Goal: Task Accomplishment & Management: Use online tool/utility

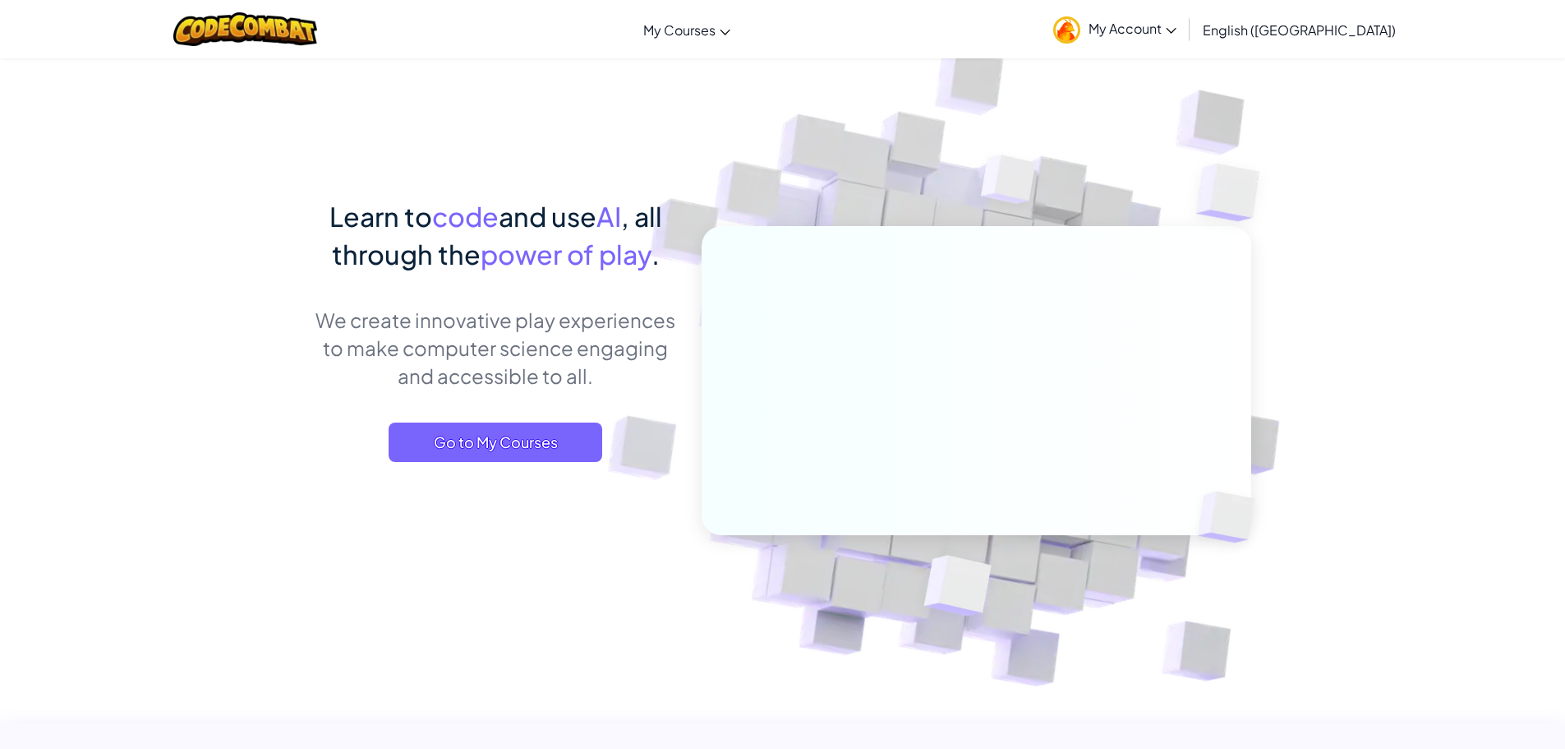
click at [1177, 32] on span "My Account" at bounding box center [1133, 28] width 88 height 17
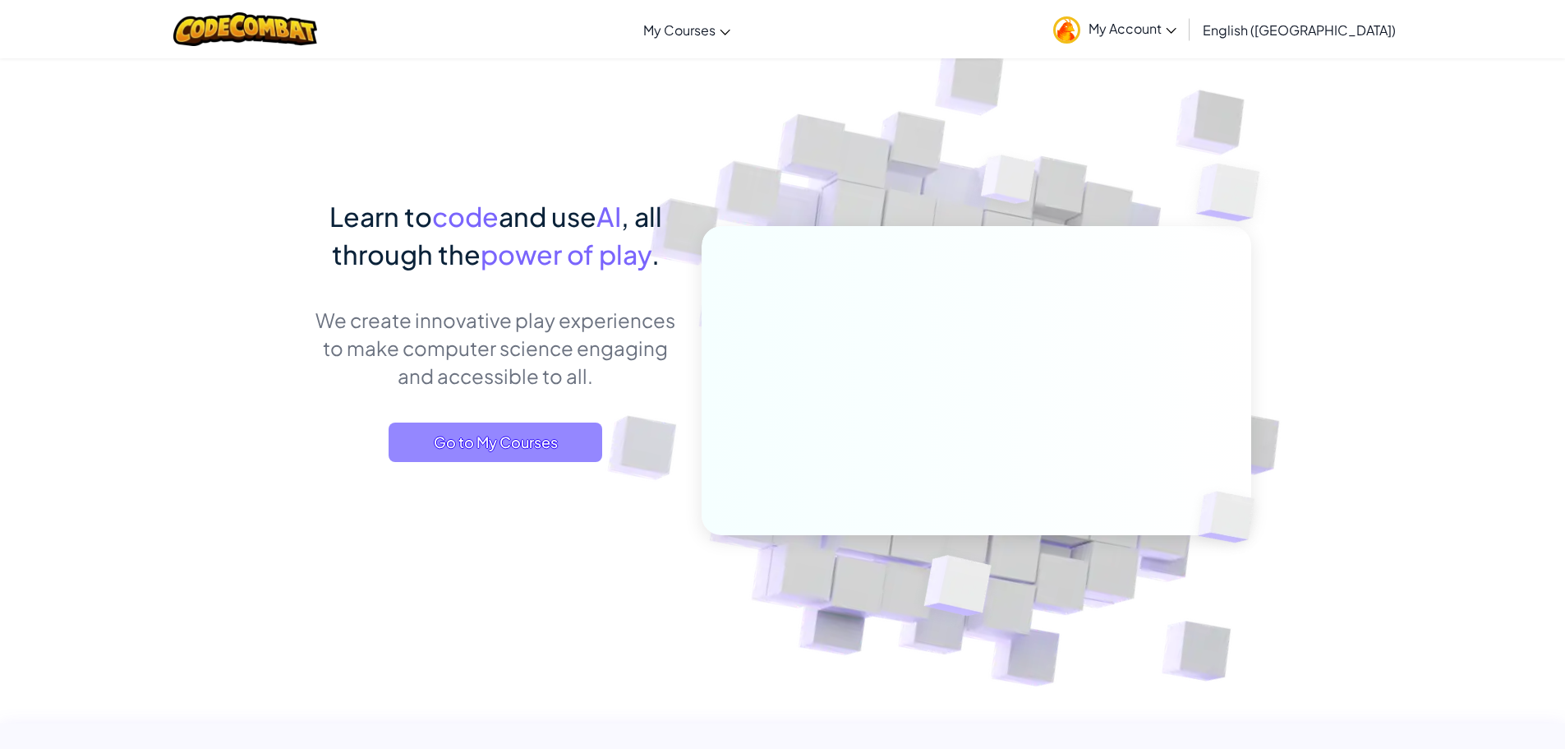
click at [544, 447] on span "Go to My Courses" at bounding box center [496, 441] width 214 height 39
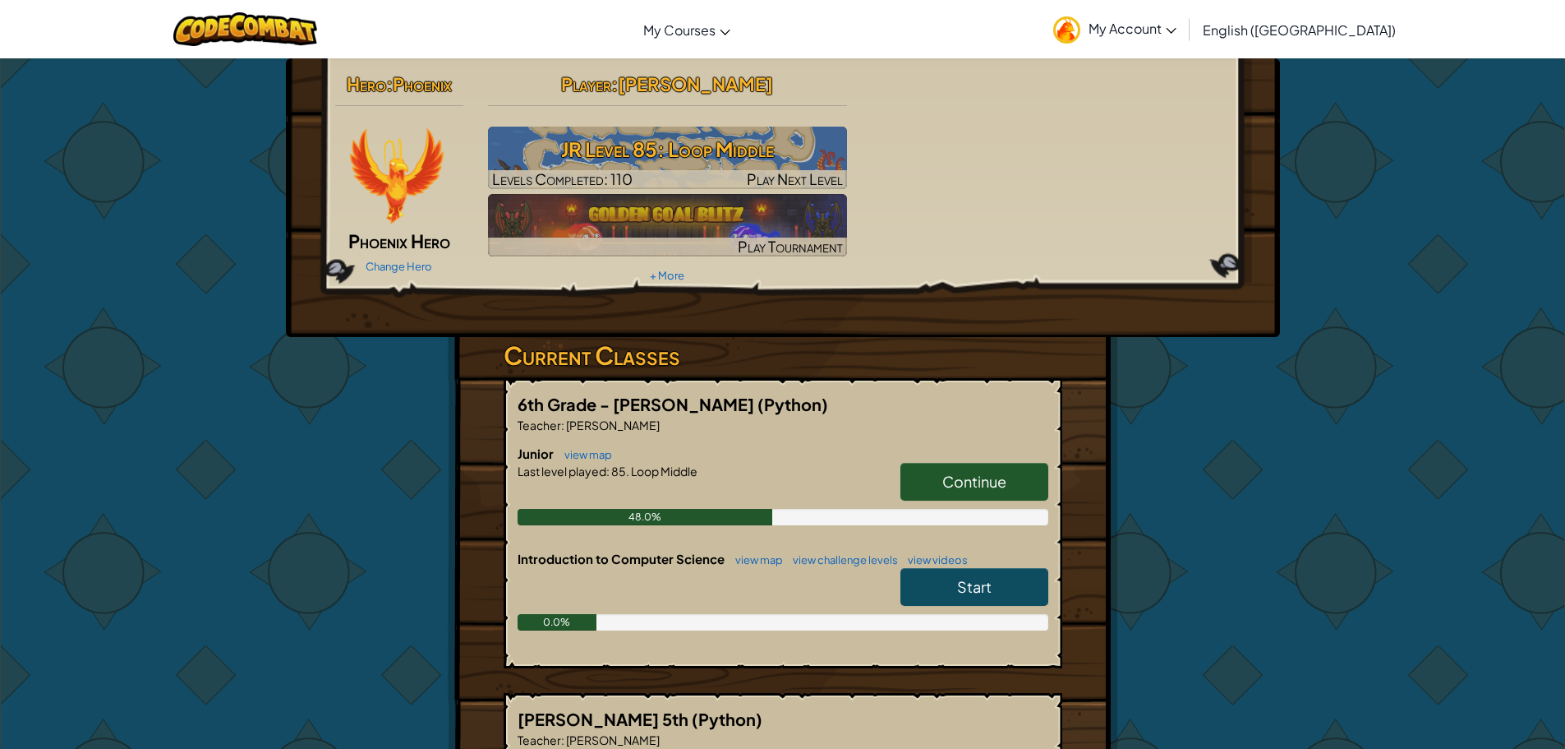
click at [989, 470] on link "Continue" at bounding box center [975, 482] width 148 height 38
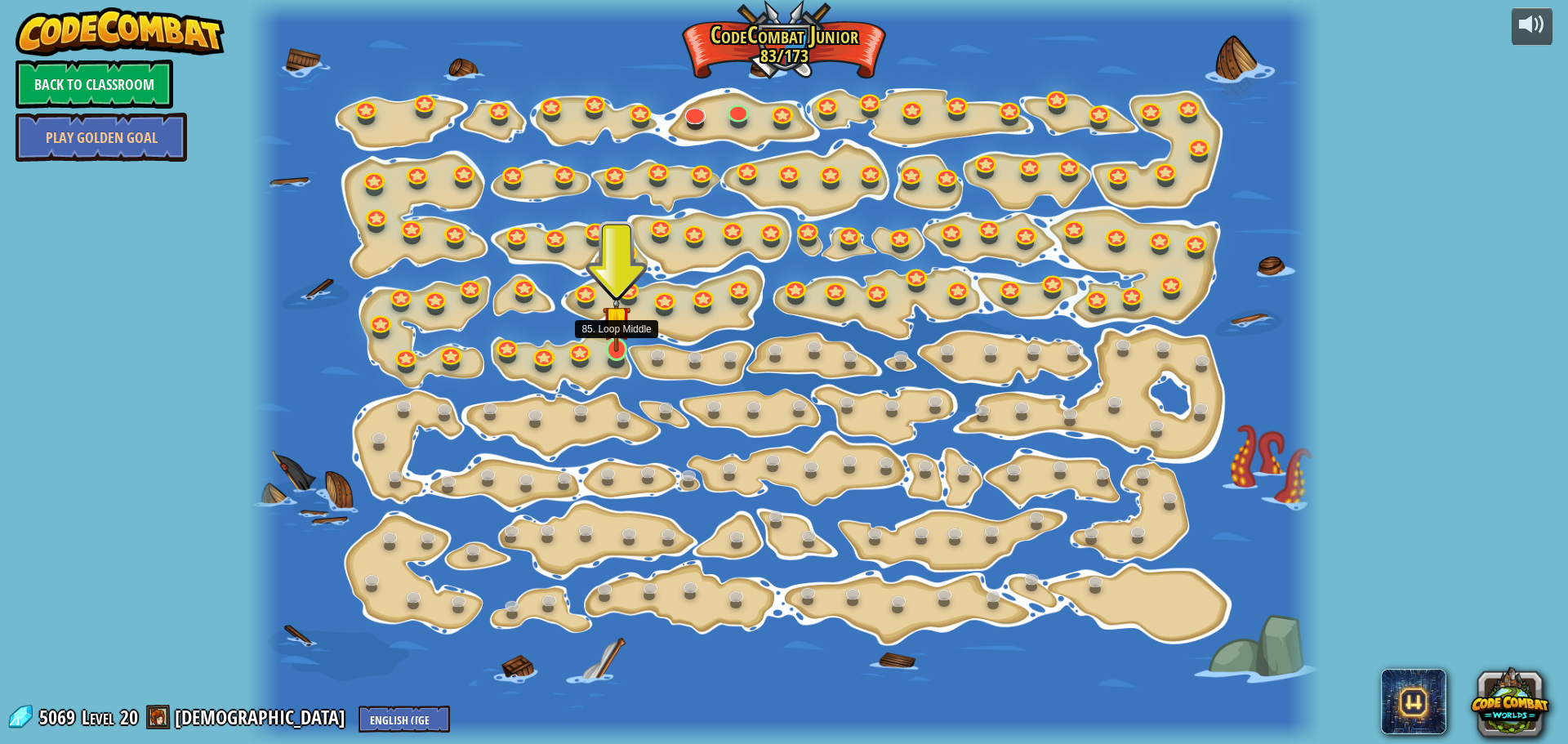
click at [613, 341] on img at bounding box center [616, 319] width 28 height 65
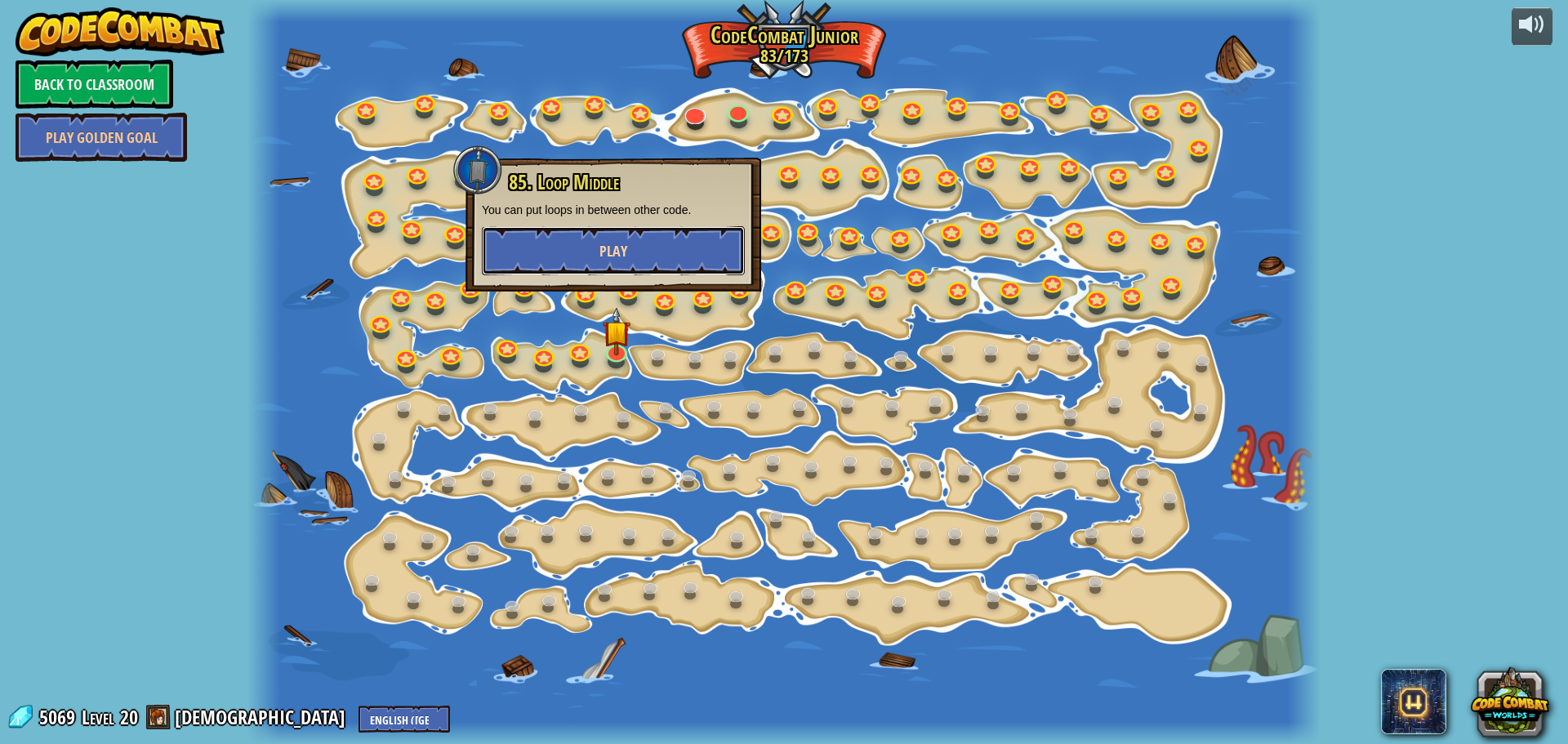
click at [600, 258] on span "Play" at bounding box center [613, 250] width 28 height 21
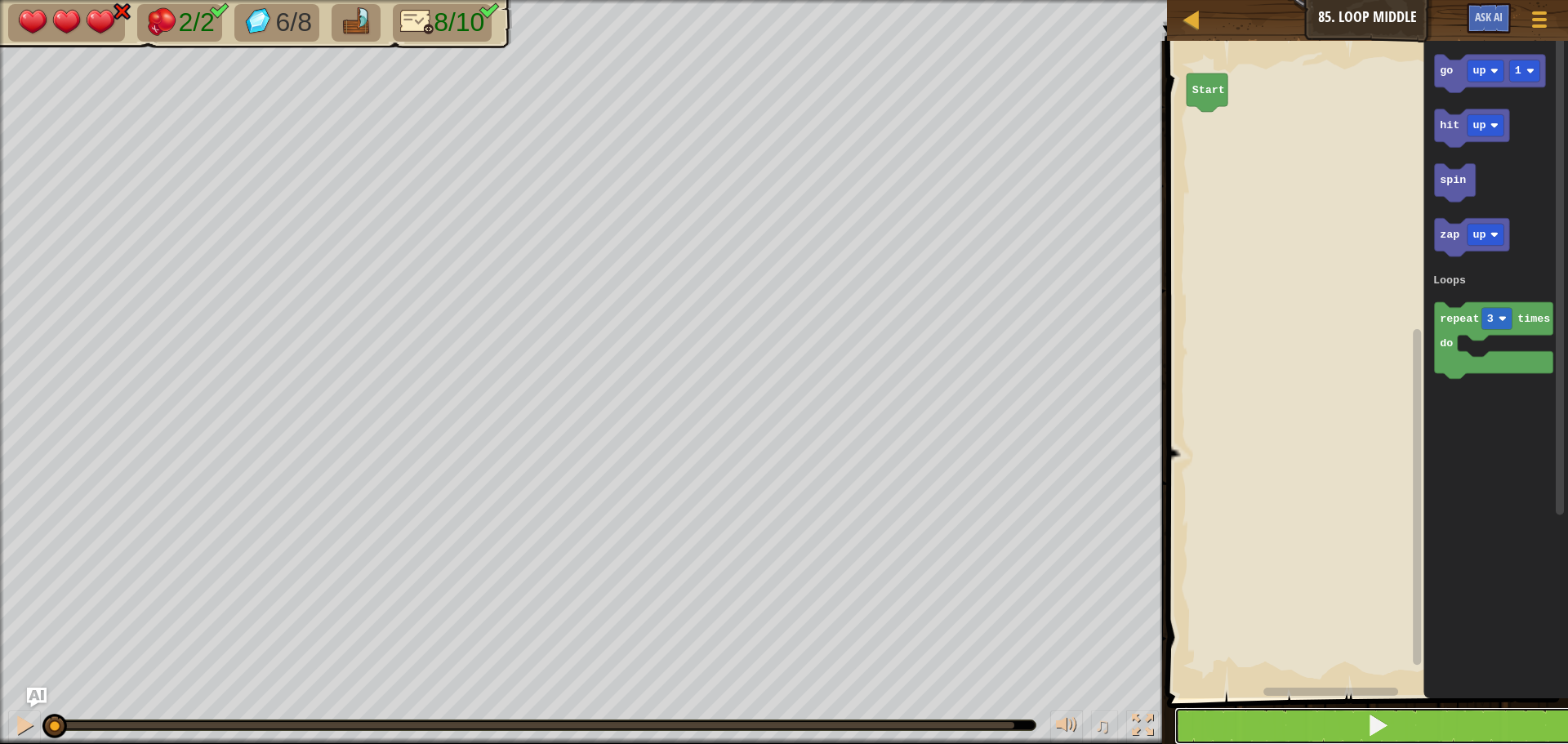
click at [1385, 713] on span at bounding box center [1377, 724] width 23 height 23
click at [1358, 725] on button at bounding box center [1377, 726] width 405 height 38
click at [1207, 725] on button at bounding box center [1377, 726] width 405 height 38
drag, startPoint x: 148, startPoint y: 721, endPoint x: 46, endPoint y: 738, distance: 103.4
click at [46, 738] on div "♫" at bounding box center [583, 720] width 1167 height 49
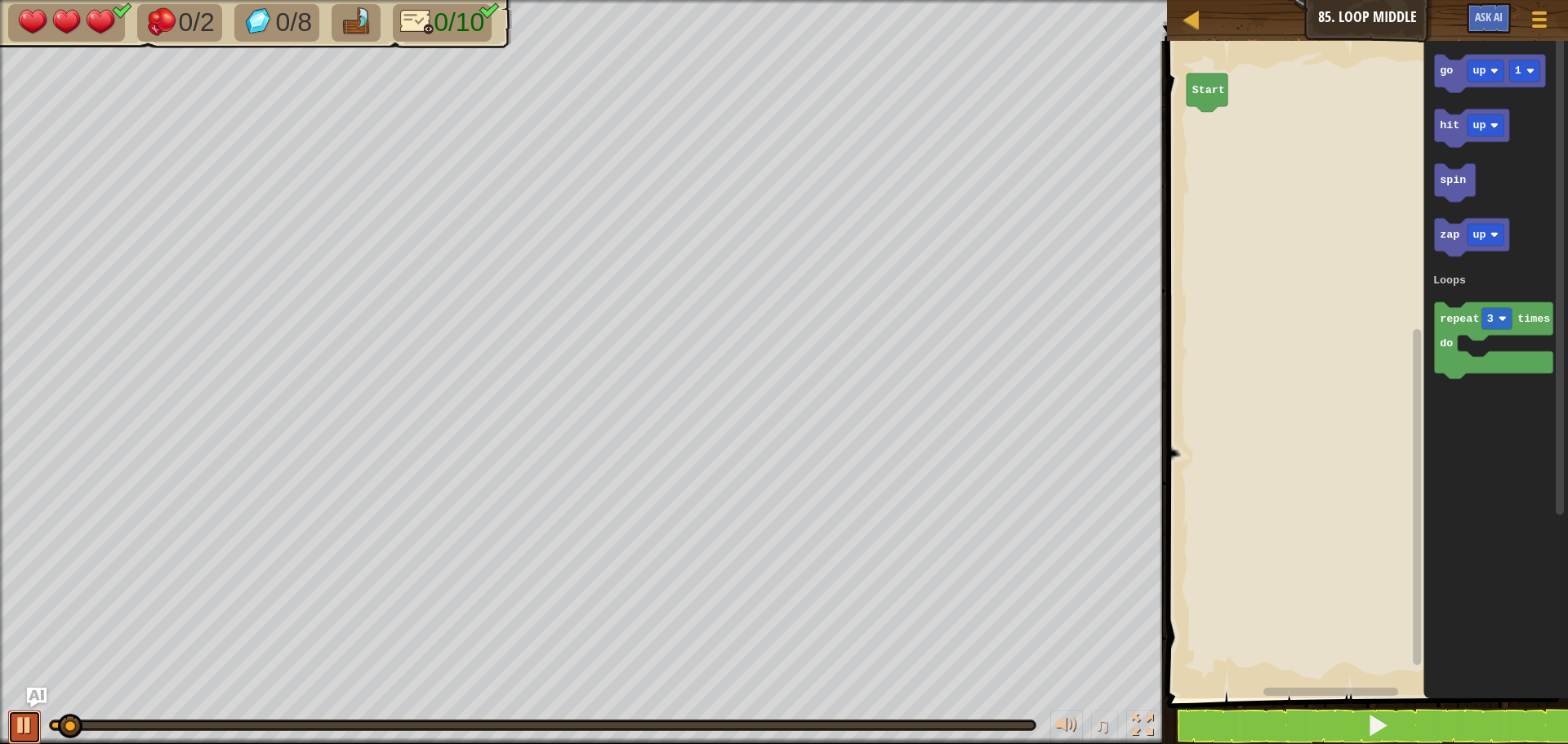
click at [28, 726] on div at bounding box center [24, 724] width 21 height 21
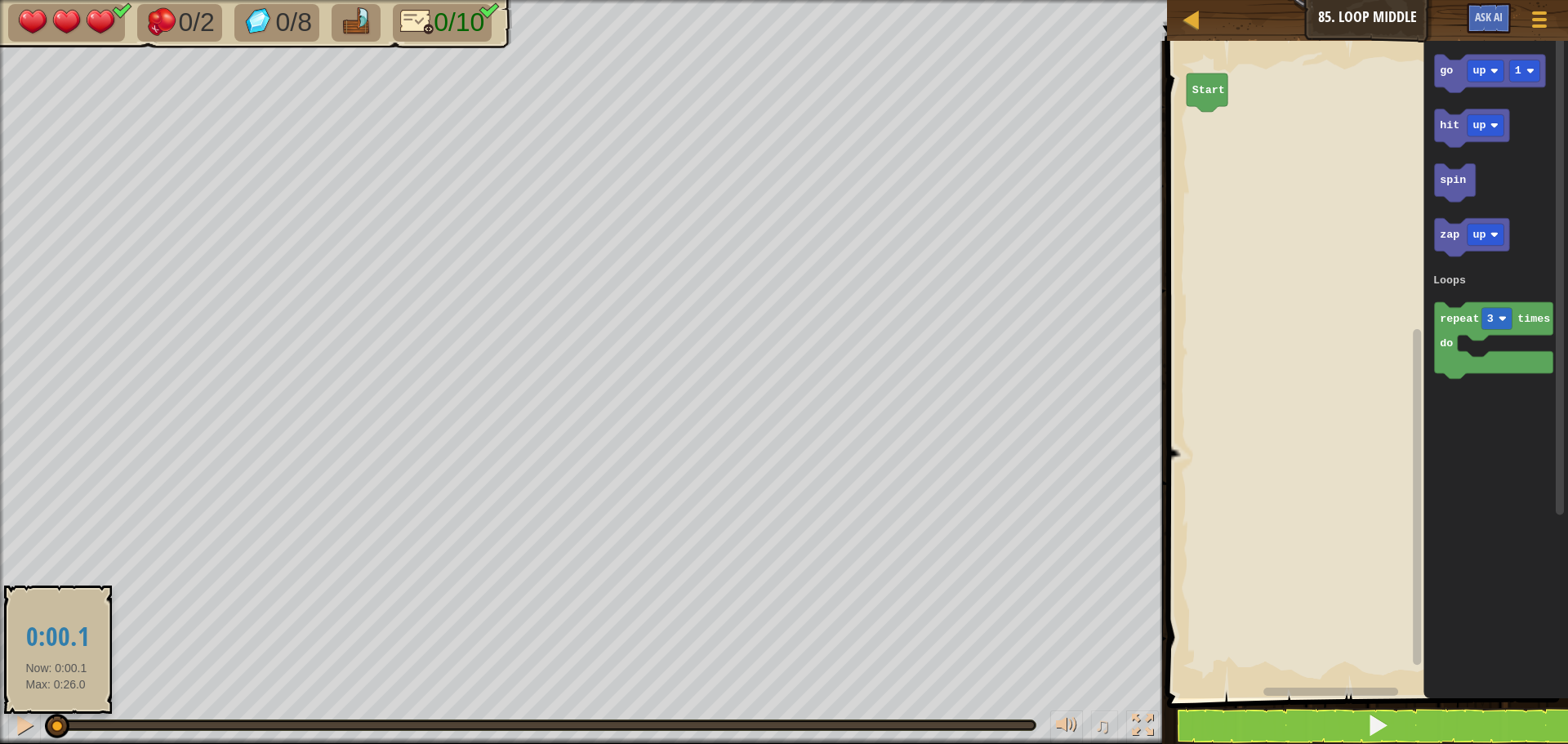
drag, startPoint x: 69, startPoint y: 730, endPoint x: 54, endPoint y: 732, distance: 15.1
click at [54, 732] on div at bounding box center [57, 725] width 25 height 25
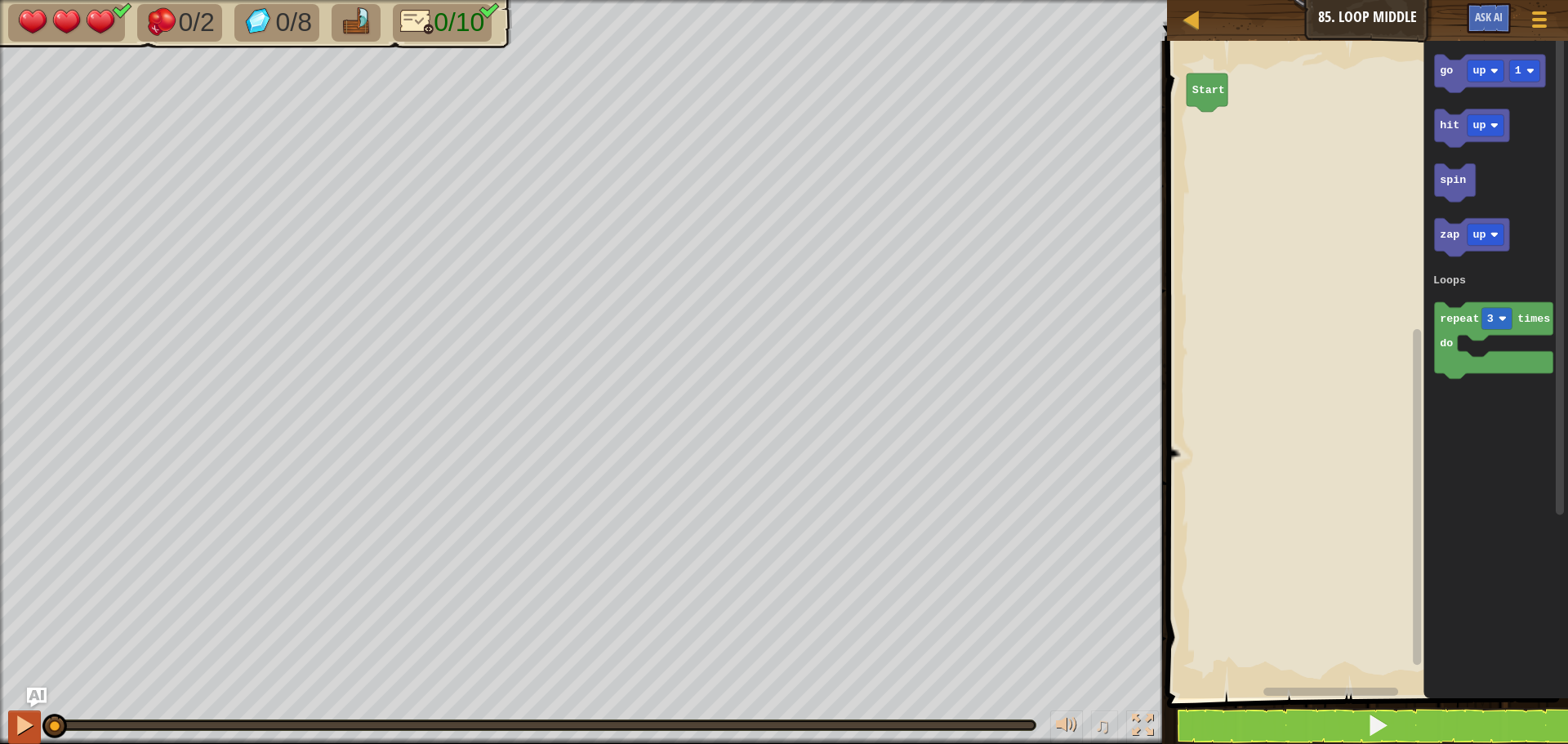
drag, startPoint x: 55, startPoint y: 728, endPoint x: 31, endPoint y: 730, distance: 24.1
click at [31, 730] on div "♫" at bounding box center [583, 720] width 1167 height 49
drag, startPoint x: 55, startPoint y: 723, endPoint x: 27, endPoint y: 724, distance: 28.0
click at [27, 724] on div "♫" at bounding box center [583, 720] width 1167 height 49
click at [1202, 135] on div "Loops Start go up 1 go up 1 hit up spin zap up repeat 3 times do Loops go up 1" at bounding box center [1364, 366] width 405 height 666
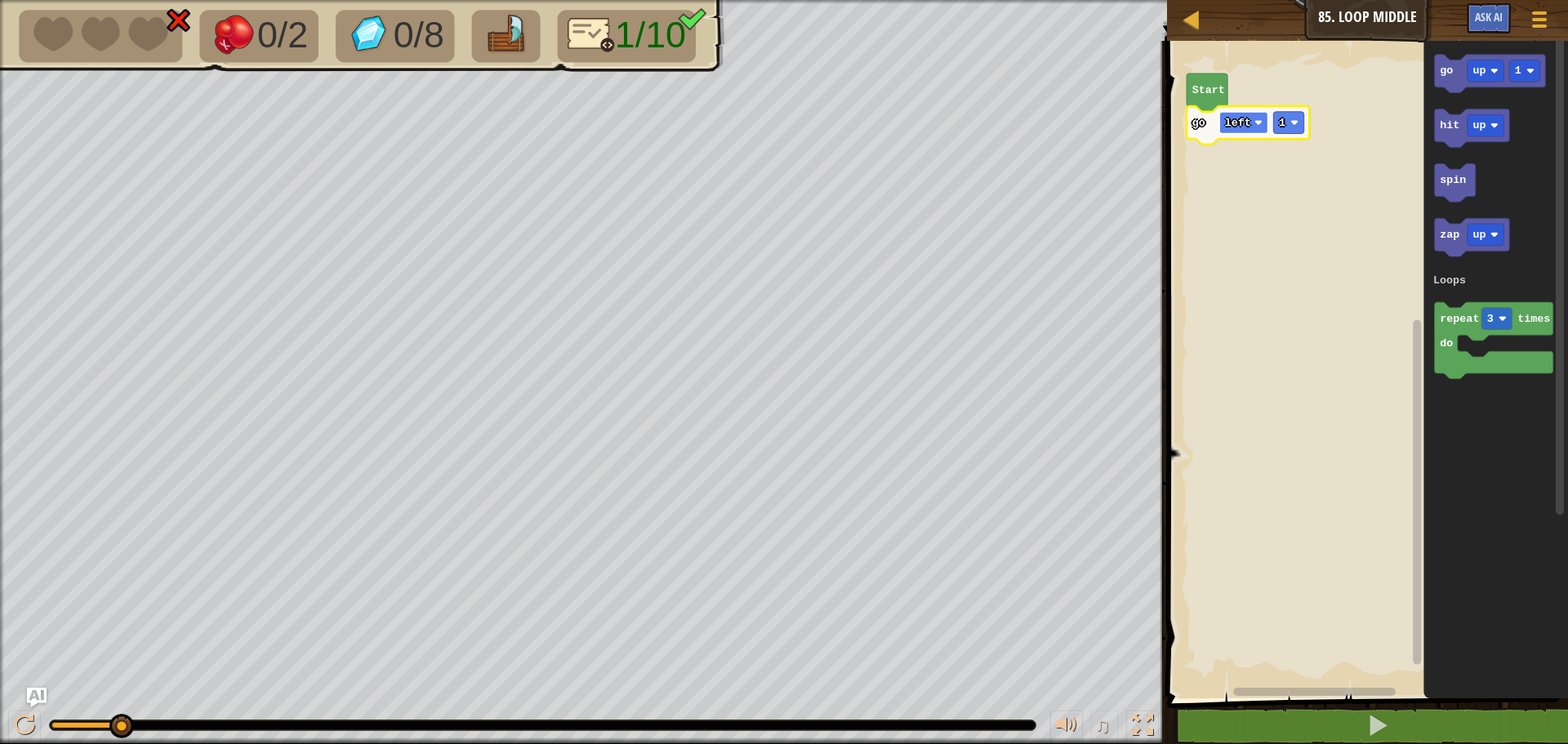
click at [1236, 112] on rect "Blockly Workspace" at bounding box center [1243, 123] width 48 height 22
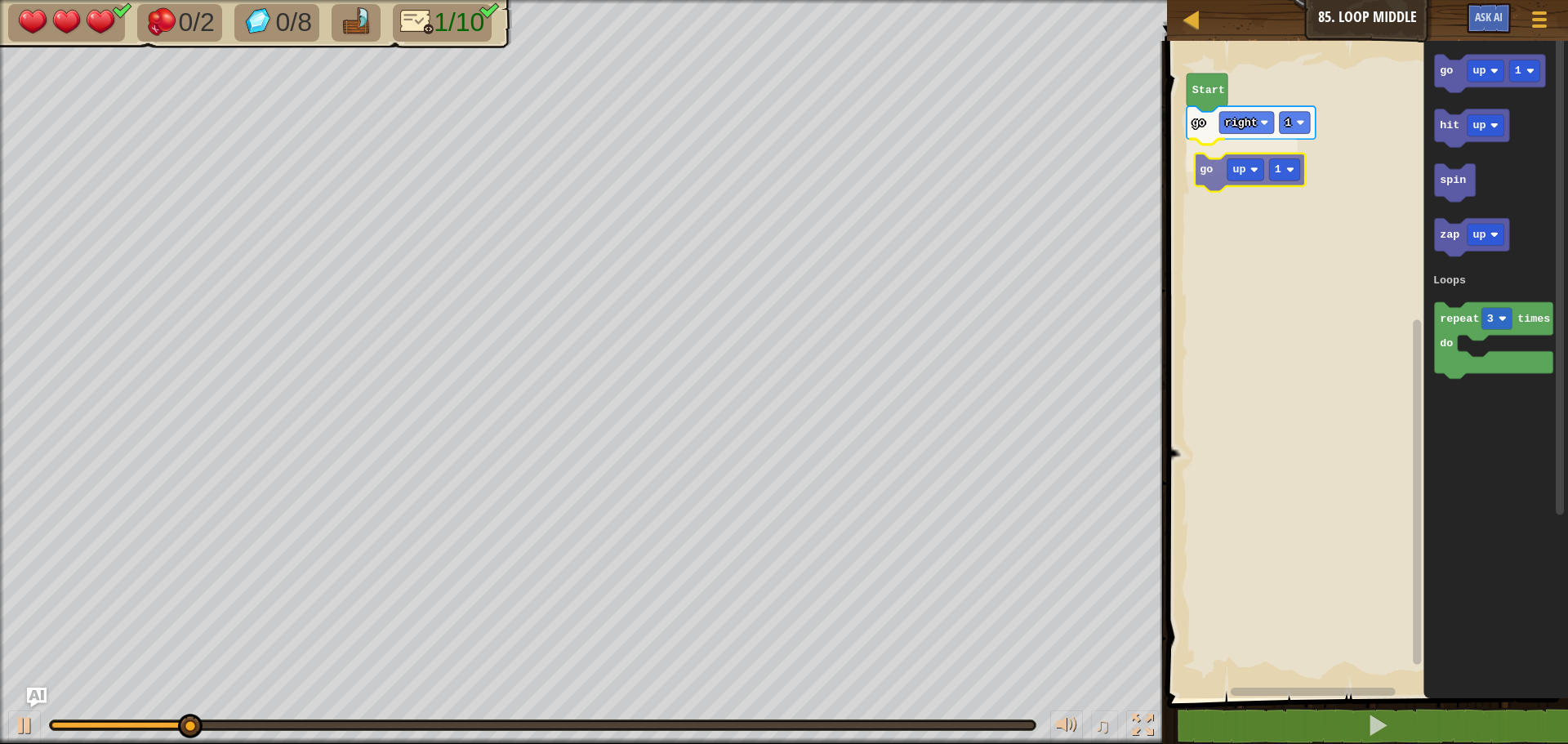
click at [1208, 181] on div "Loops Start go right 1 go up 1 go up 1 hit up spin zap up repeat 3 times do Loo…" at bounding box center [1364, 366] width 405 height 666
click at [1415, 150] on div "Loops Start go right 1 go up 1 go up 1 hit up spin zap up repeat 3 times do Loo…" at bounding box center [1364, 366] width 405 height 666
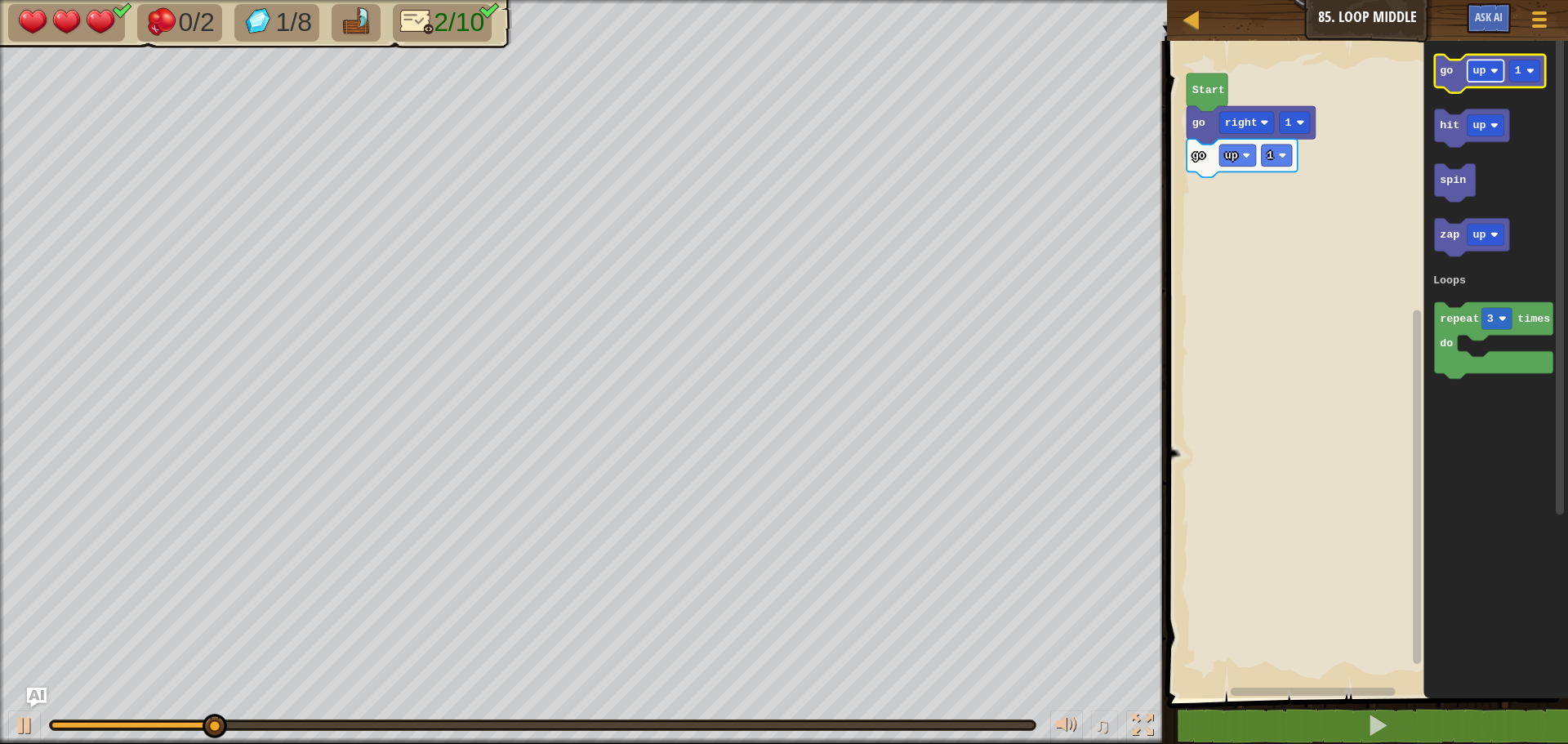
click at [1475, 77] on rect "Blockly Workspace" at bounding box center [1486, 71] width 37 height 22
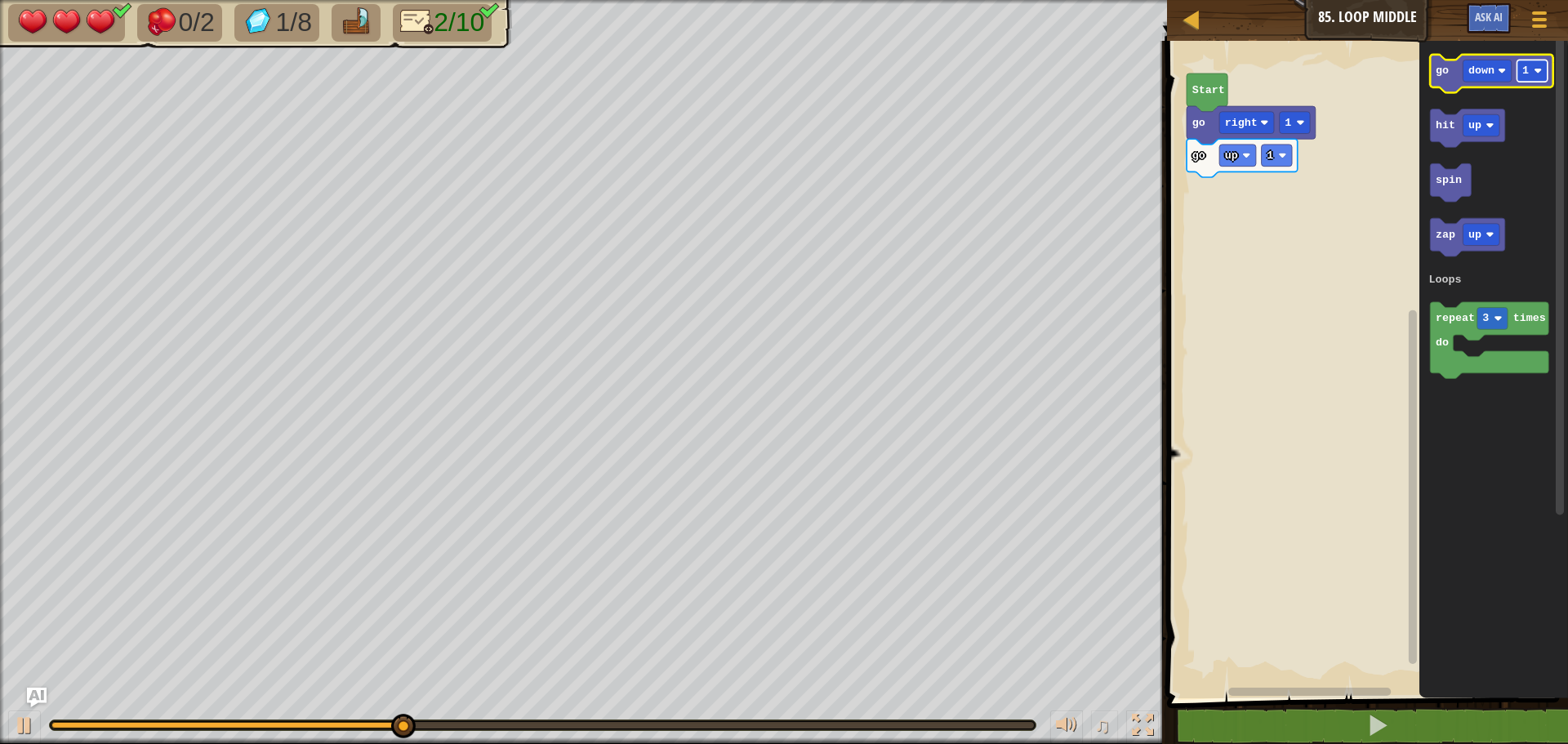
click at [1522, 75] on text "1" at bounding box center [1525, 71] width 7 height 12
click at [1358, 175] on div "Loops Start go right 1 go up 1 go down 2 hit up spin zap up repeat 3 times do L…" at bounding box center [1364, 366] width 405 height 666
click at [1441, 115] on g "go down 2 hit up spin zap up repeat 3 times do Loops" at bounding box center [1490, 217] width 124 height 324
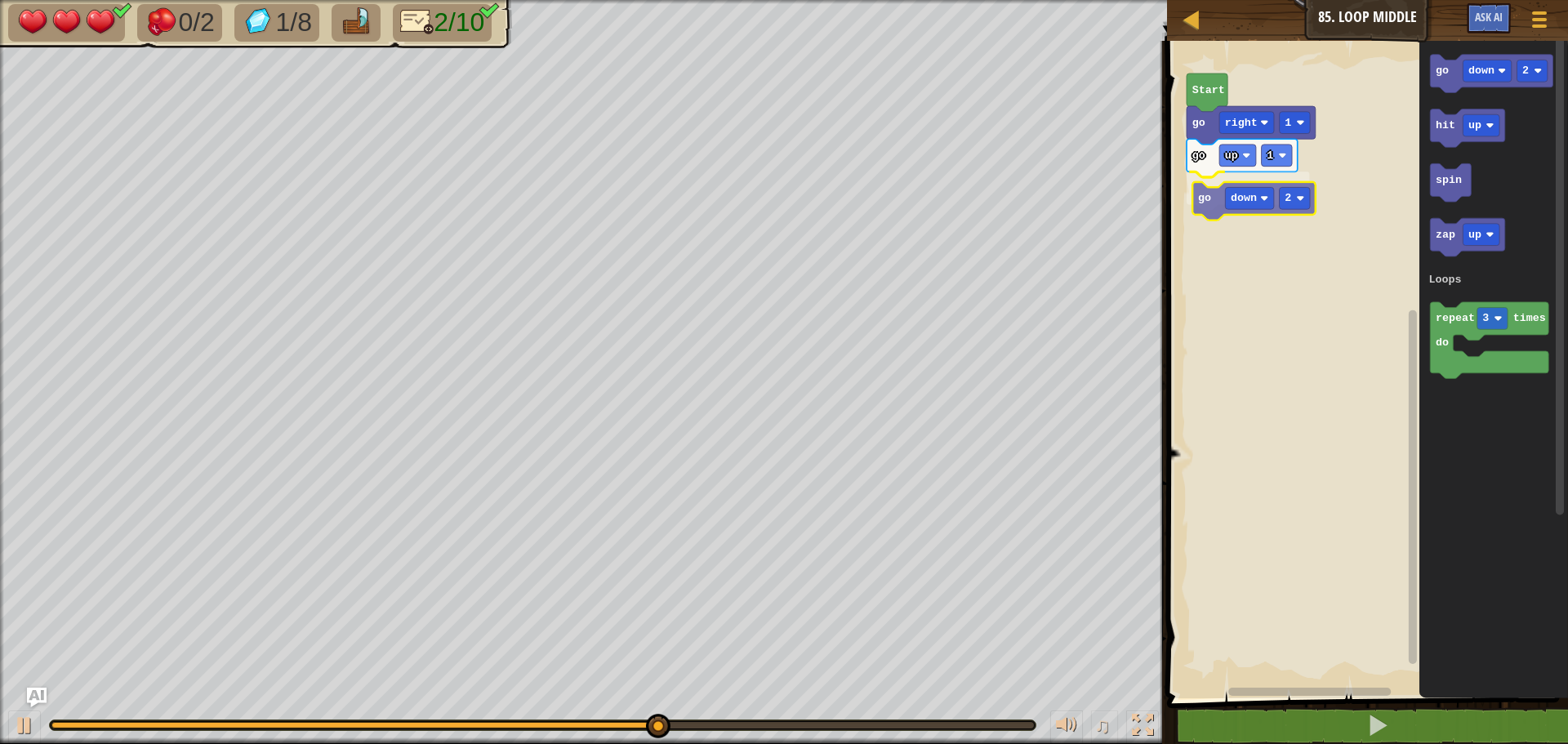
click at [1205, 212] on div "Loops Start go right 1 go up 1 go down 2 go down 2 hit up spin zap up repeat 3 …" at bounding box center [1364, 366] width 405 height 666
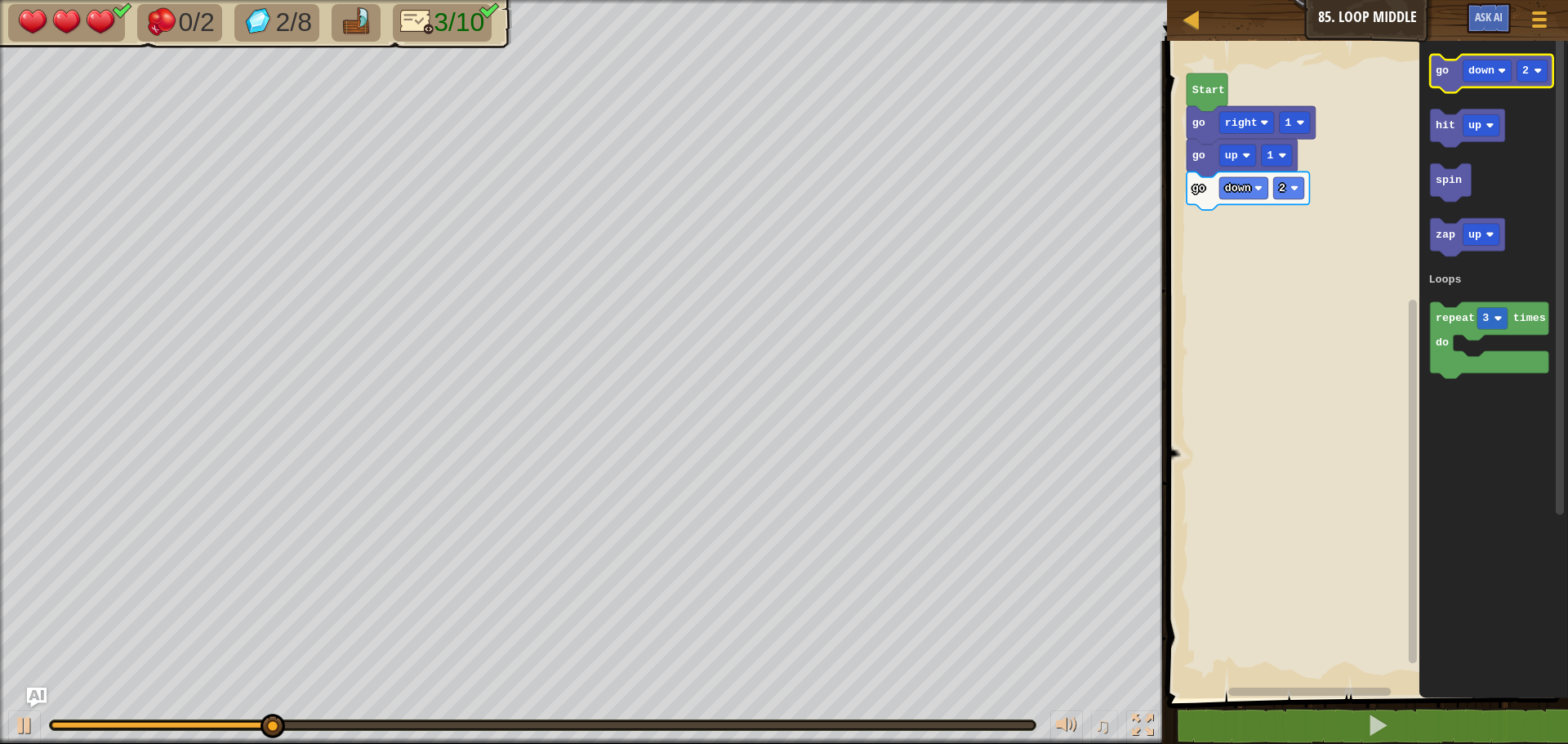
click at [1490, 84] on icon "Blockly Workspace" at bounding box center [1490, 74] width 122 height 39
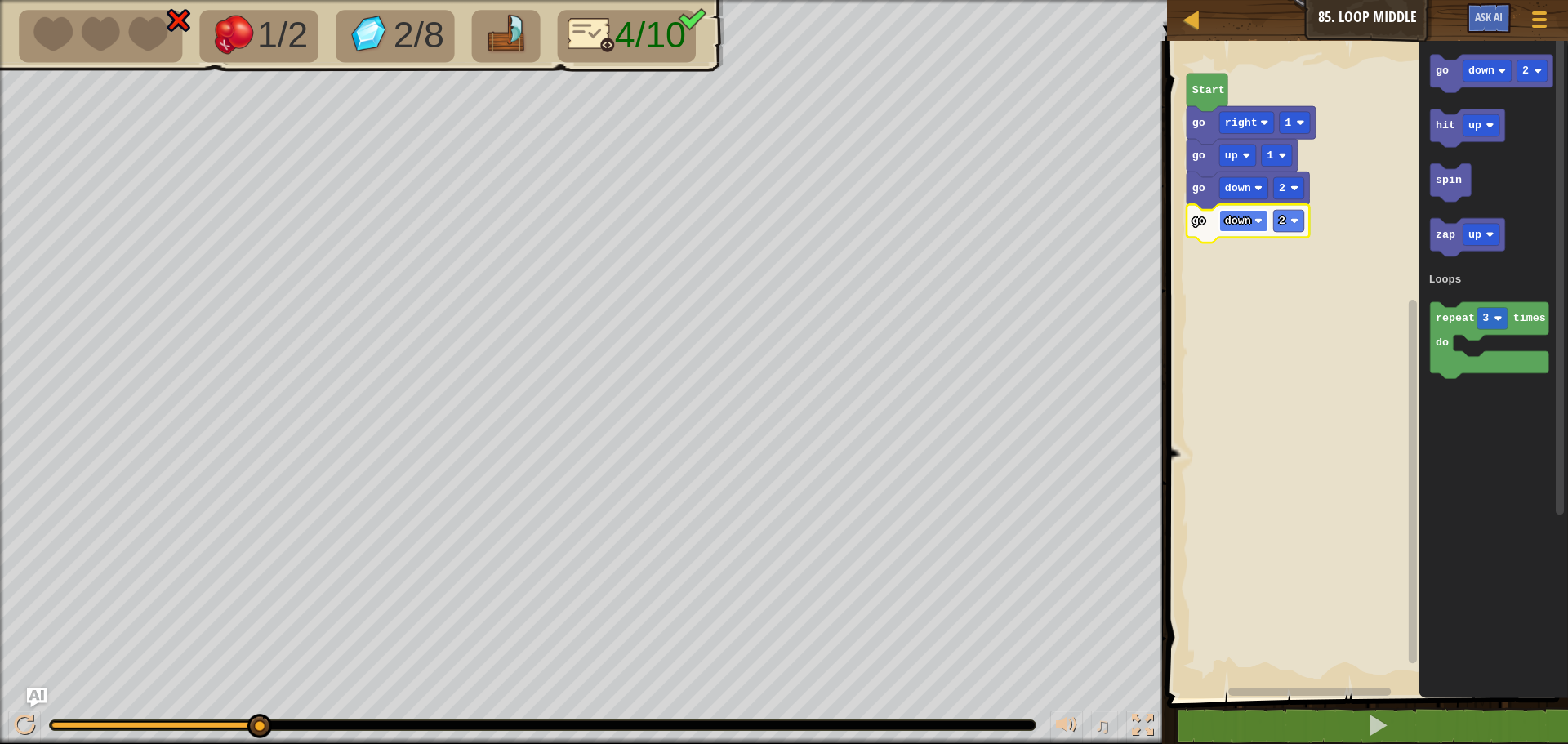
click at [1235, 223] on text "down" at bounding box center [1238, 221] width 26 height 12
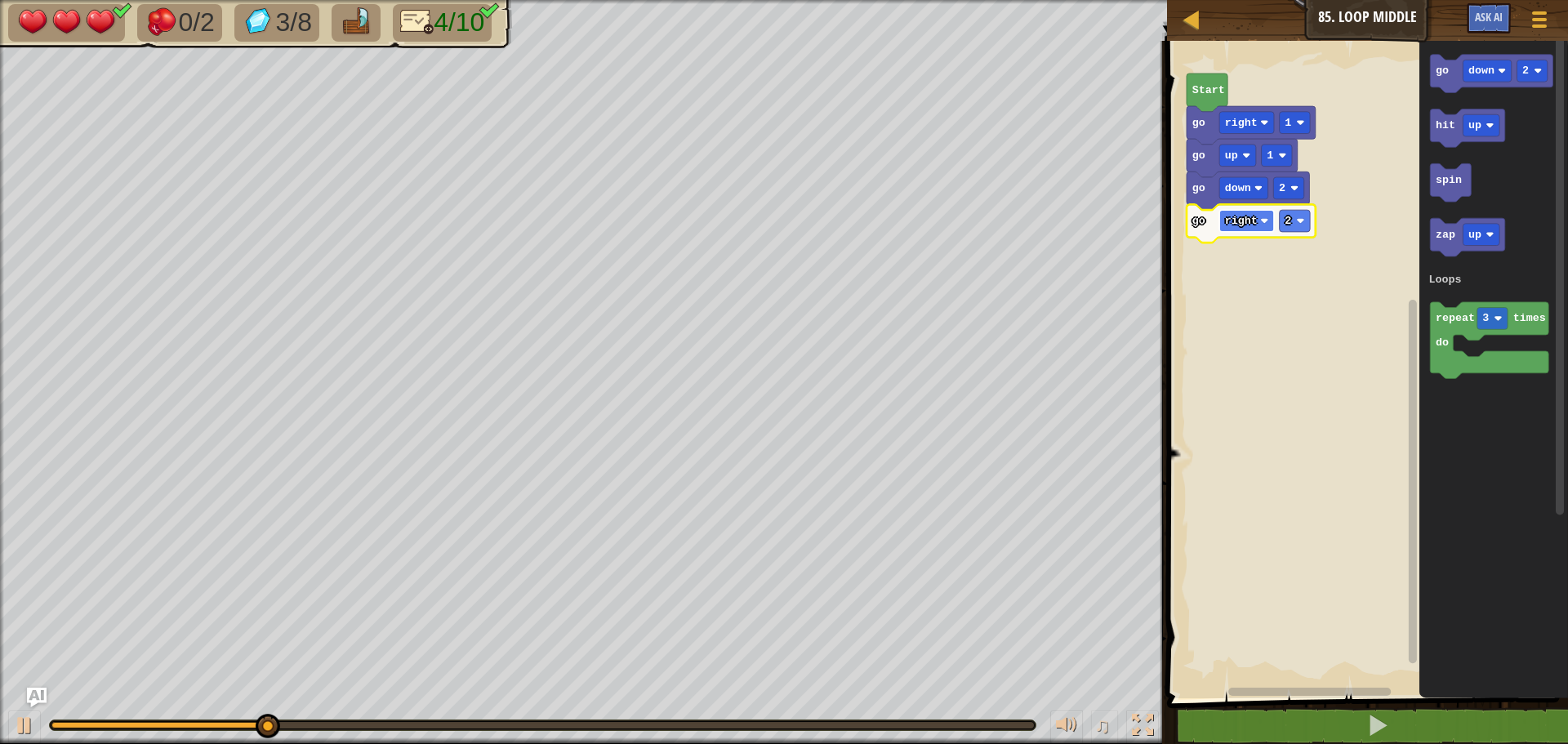
click at [1252, 223] on text "right" at bounding box center [1241, 221] width 33 height 12
click at [1270, 224] on text "2" at bounding box center [1270, 221] width 7 height 12
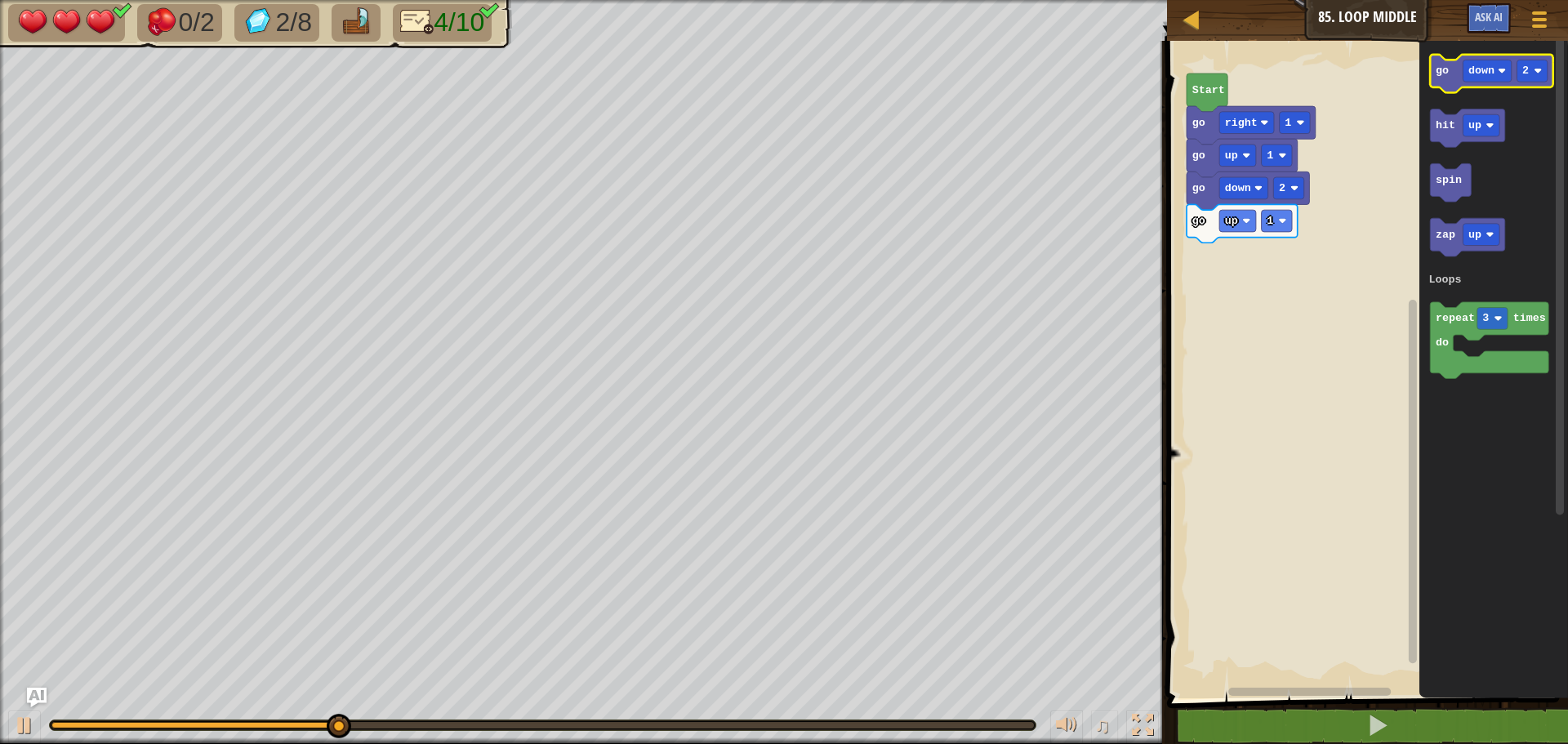
click at [1488, 84] on icon "Blockly Workspace" at bounding box center [1490, 74] width 122 height 39
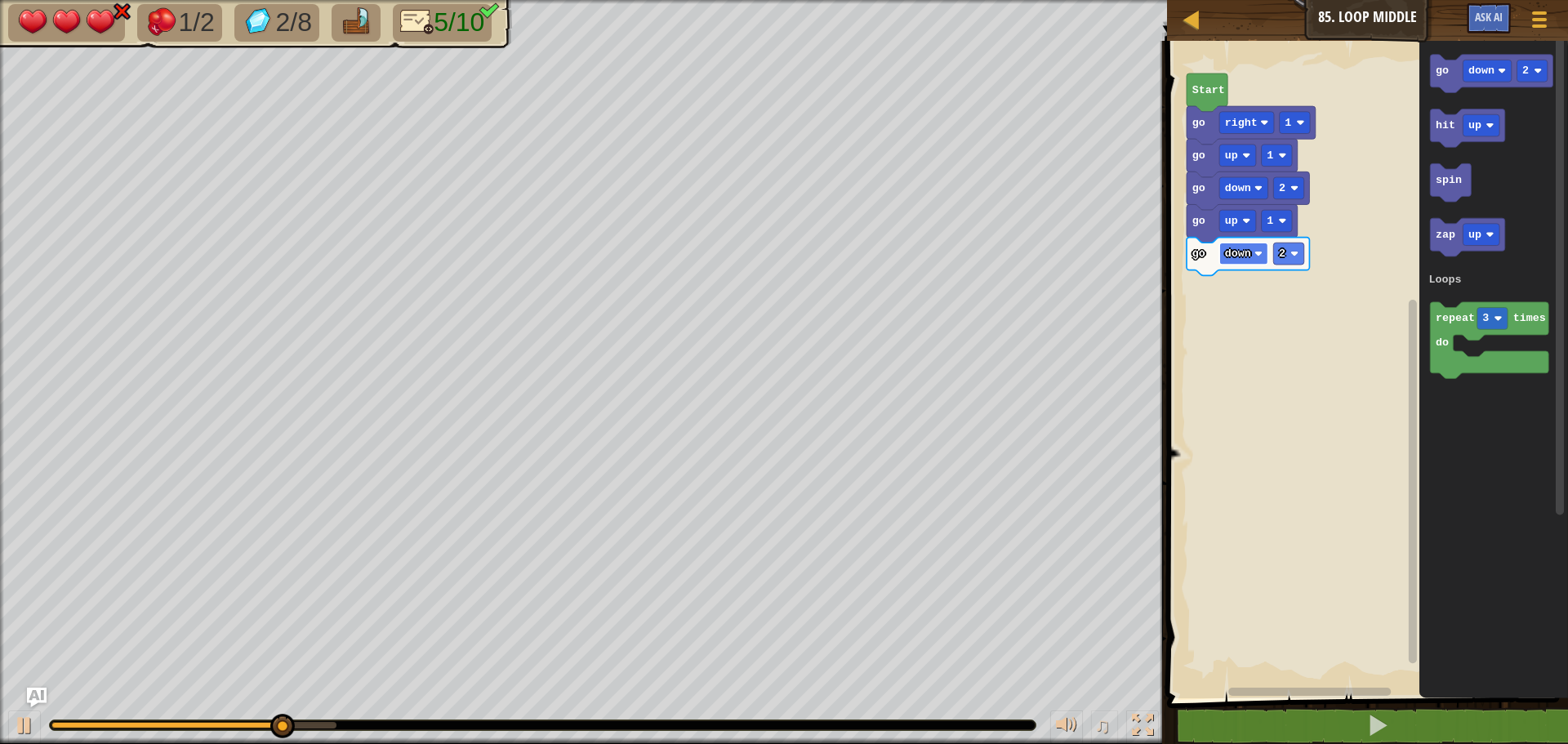
click at [1235, 249] on text "down" at bounding box center [1238, 253] width 26 height 12
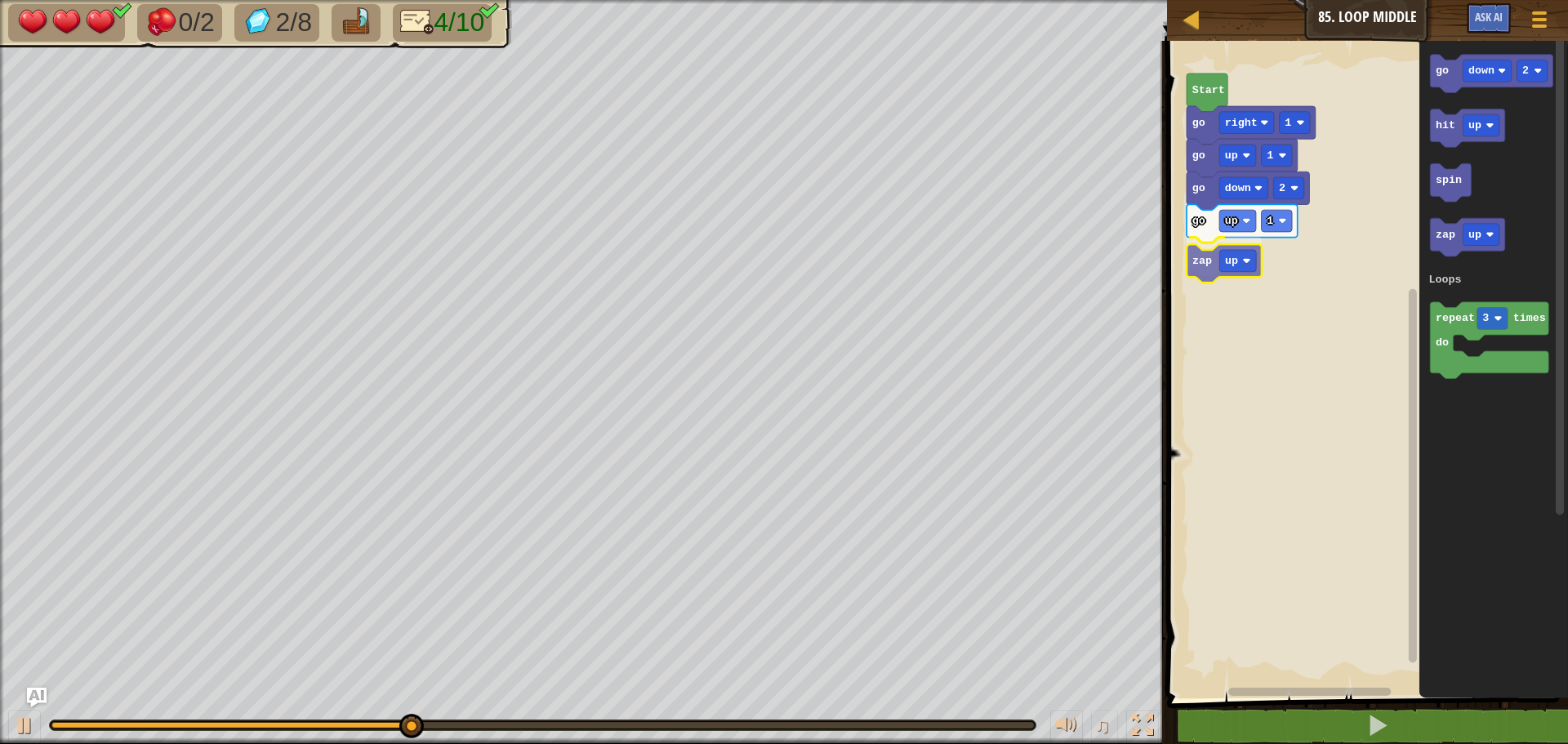
click at [1214, 275] on div "Loops Start go right 1 go up 1 go down 2 go up 1 zap up go down 2 hit up spin z…" at bounding box center [1364, 366] width 405 height 666
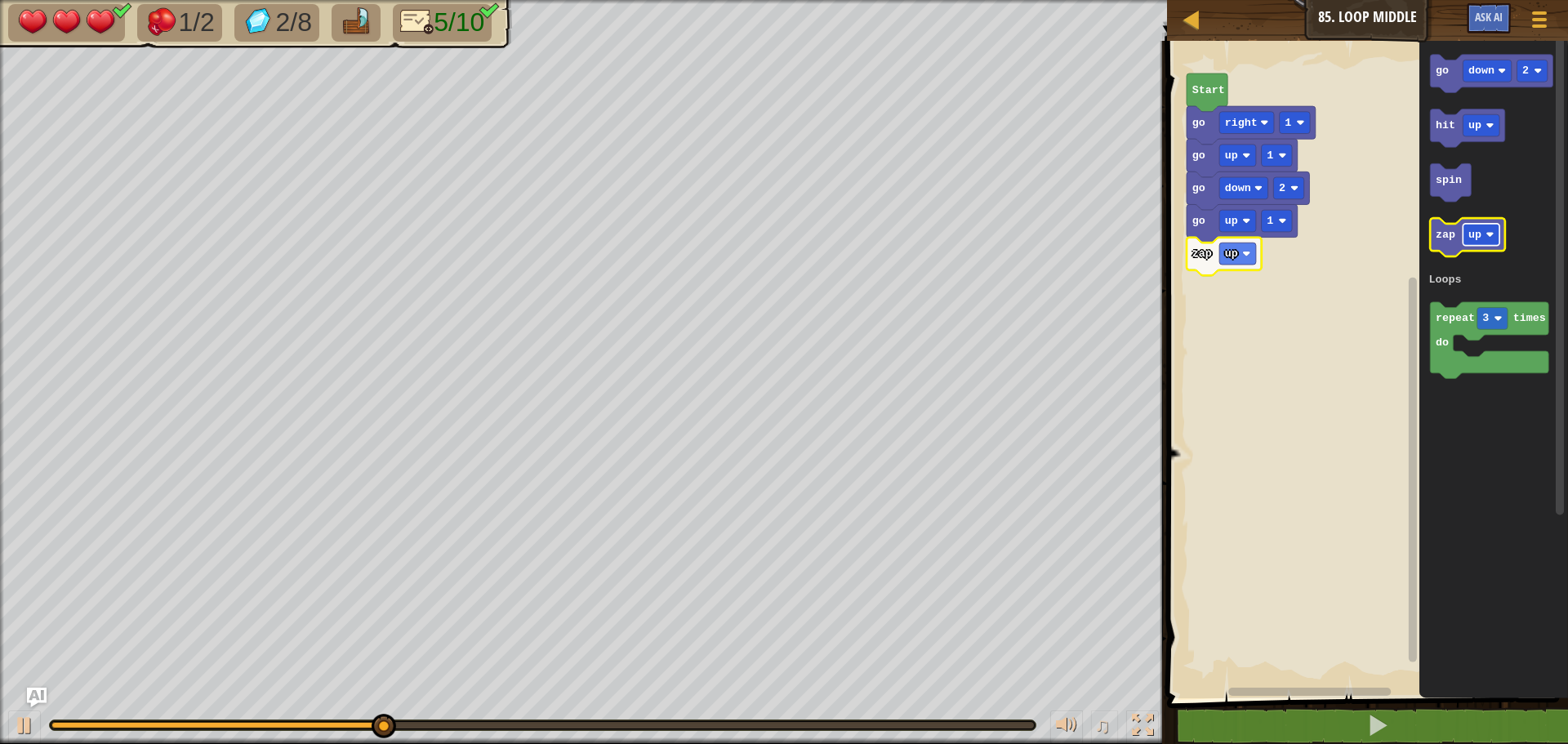
click at [1478, 234] on text "up" at bounding box center [1474, 234] width 13 height 12
click at [1447, 254] on icon "Blockly Workspace" at bounding box center [1473, 236] width 86 height 39
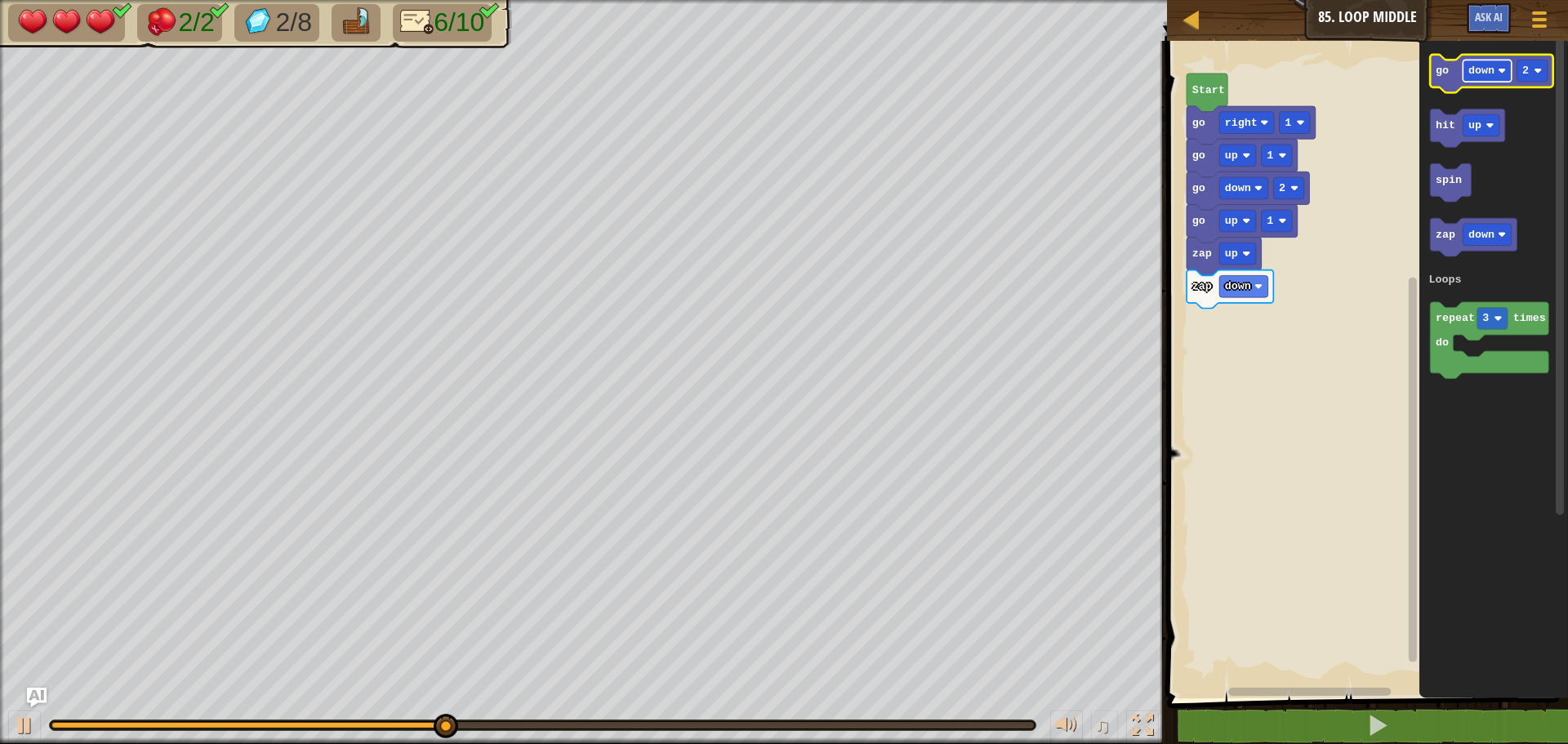
click at [1479, 75] on text "down" at bounding box center [1481, 71] width 26 height 12
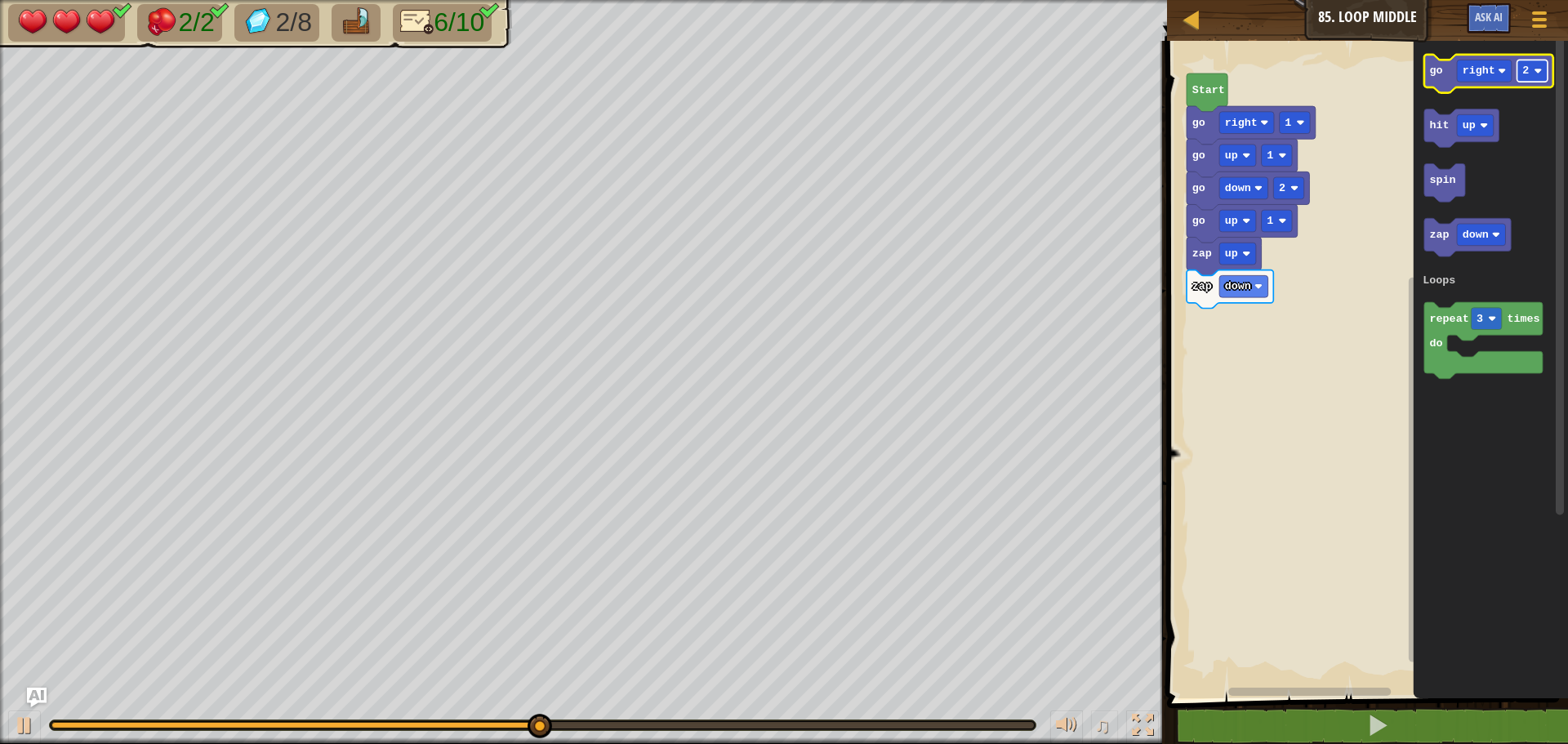
click at [1531, 74] on rect "Blockly Workspace" at bounding box center [1532, 71] width 30 height 22
click at [1202, 330] on div "Loops Start go right 1 go up 1 go down 2 go up 1 zap up zap down go right 5 hit…" at bounding box center [1364, 366] width 405 height 666
click at [1398, 157] on div "Loops Start go right 1 go up 1 go down 2 go up 1 zap up zap down go right 5 hit…" at bounding box center [1364, 366] width 405 height 666
click at [1436, 75] on text "go" at bounding box center [1436, 71] width 13 height 12
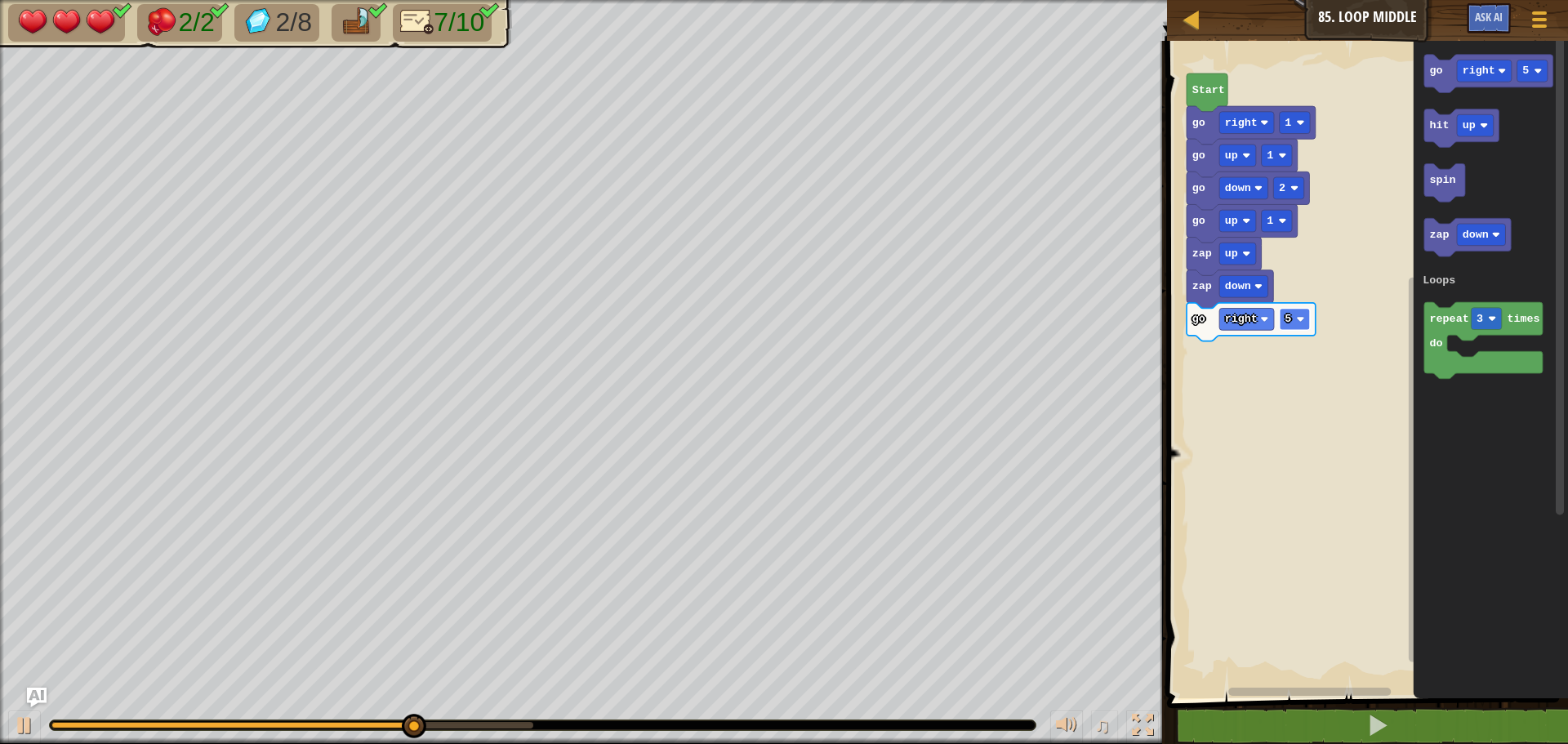
click at [1292, 315] on rect "Blockly Workspace" at bounding box center [1295, 319] width 30 height 22
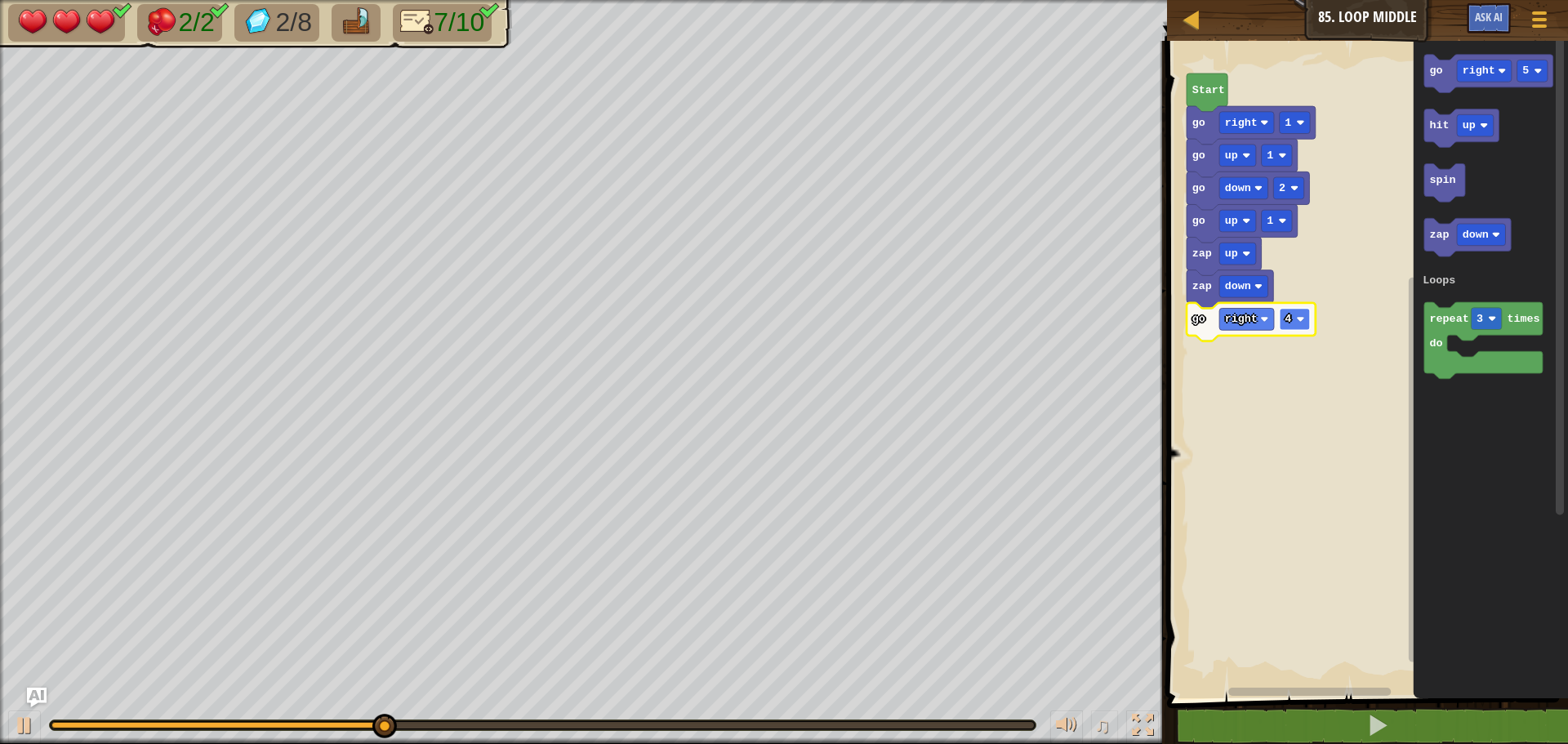
click at [1289, 325] on text "4" at bounding box center [1288, 319] width 7 height 12
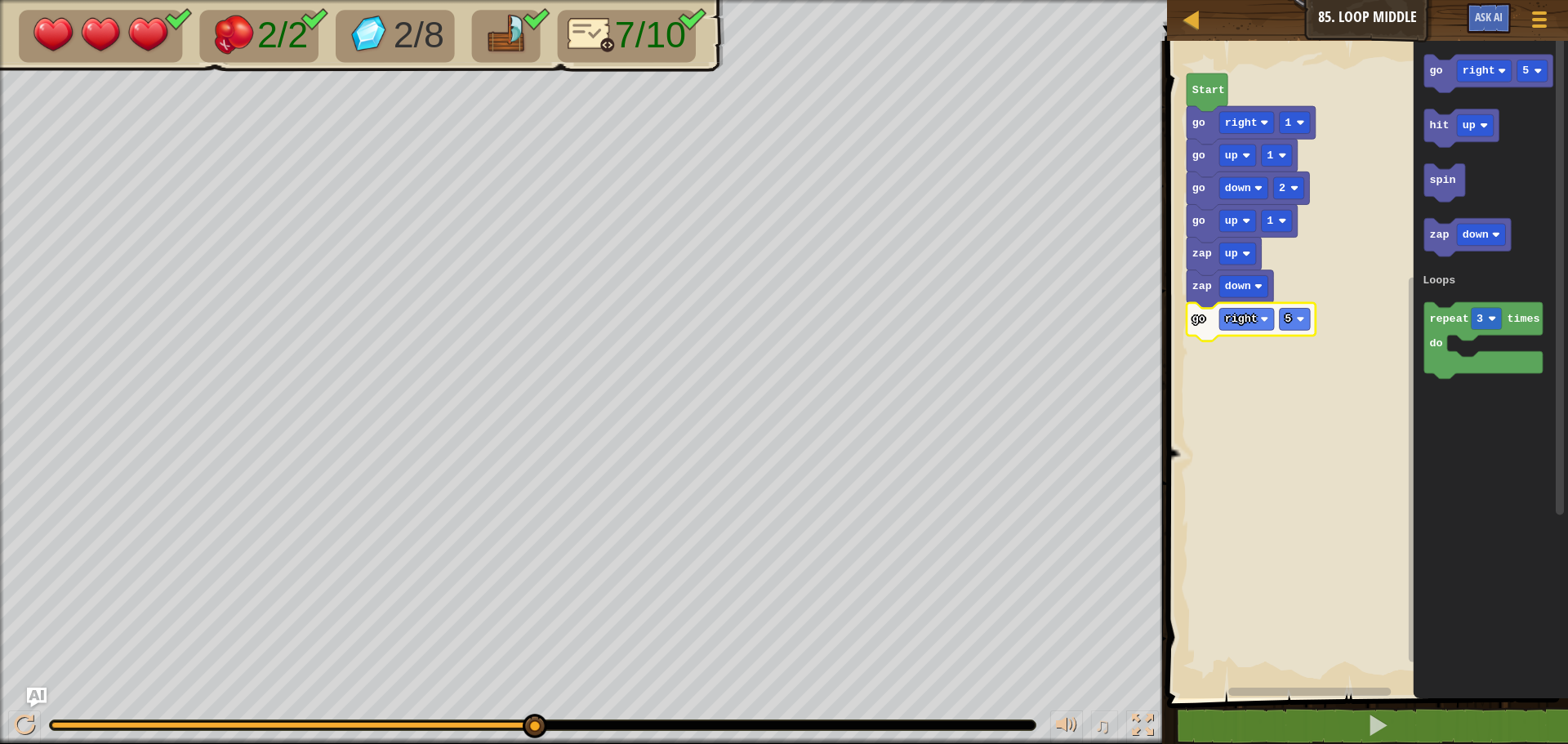
click at [1201, 332] on icon "Blockly Workspace" at bounding box center [1251, 322] width 129 height 39
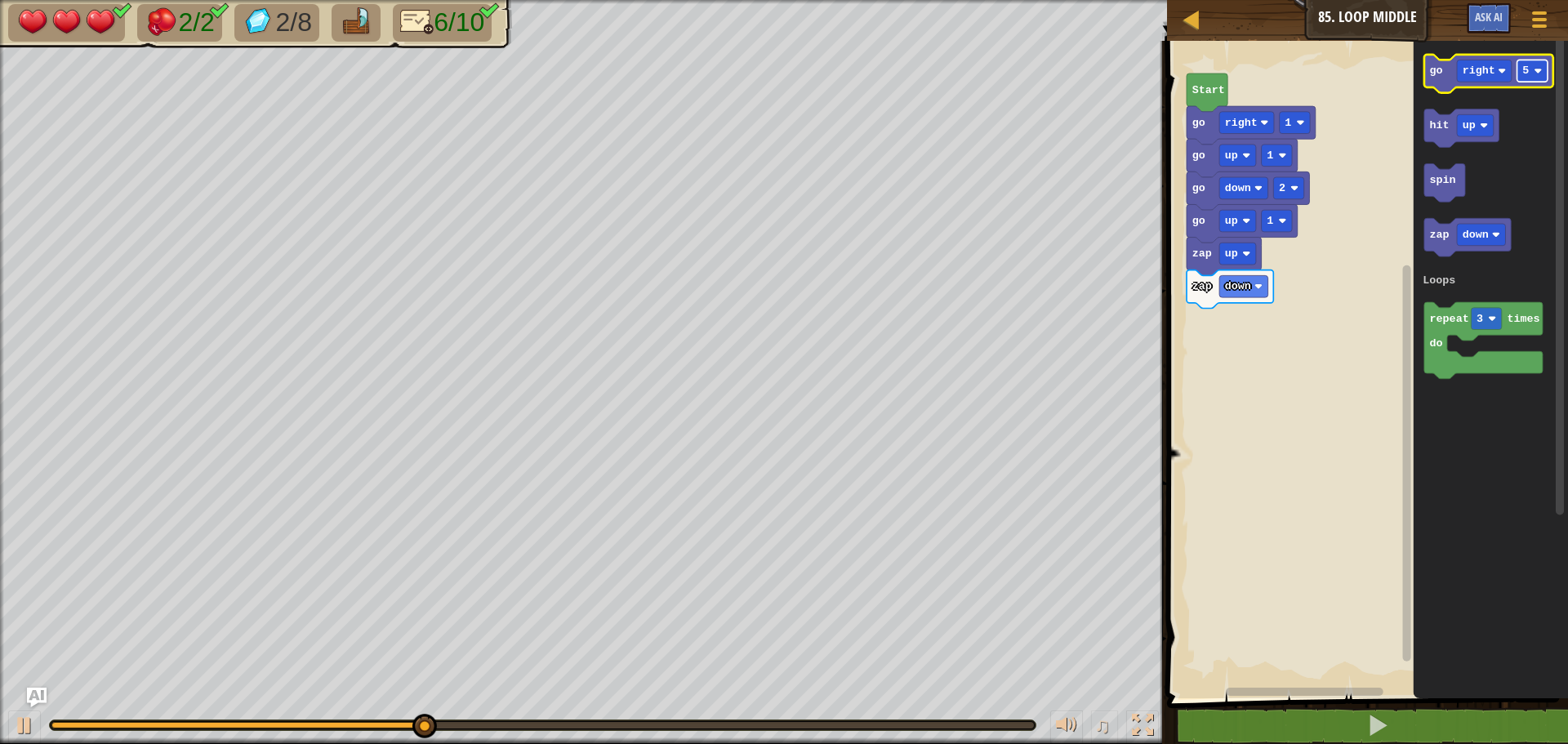
click at [1521, 69] on g "5" at bounding box center [1532, 71] width 30 height 22
click at [1437, 88] on icon "Blockly Workspace" at bounding box center [1489, 74] width 129 height 39
click at [1527, 71] on text "2" at bounding box center [1525, 71] width 7 height 12
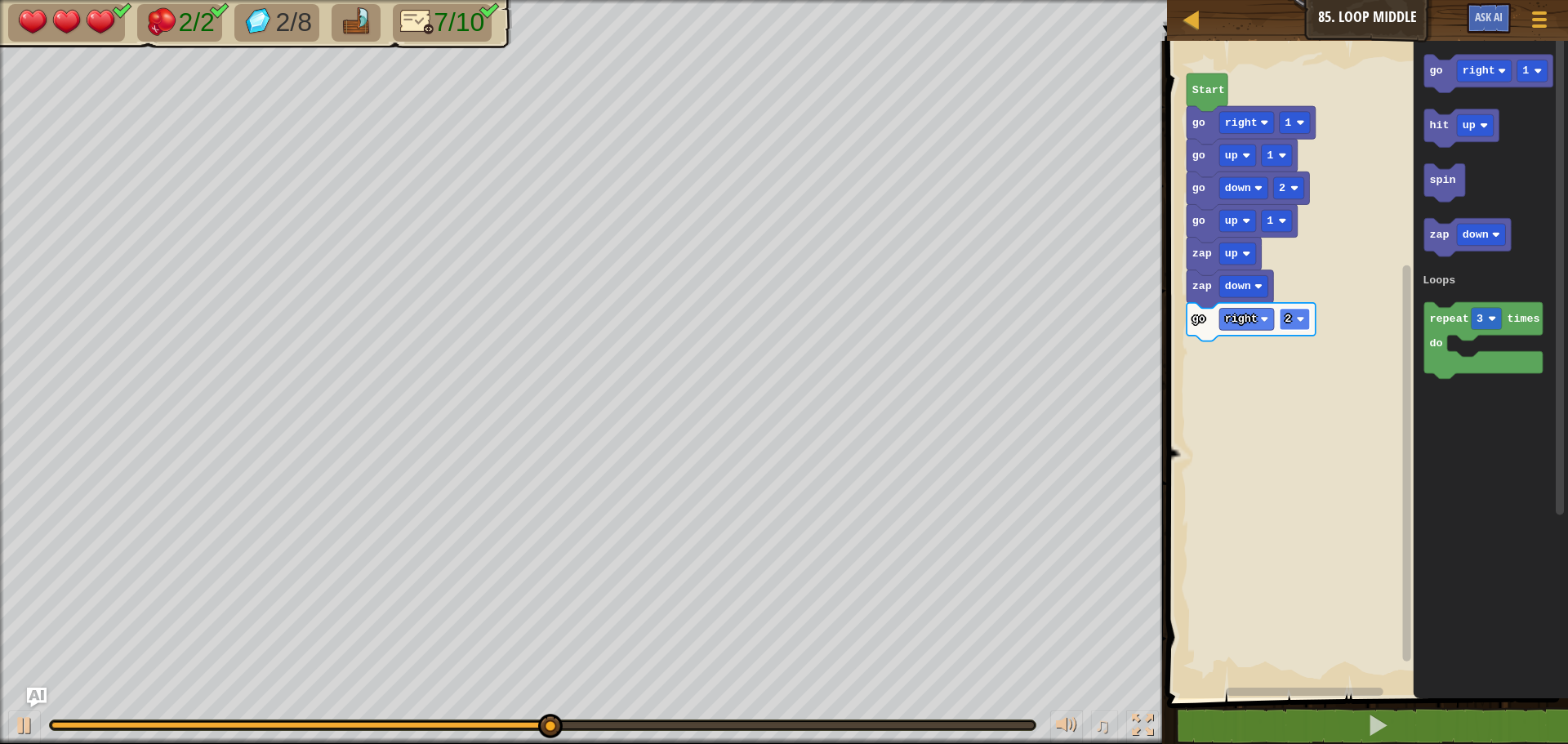
click at [1284, 320] on rect "Blockly Workspace" at bounding box center [1295, 319] width 30 height 22
click at [1468, 74] on text "right" at bounding box center [1479, 71] width 33 height 12
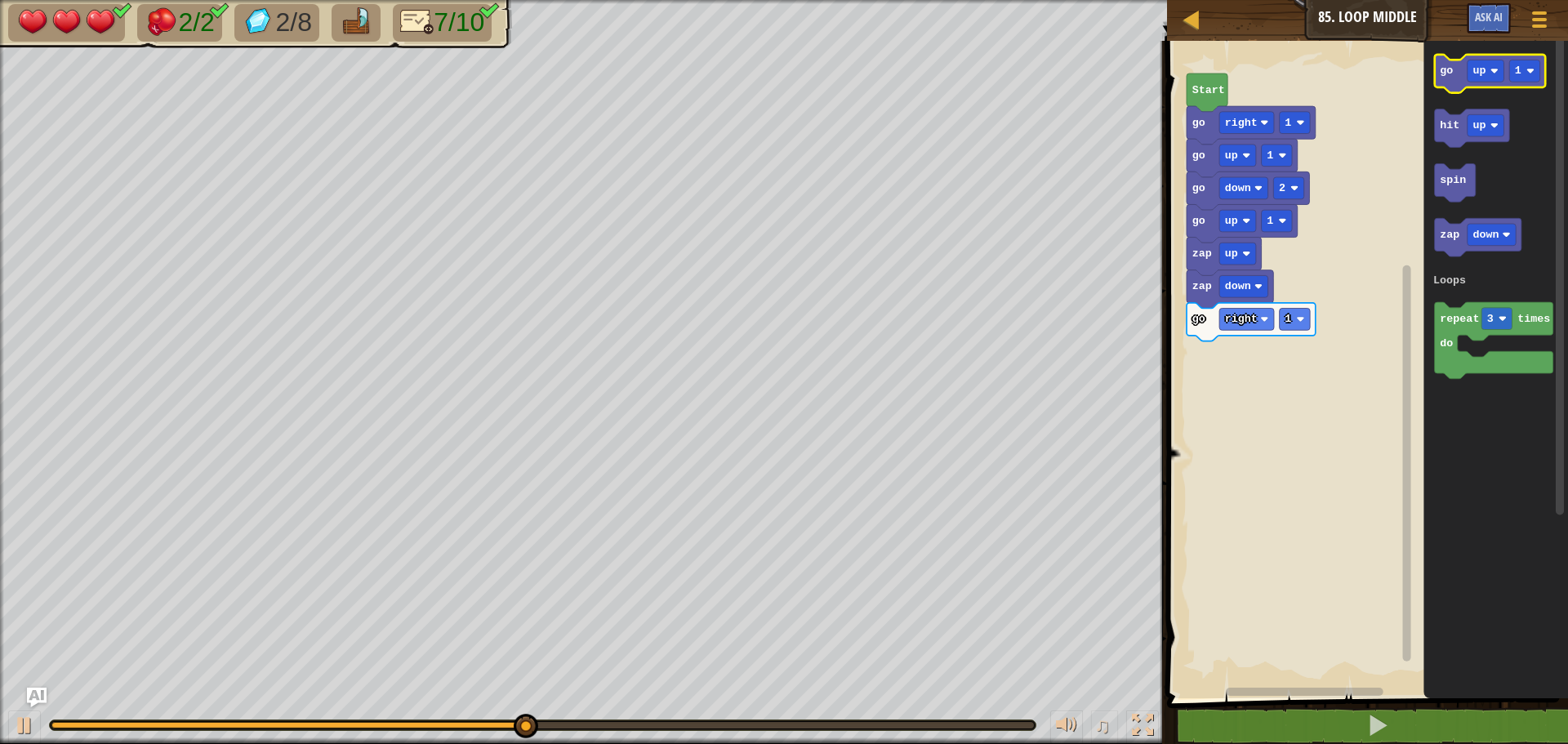
click at [1440, 83] on icon "Blockly Workspace" at bounding box center [1490, 74] width 111 height 39
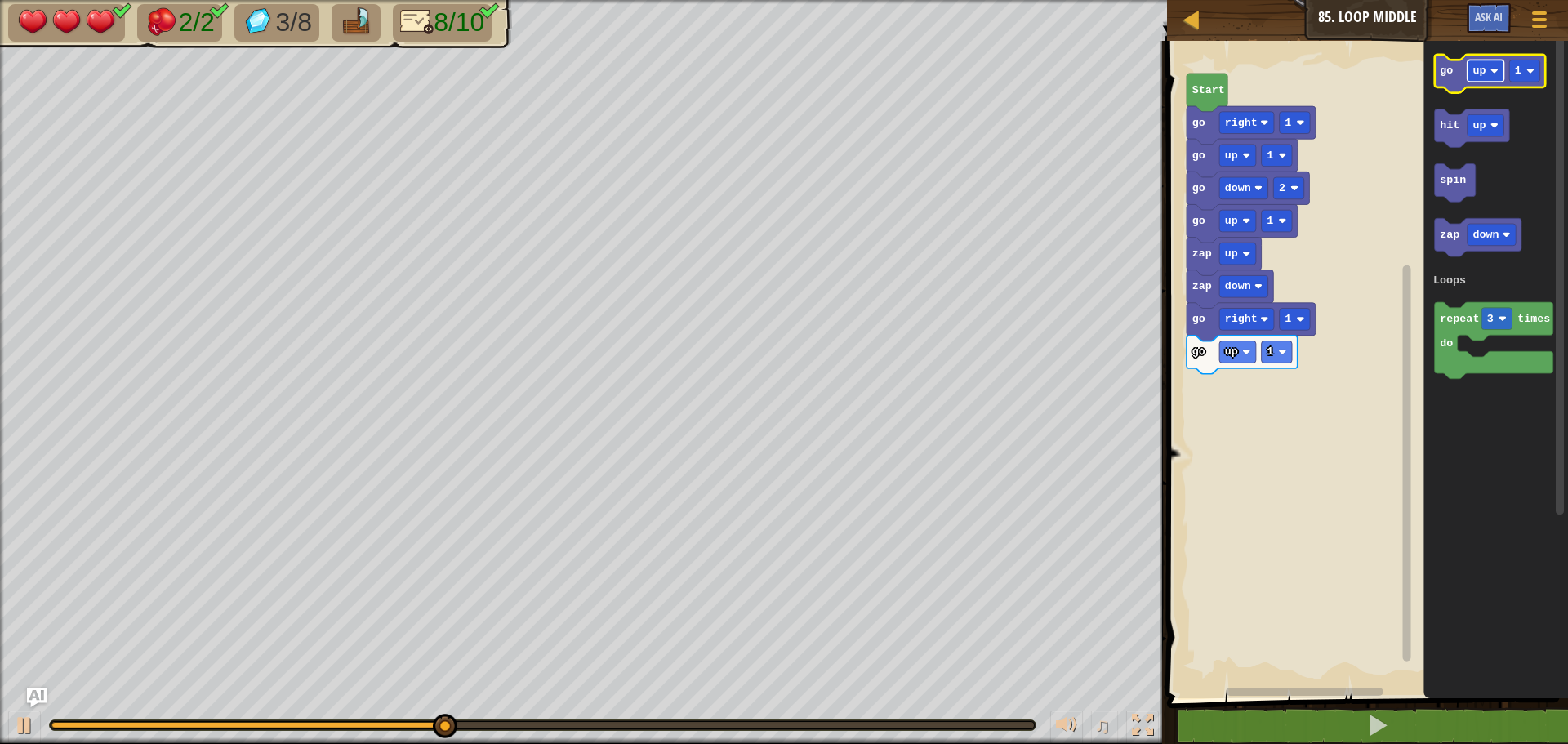
click at [1480, 74] on text "up" at bounding box center [1479, 71] width 13 height 12
drag, startPoint x: 1482, startPoint y: 130, endPoint x: 1485, endPoint y: 118, distance: 12.4
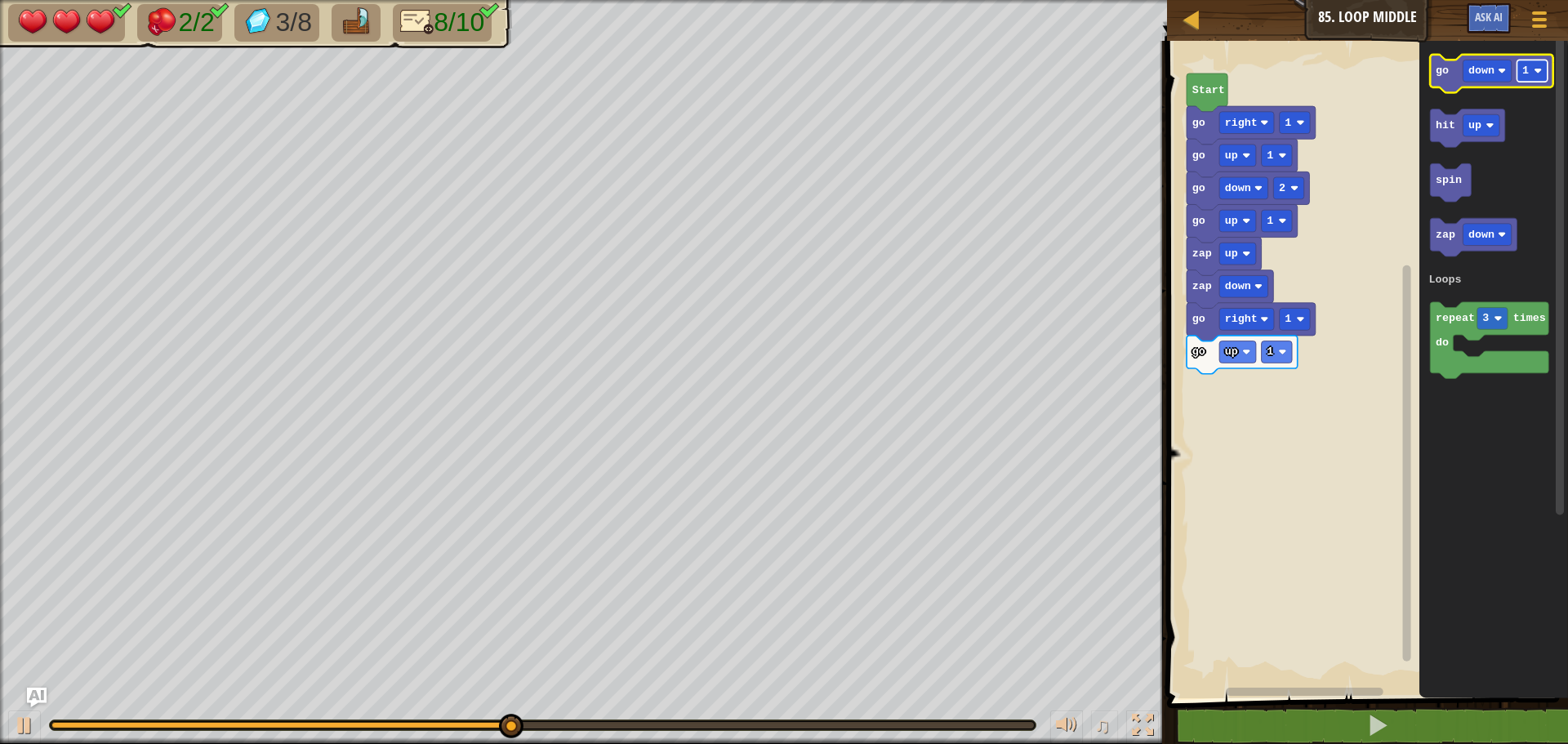
click at [1529, 73] on rect "Blockly Workspace" at bounding box center [1532, 71] width 30 height 22
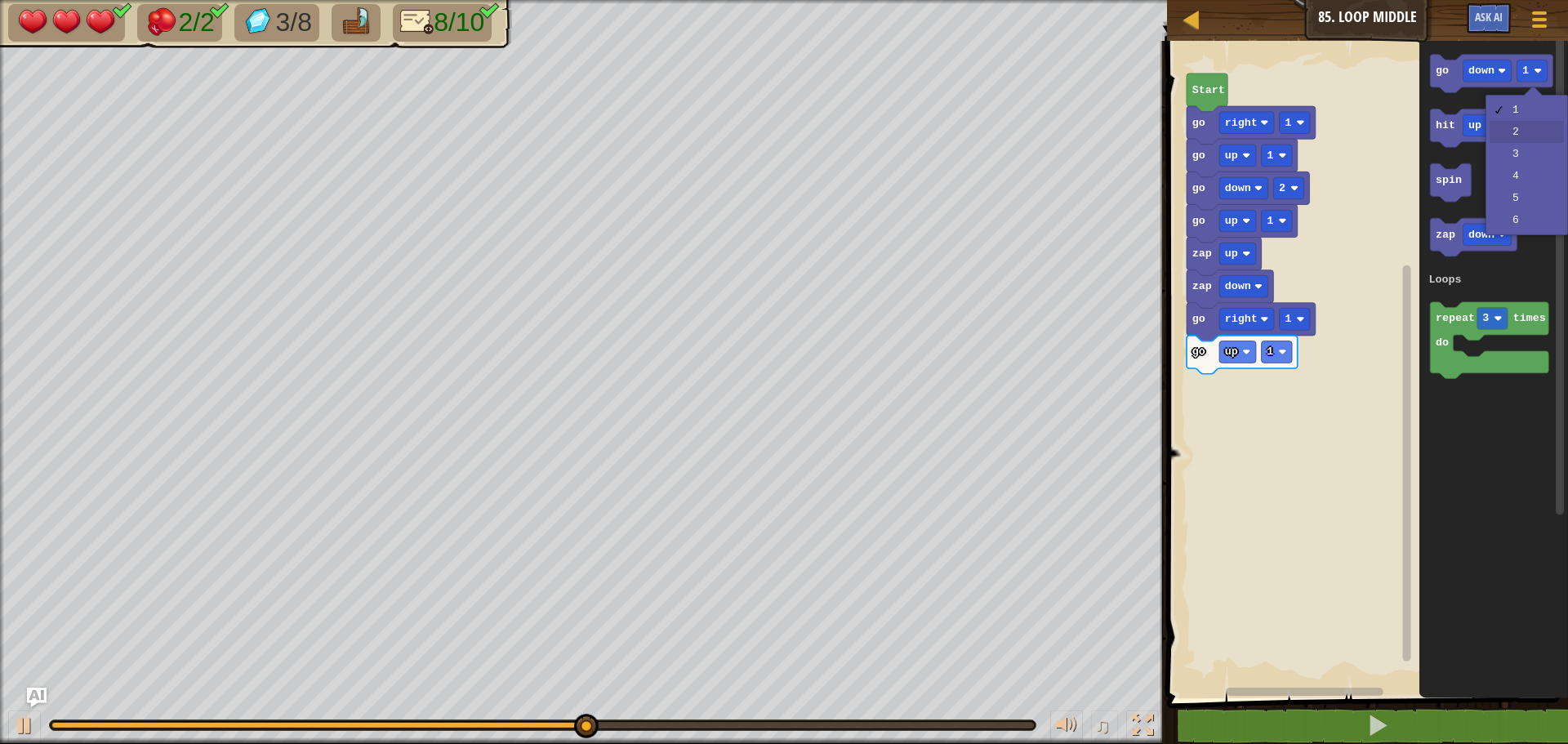
drag, startPoint x: 1508, startPoint y: 135, endPoint x: 1490, endPoint y: 141, distance: 19.0
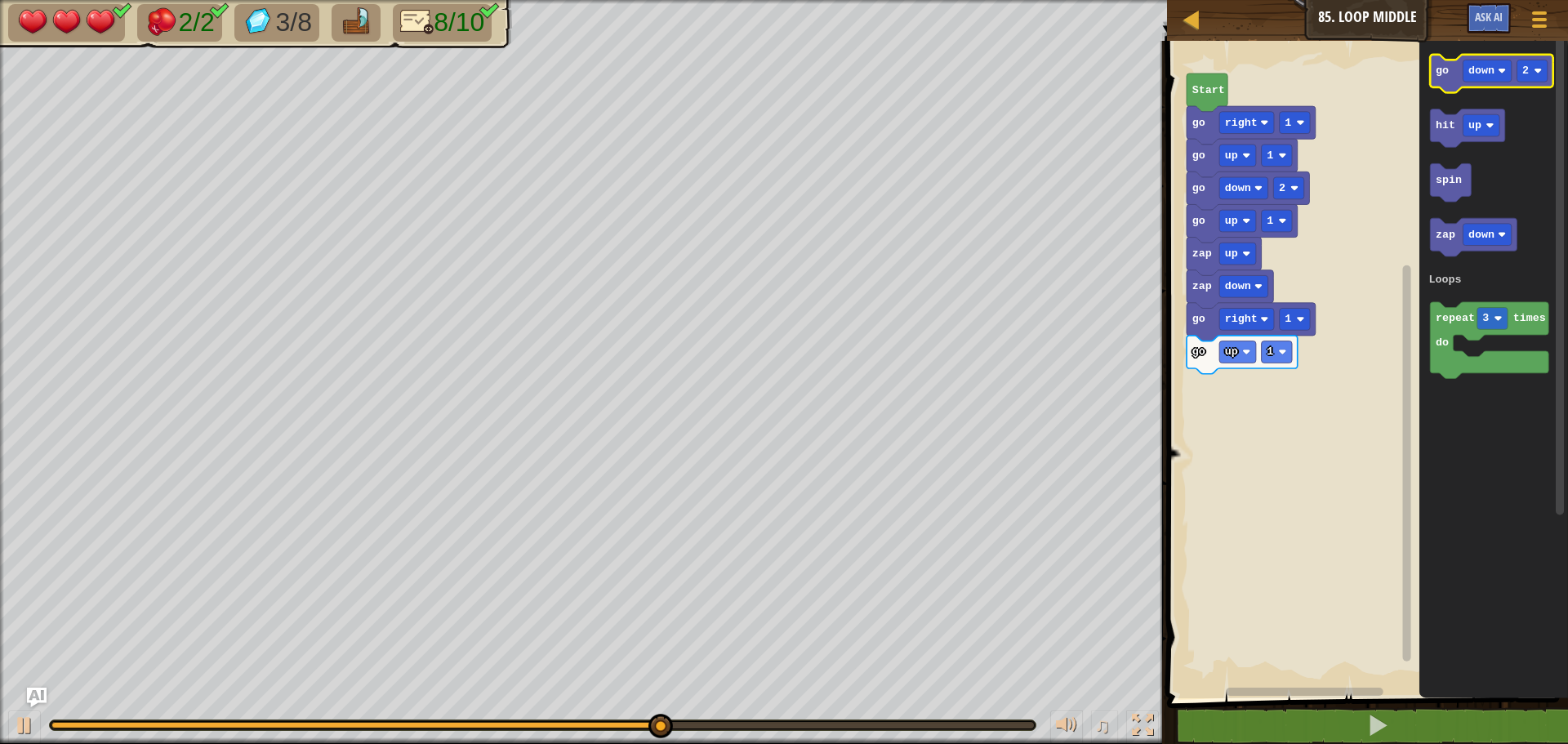
click at [1445, 74] on text "go" at bounding box center [1442, 71] width 13 height 12
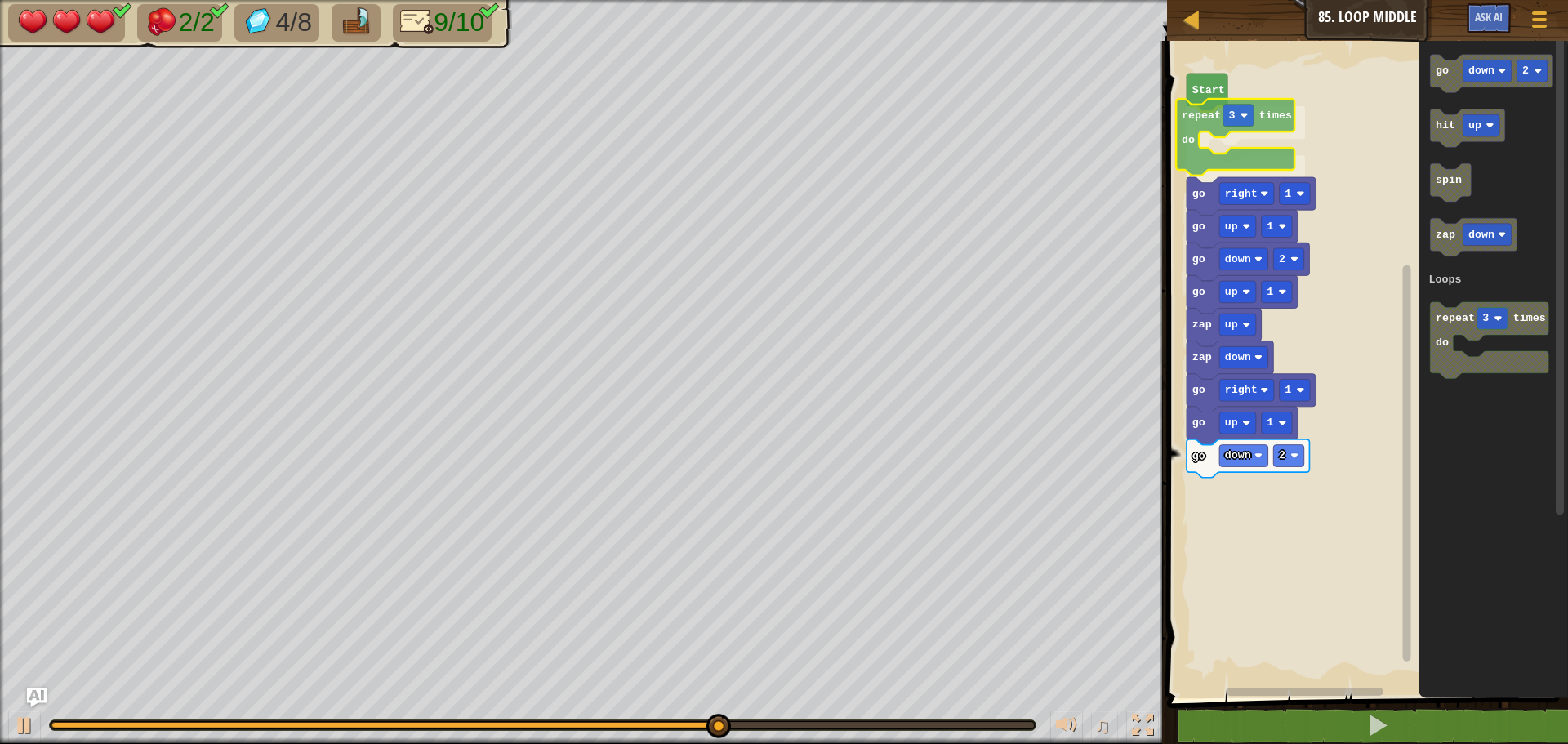
click at [1196, 115] on div "Loops Start repeat 3 times do go right 1 go up 1 go down 2 go up 1 zap up zap d…" at bounding box center [1364, 366] width 405 height 666
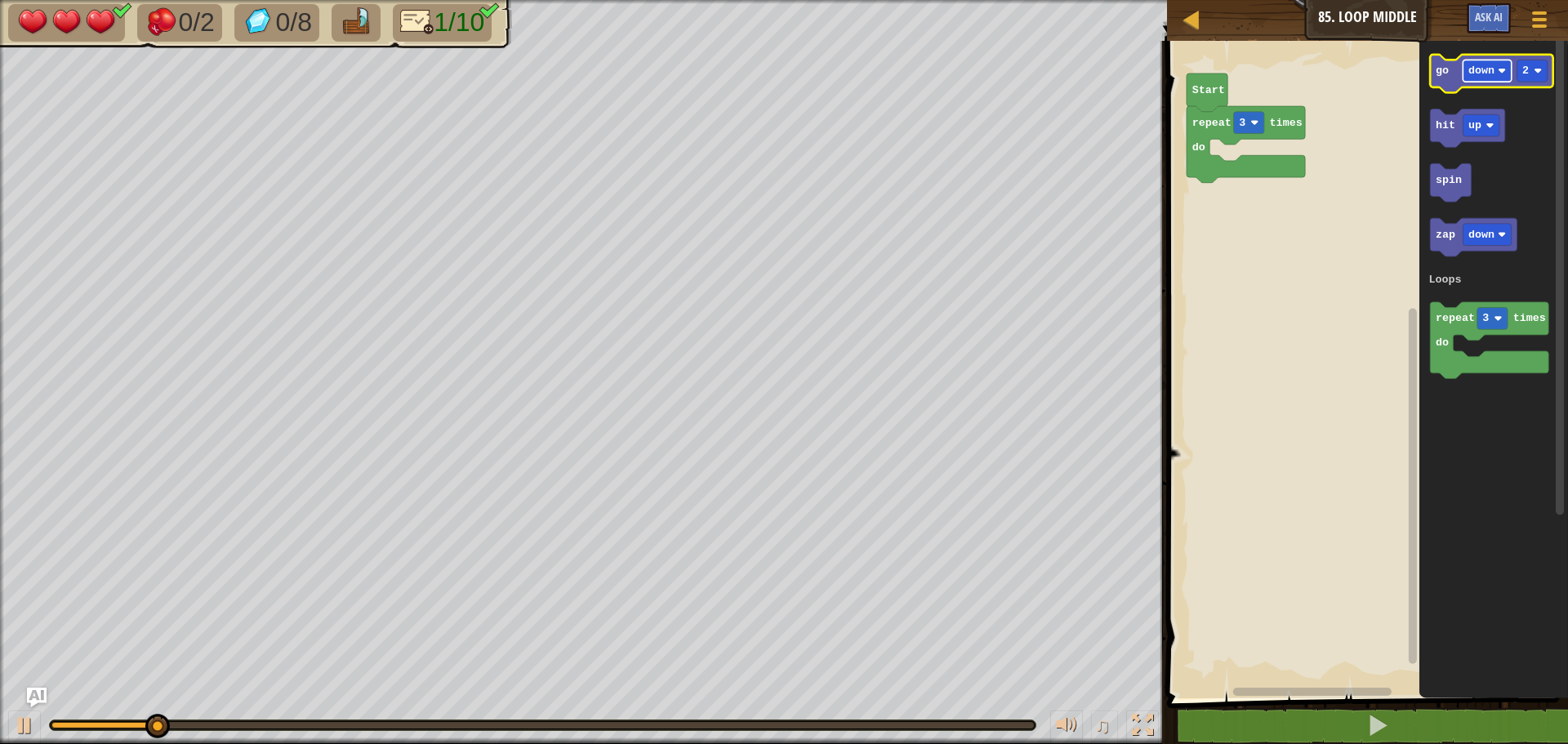
click at [1473, 74] on text "down" at bounding box center [1481, 71] width 26 height 12
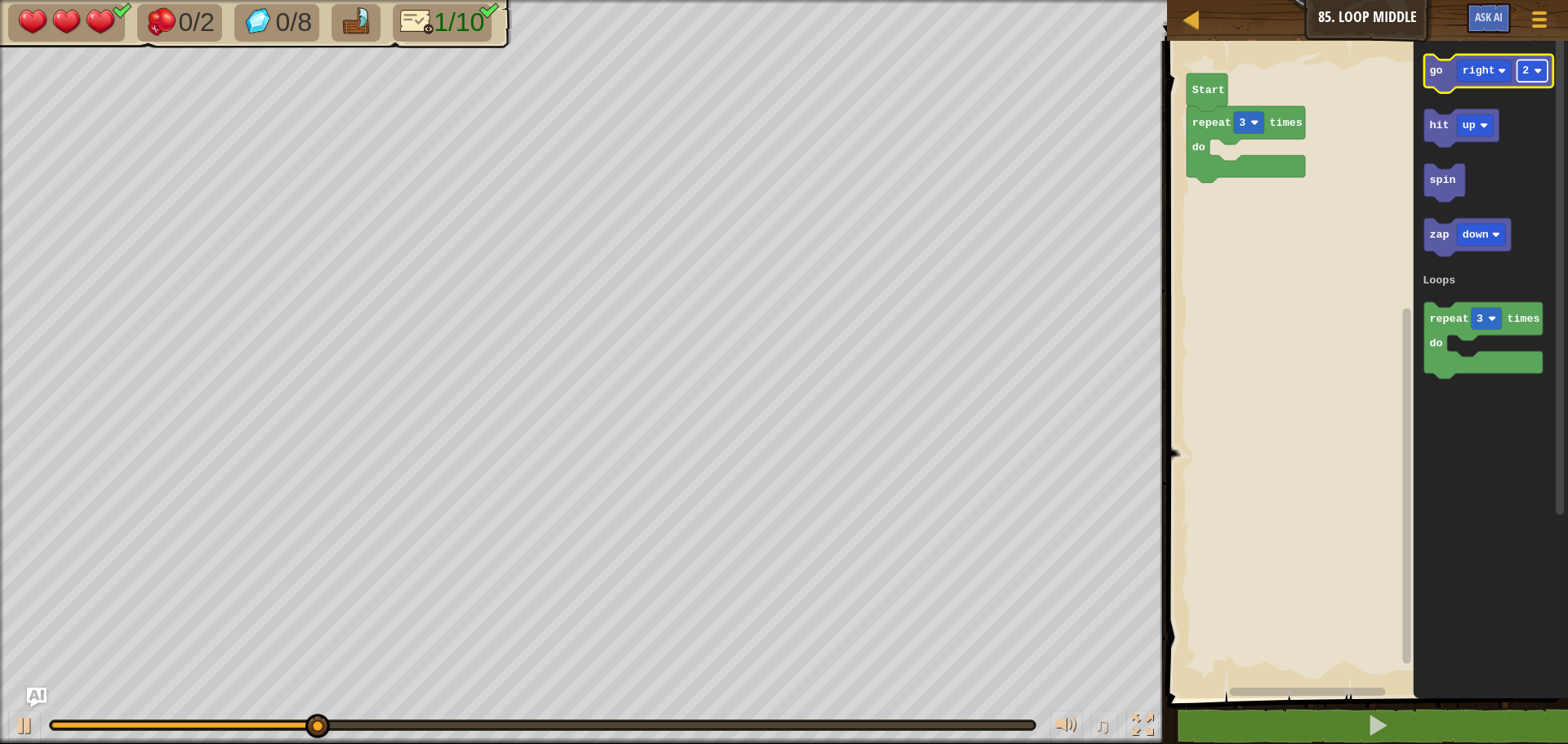
click at [1530, 69] on rect "Blockly Workspace" at bounding box center [1532, 71] width 30 height 22
click at [1439, 81] on icon "Blockly Workspace" at bounding box center [1489, 74] width 129 height 39
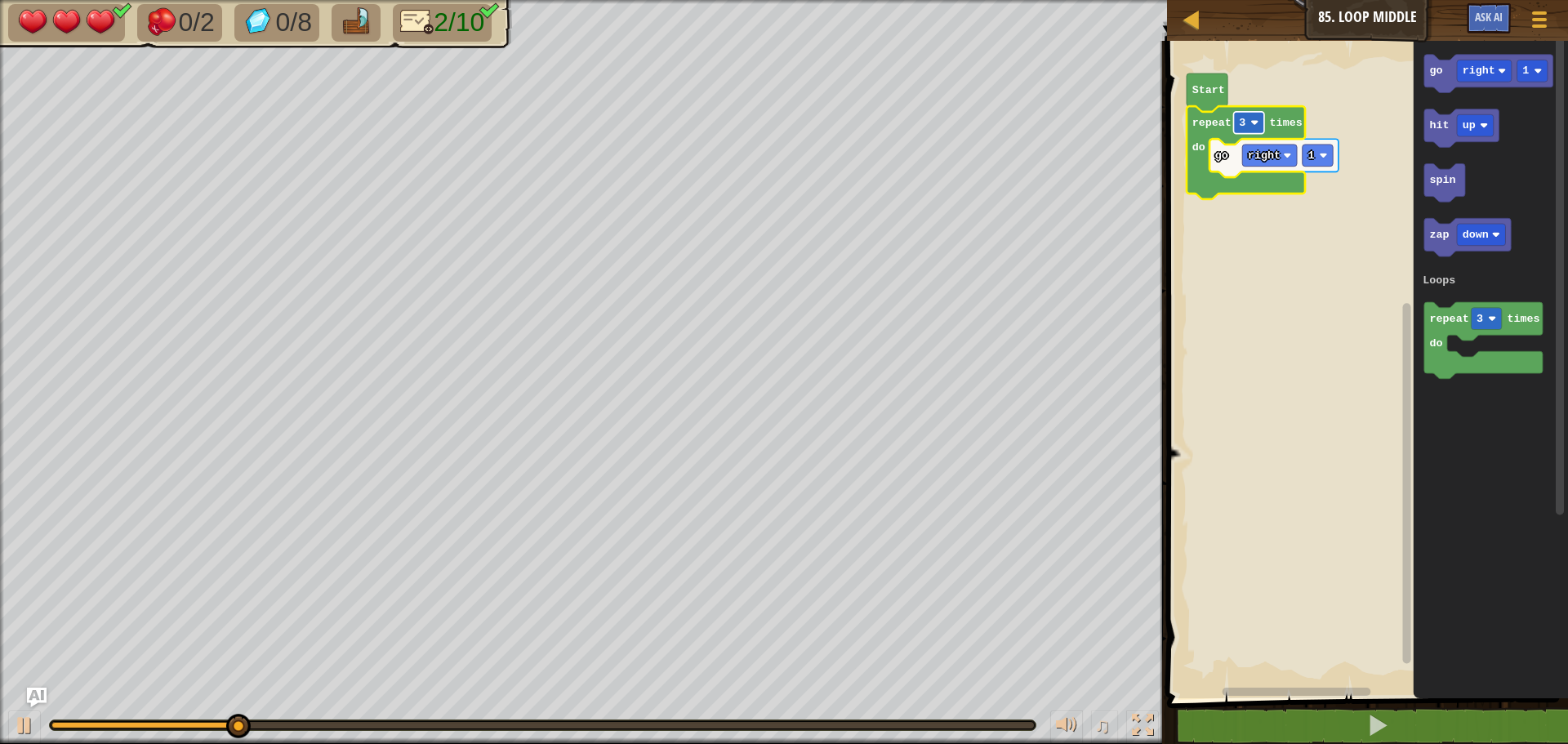
click at [1255, 122] on image "Blockly Workspace" at bounding box center [1254, 122] width 8 height 8
click at [1473, 78] on rect "Blockly Workspace" at bounding box center [1484, 71] width 55 height 22
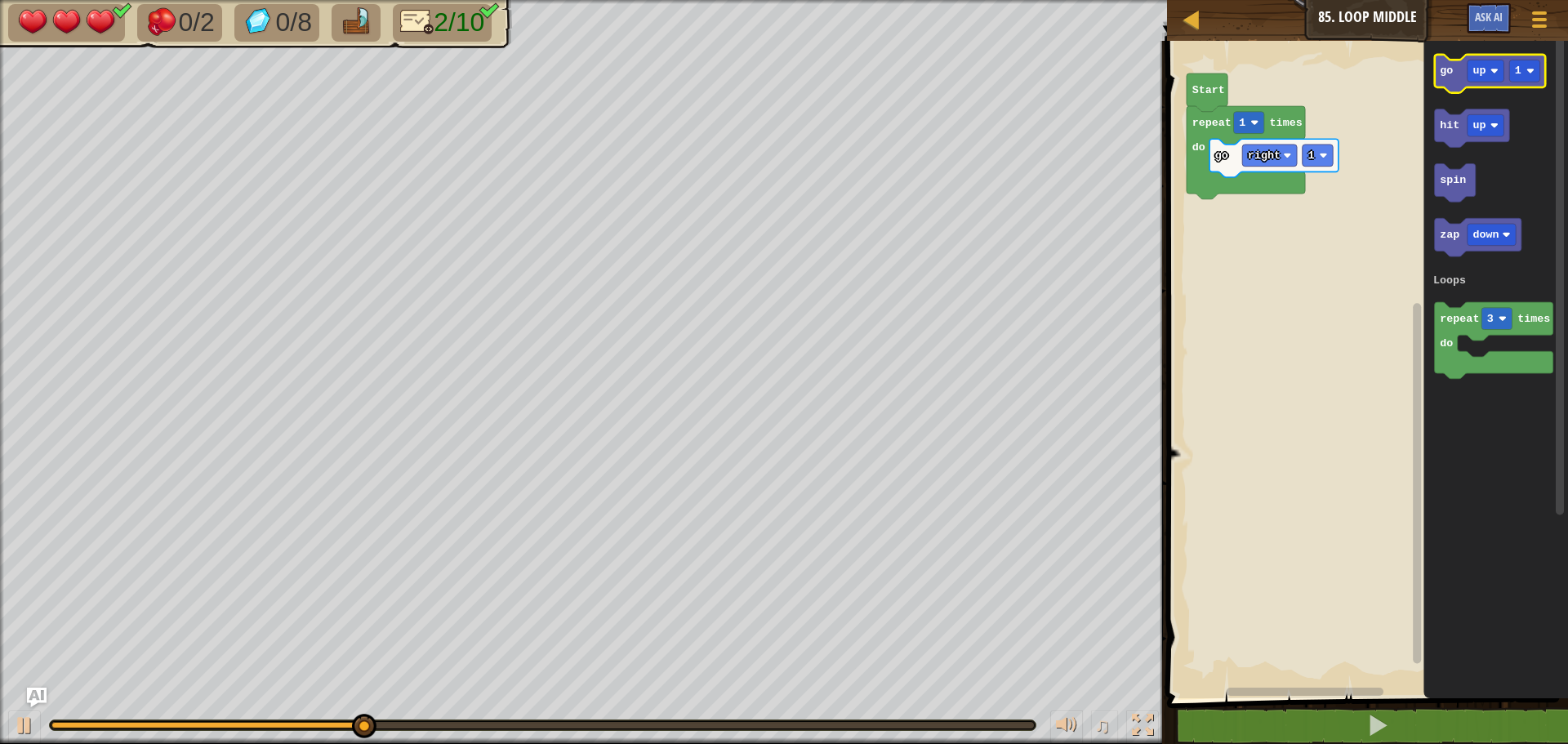
click at [1453, 75] on icon "Blockly Workspace" at bounding box center [1490, 74] width 111 height 39
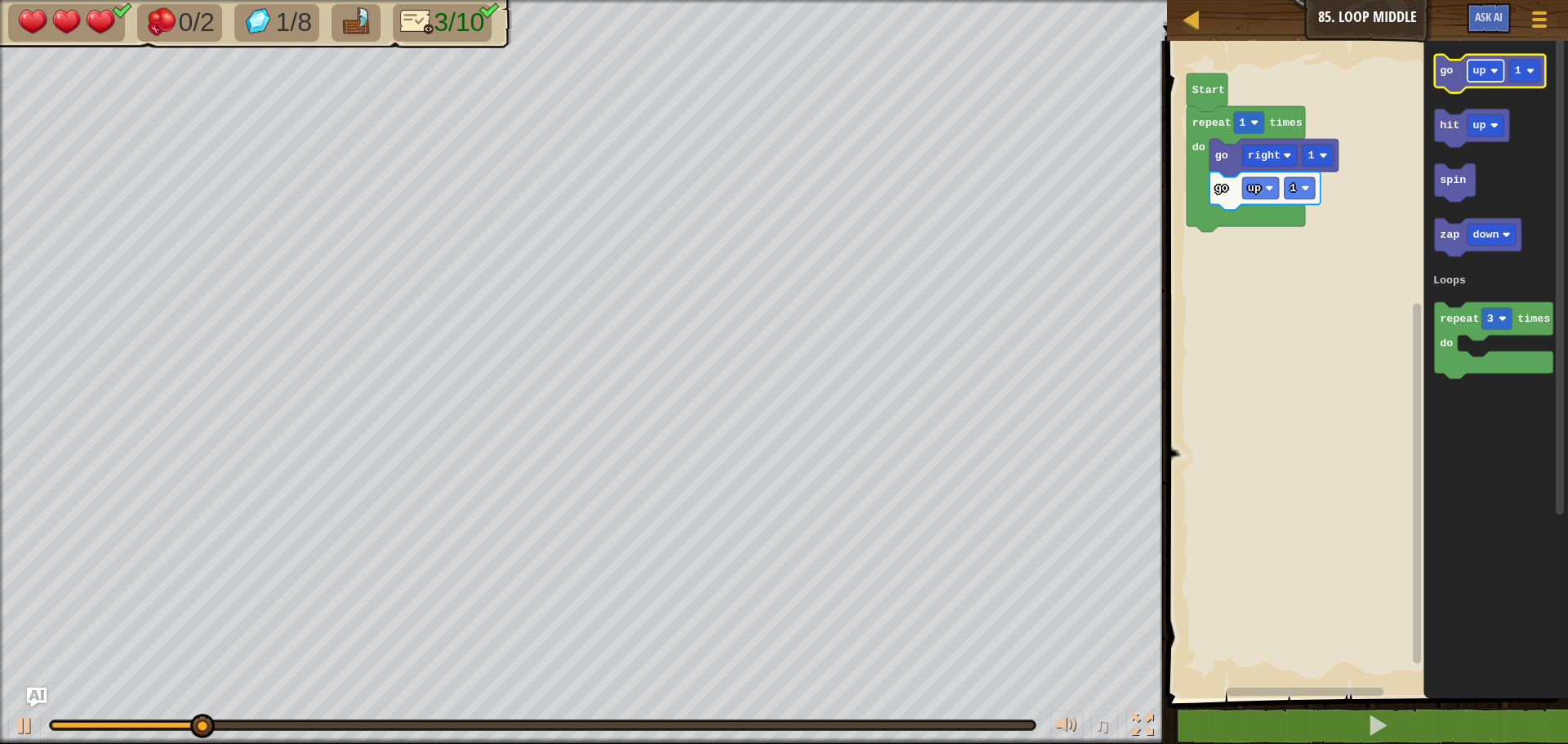
click at [1490, 71] on rect "Blockly Workspace" at bounding box center [1486, 71] width 37 height 22
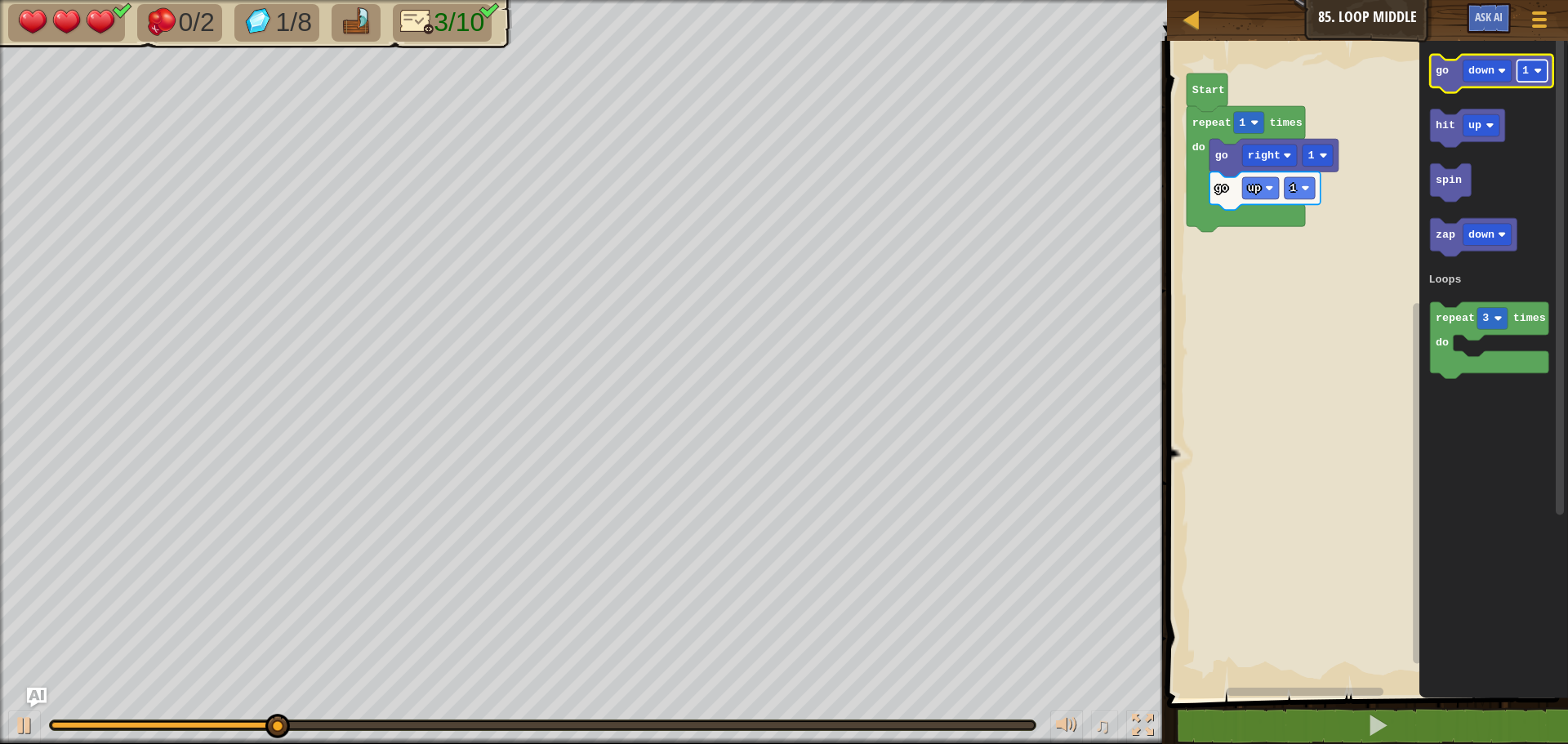
click at [1527, 73] on text "1" at bounding box center [1525, 71] width 7 height 12
click at [1525, 75] on text "1" at bounding box center [1525, 71] width 7 height 12
click at [1441, 86] on icon "Blockly Workspace" at bounding box center [1490, 74] width 122 height 39
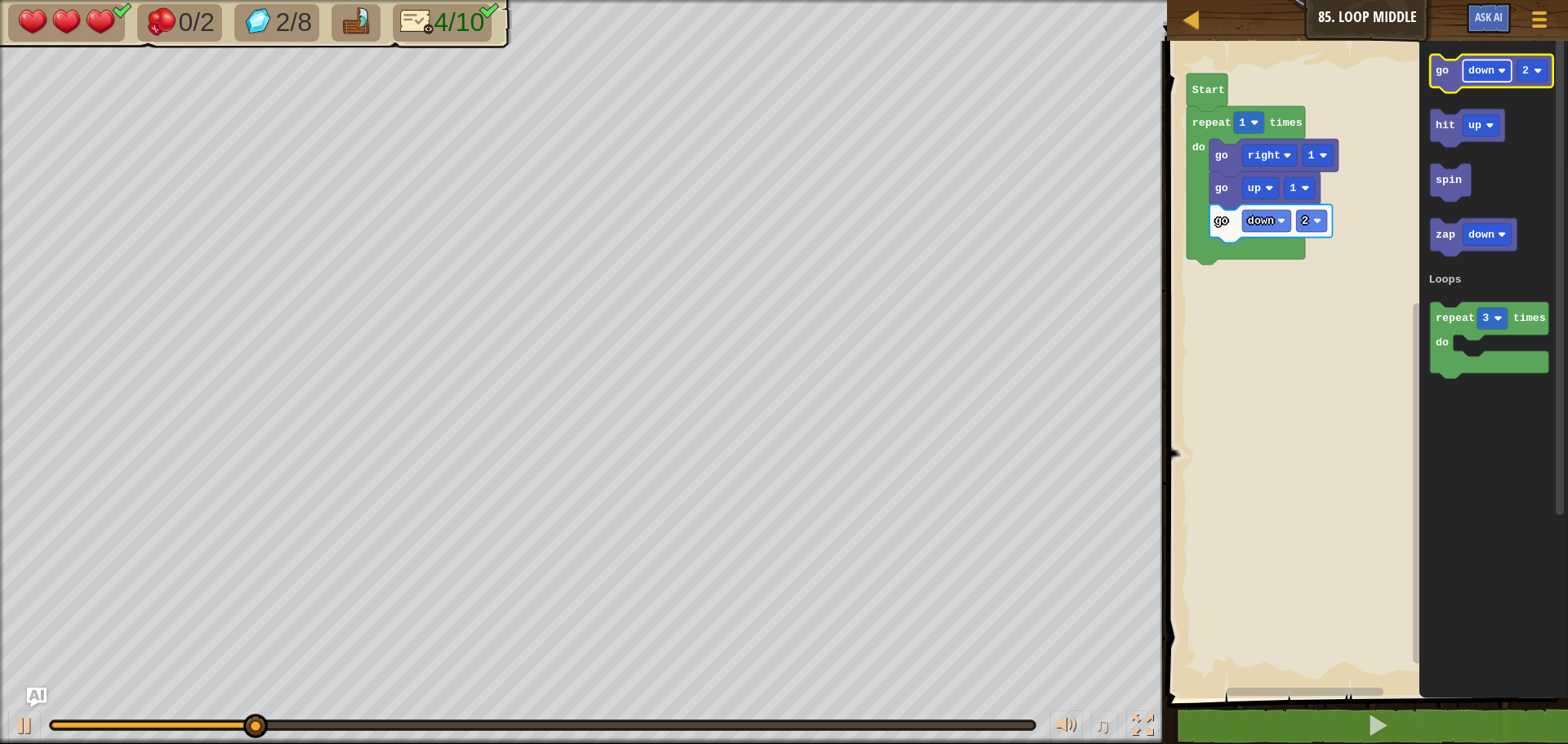
click at [1475, 80] on rect "Blockly Workspace" at bounding box center [1488, 71] width 48 height 22
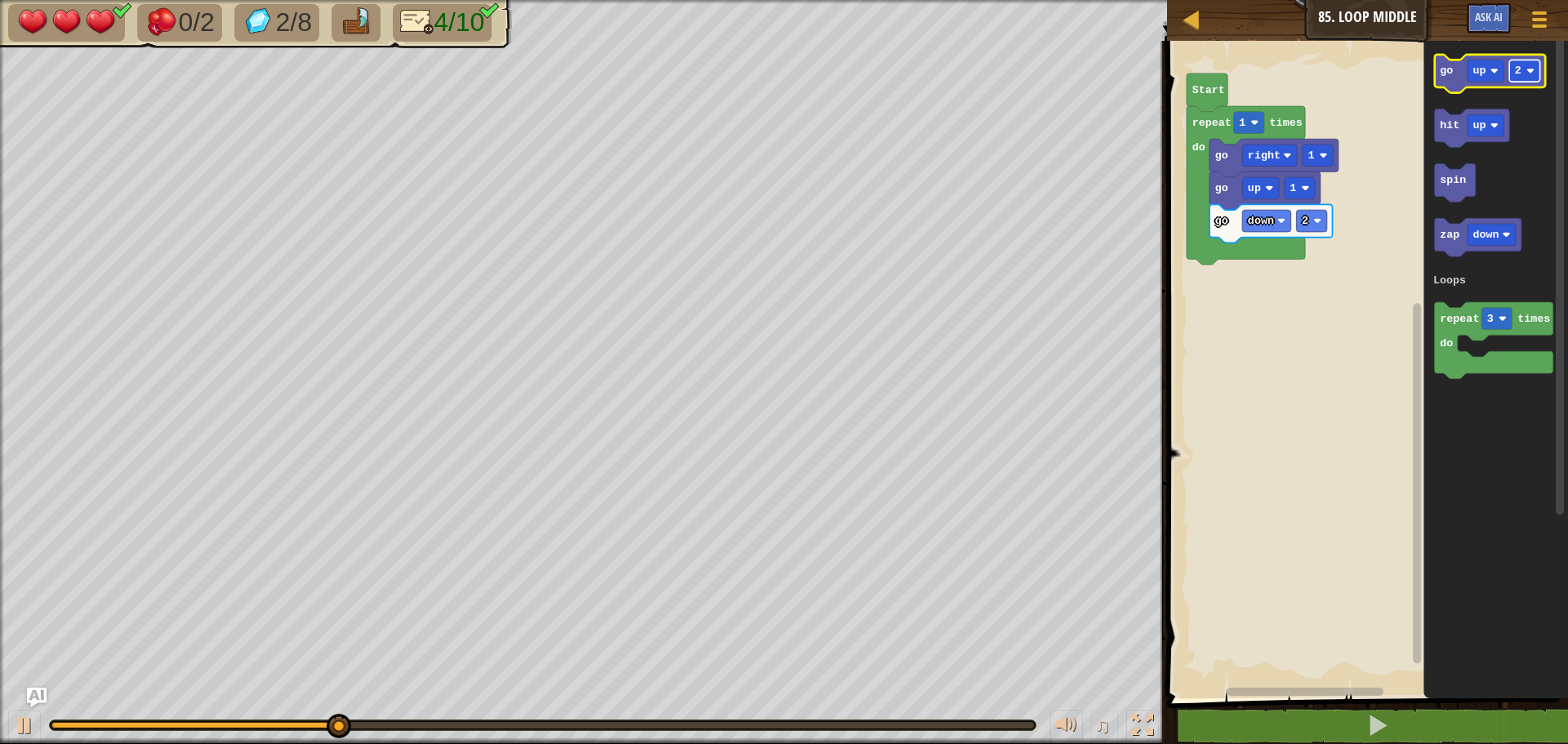
click at [1520, 63] on rect "Blockly Workspace" at bounding box center [1524, 71] width 30 height 22
click at [1458, 83] on icon "Blockly Workspace" at bounding box center [1490, 74] width 111 height 39
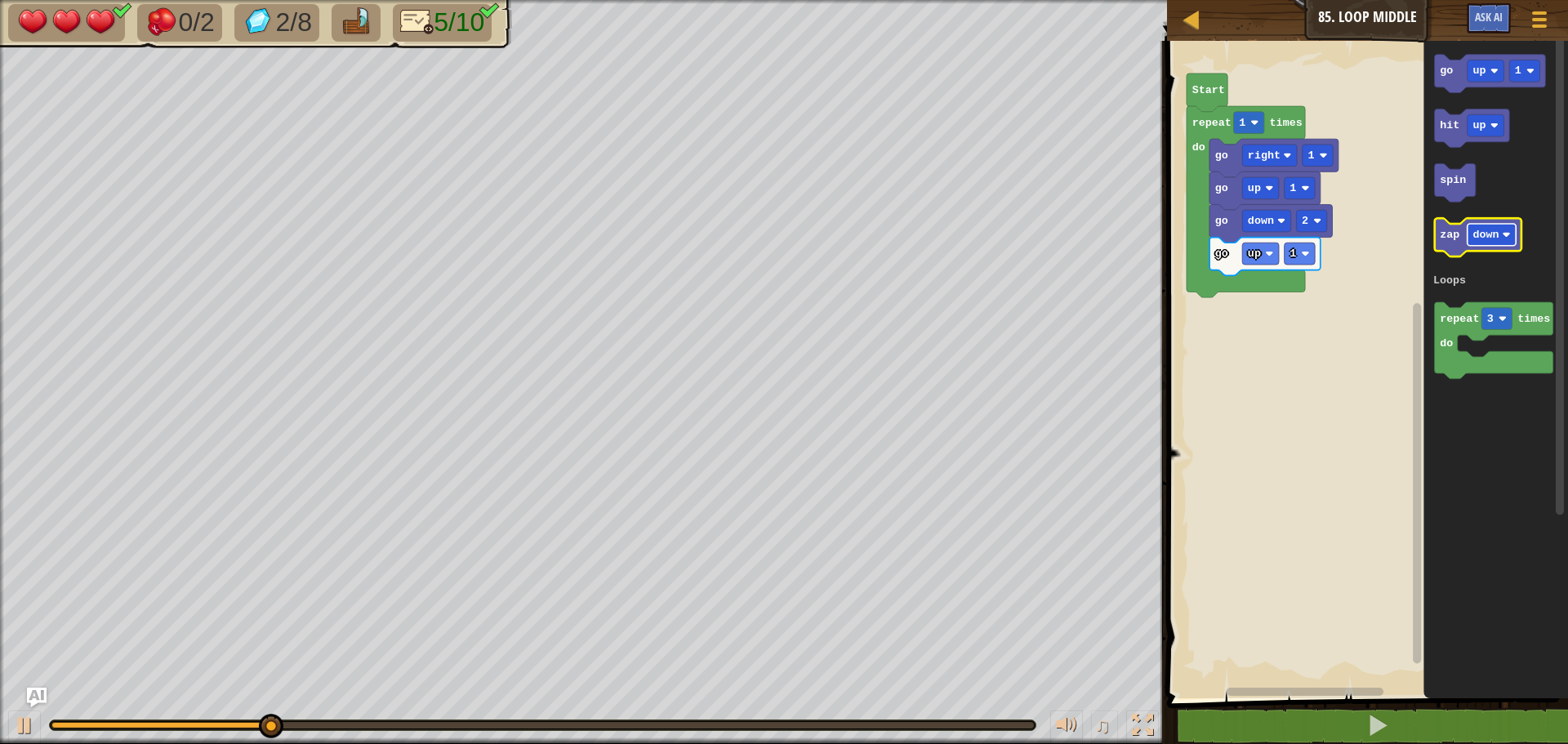
click at [1487, 231] on text "down" at bounding box center [1486, 234] width 26 height 12
click at [1448, 236] on text "zap" at bounding box center [1450, 234] width 20 height 12
click at [1490, 242] on rect "Blockly Workspace" at bounding box center [1491, 234] width 48 height 22
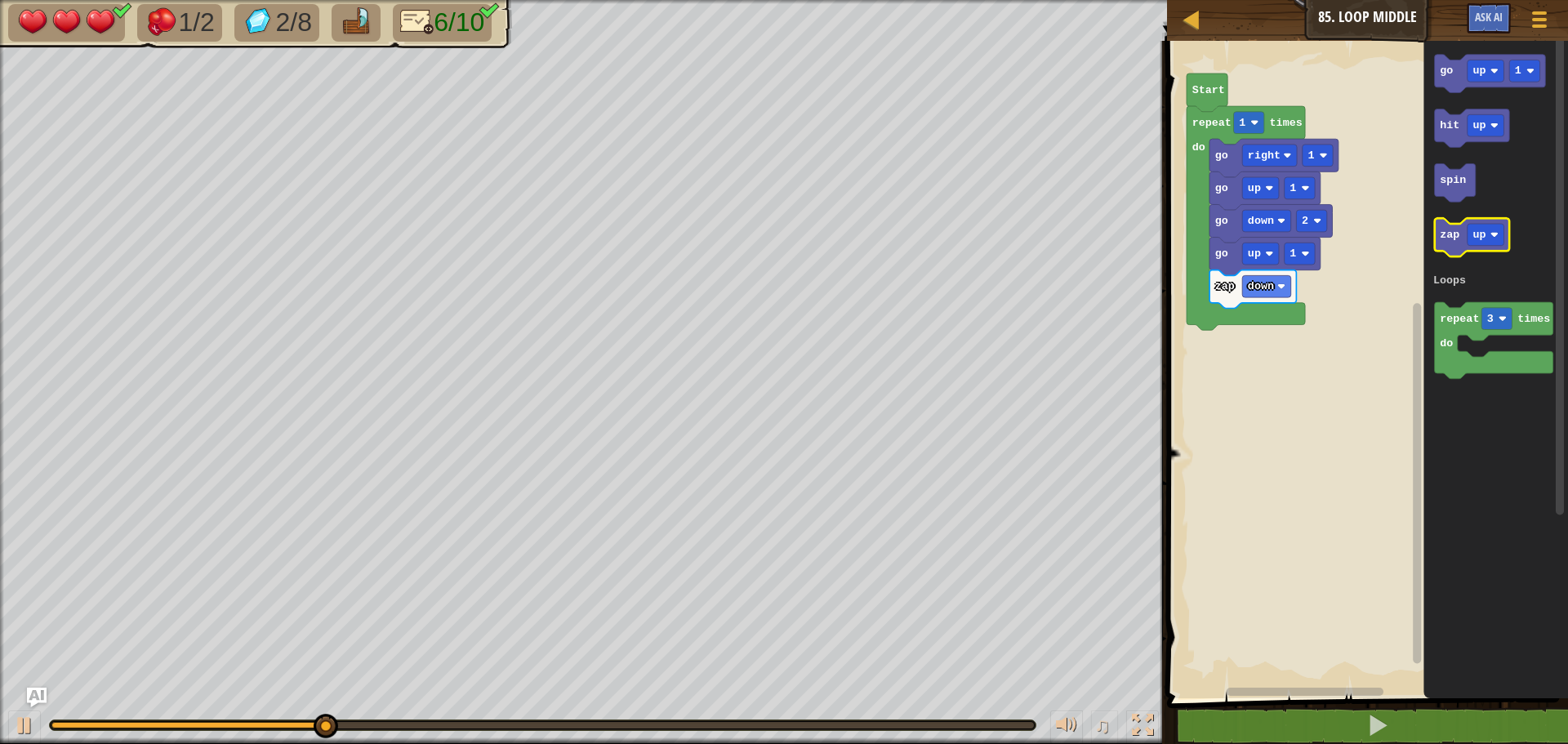
click at [1458, 249] on icon "Blockly Workspace" at bounding box center [1473, 236] width 76 height 39
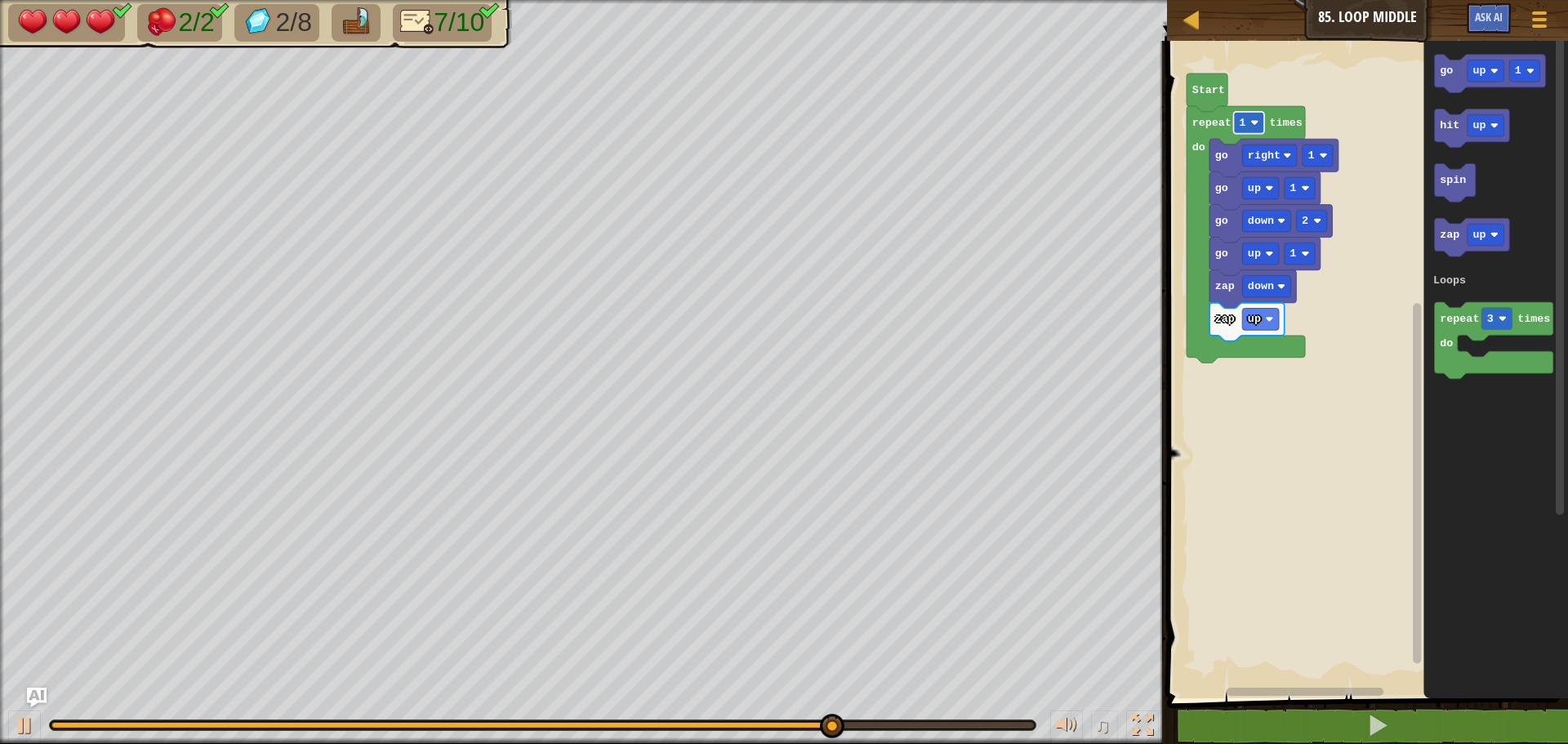
click at [1248, 119] on rect "Blockly Workspace" at bounding box center [1249, 123] width 30 height 22
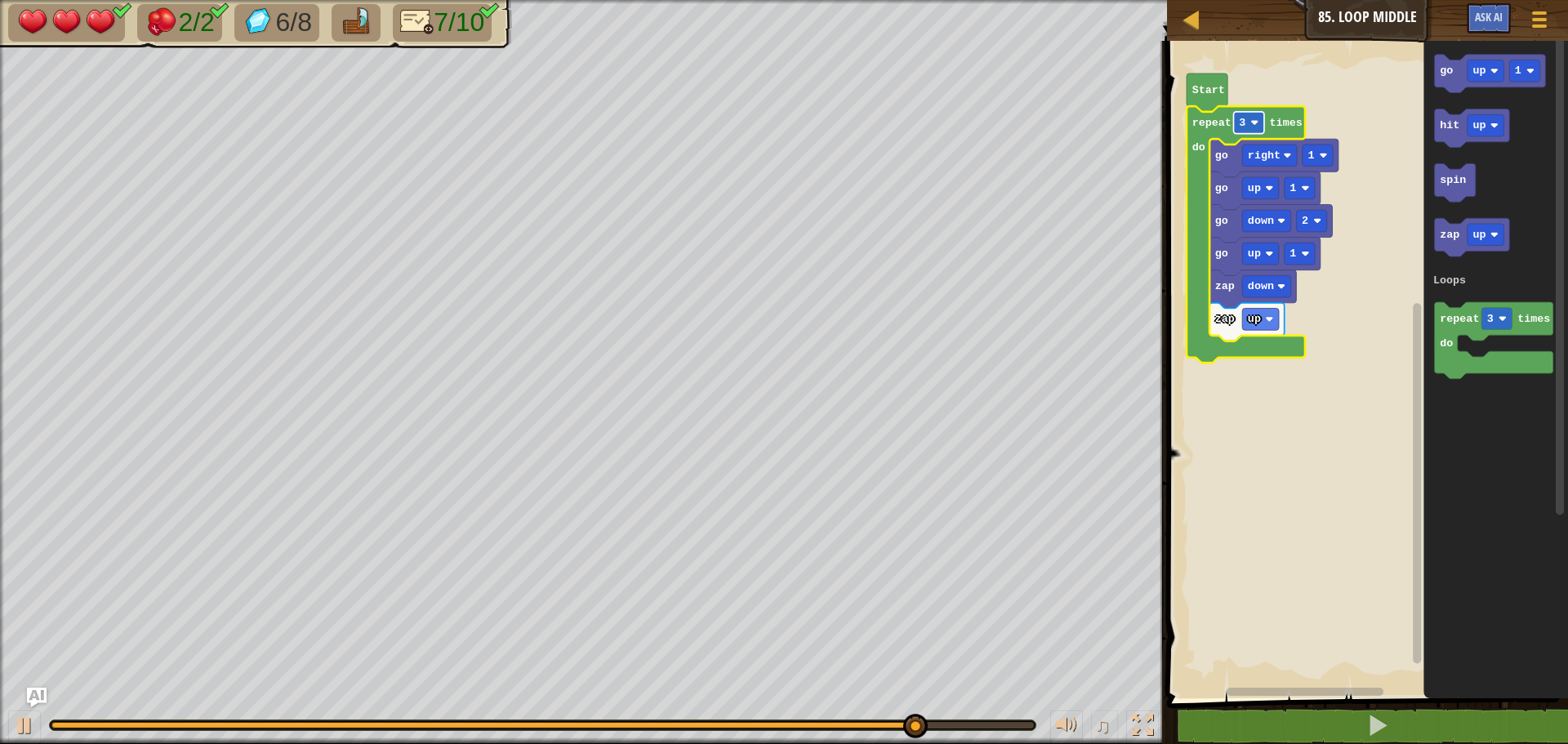
click at [1243, 125] on text "3" at bounding box center [1242, 123] width 7 height 12
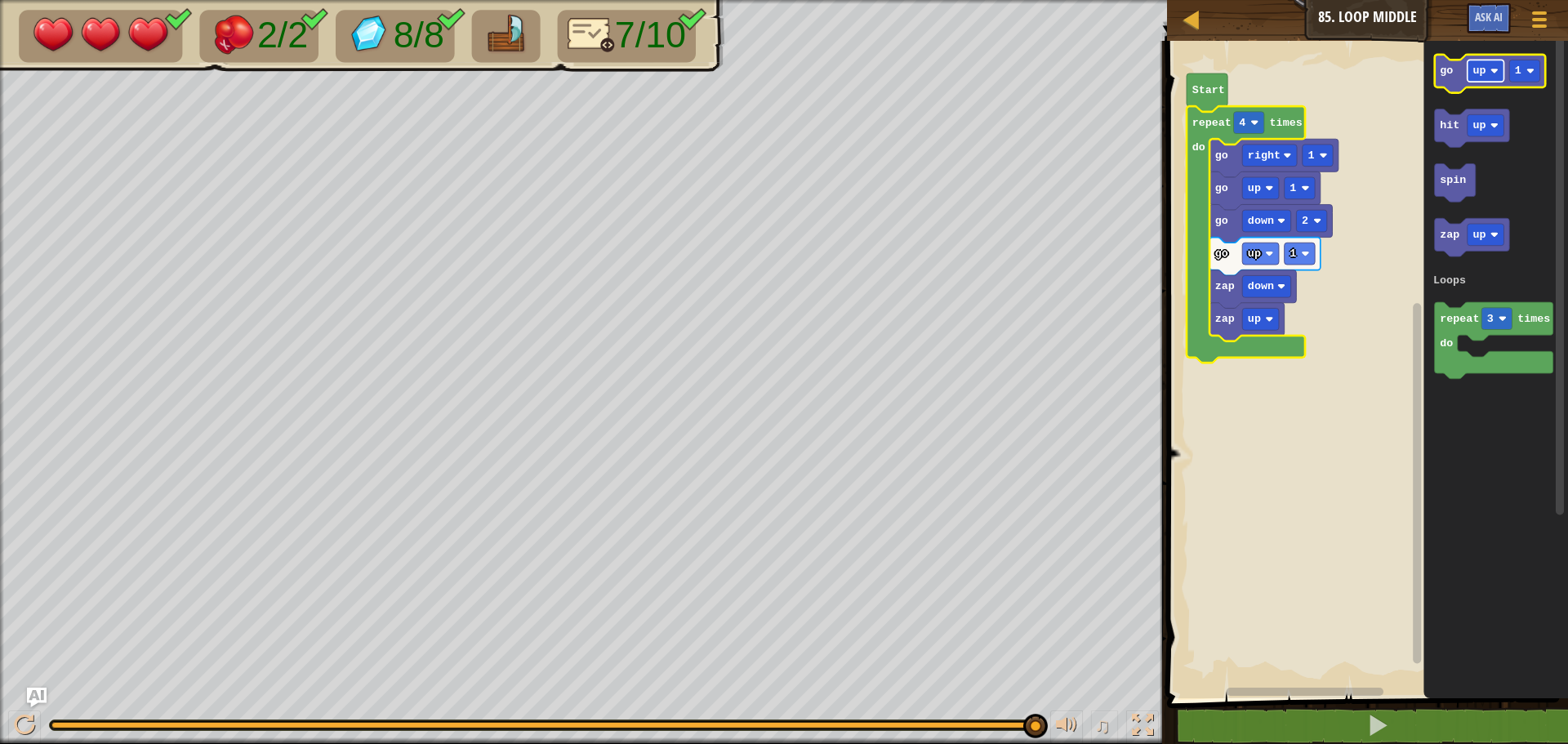
click at [1486, 76] on rect "Blockly Workspace" at bounding box center [1486, 71] width 37 height 22
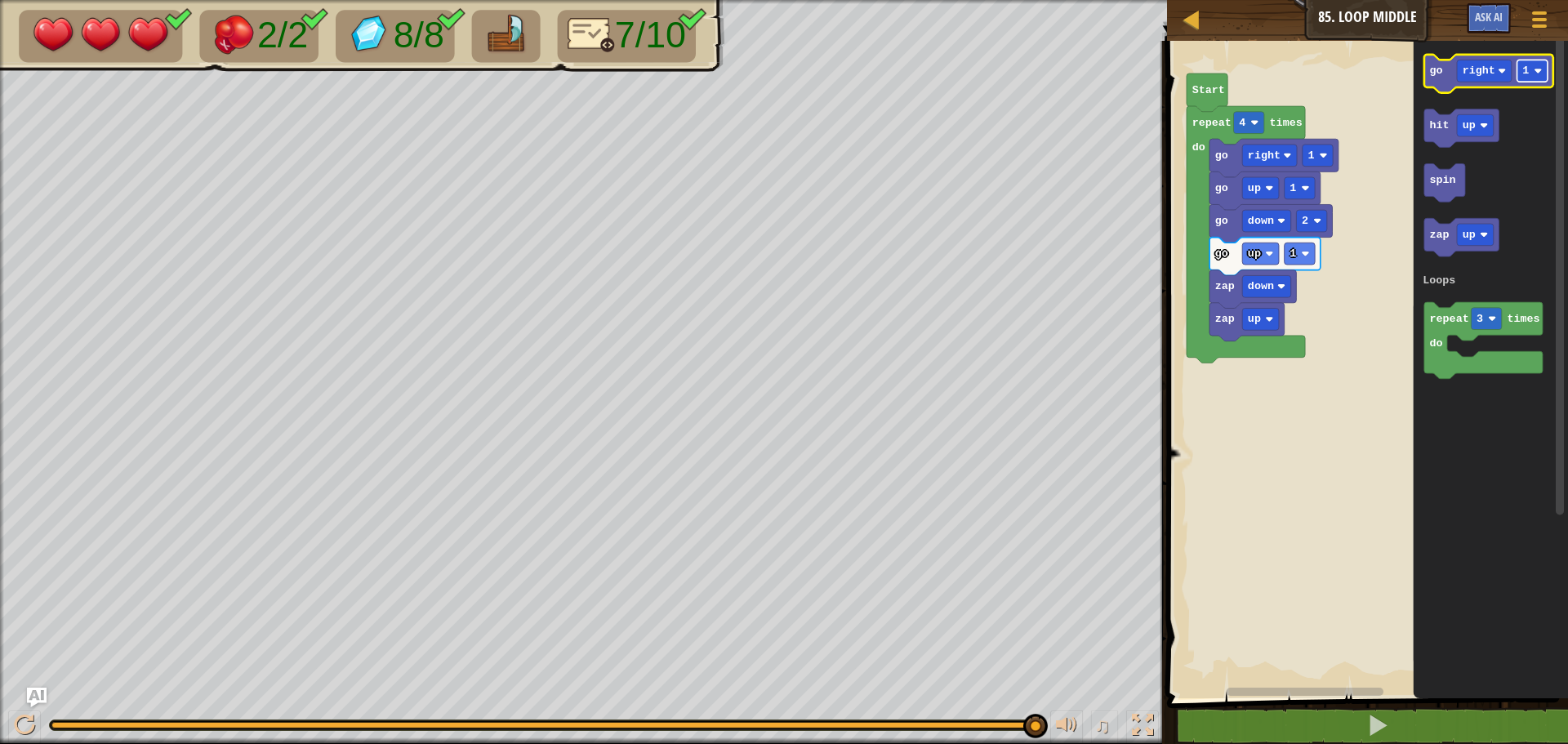
click at [1522, 75] on text "1" at bounding box center [1525, 71] width 7 height 12
click at [1436, 84] on icon "Blockly Workspace" at bounding box center [1489, 74] width 129 height 39
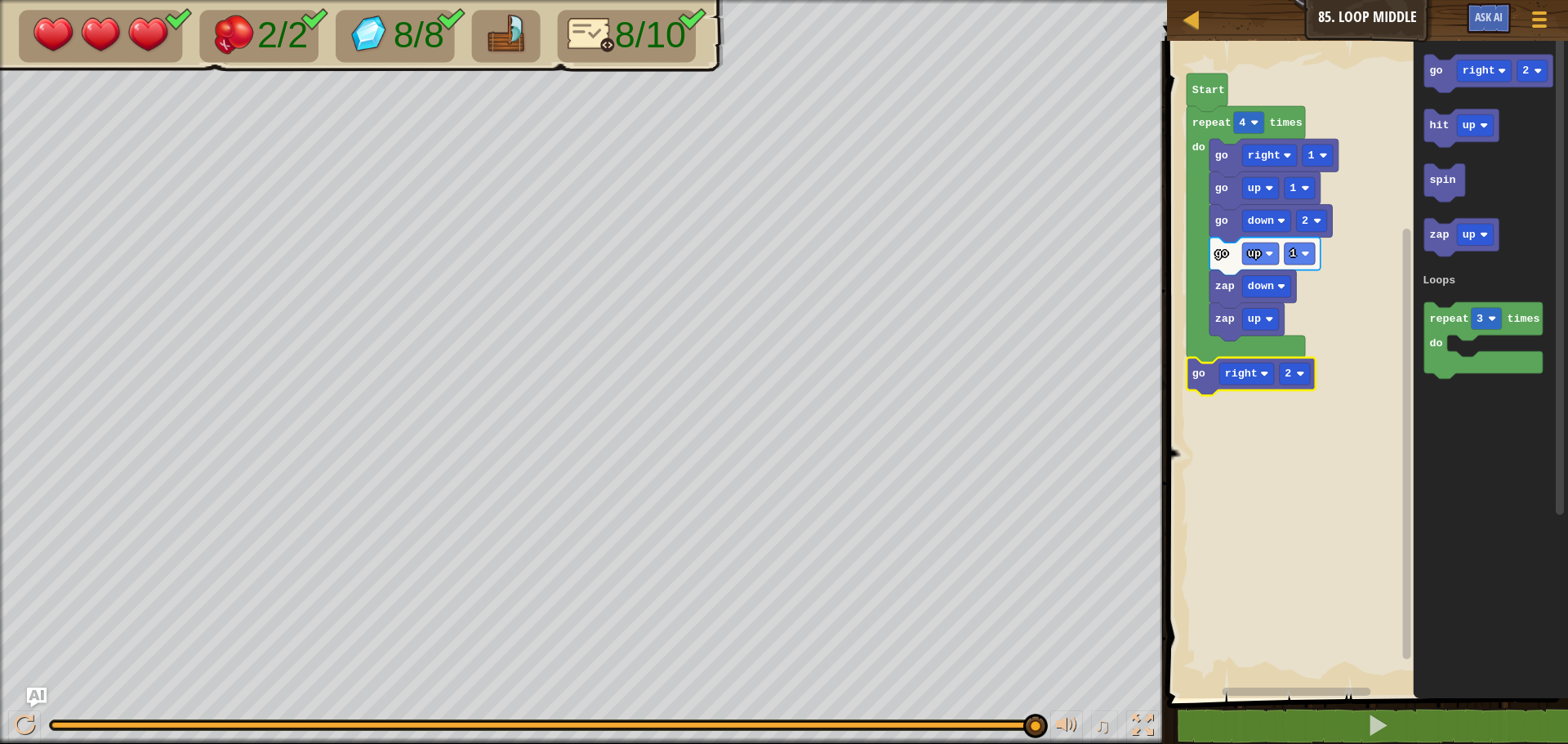
click at [1193, 386] on icon "Blockly Workspace" at bounding box center [1251, 376] width 129 height 39
click at [1317, 699] on div "1 2 3 4 5 6 7 8 9 for i in range ( 4 ) : go ( 'right' , 2 ) zap ( 'up' ) zap ( …" at bounding box center [1364, 424] width 405 height 751
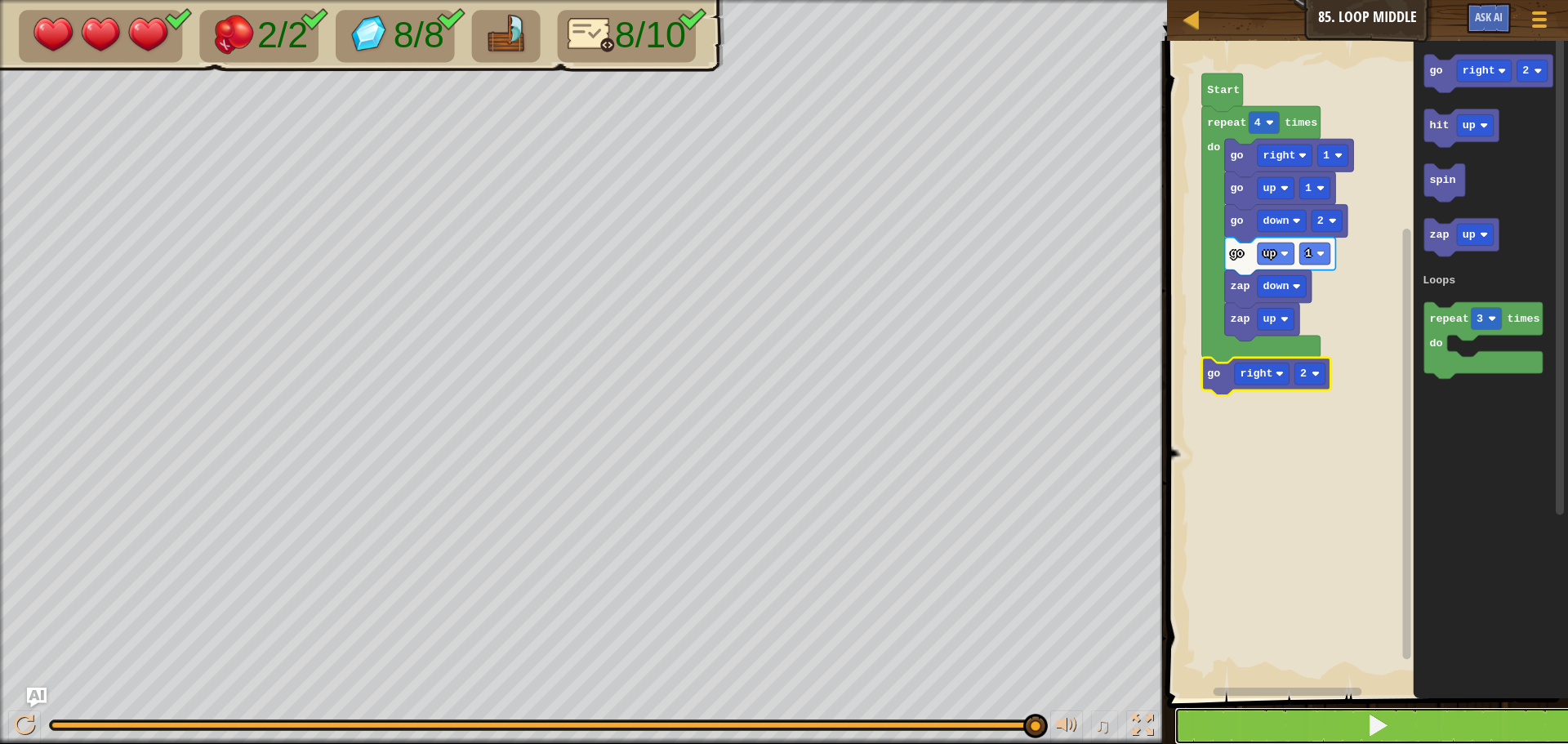
click at [1309, 714] on button at bounding box center [1377, 726] width 405 height 38
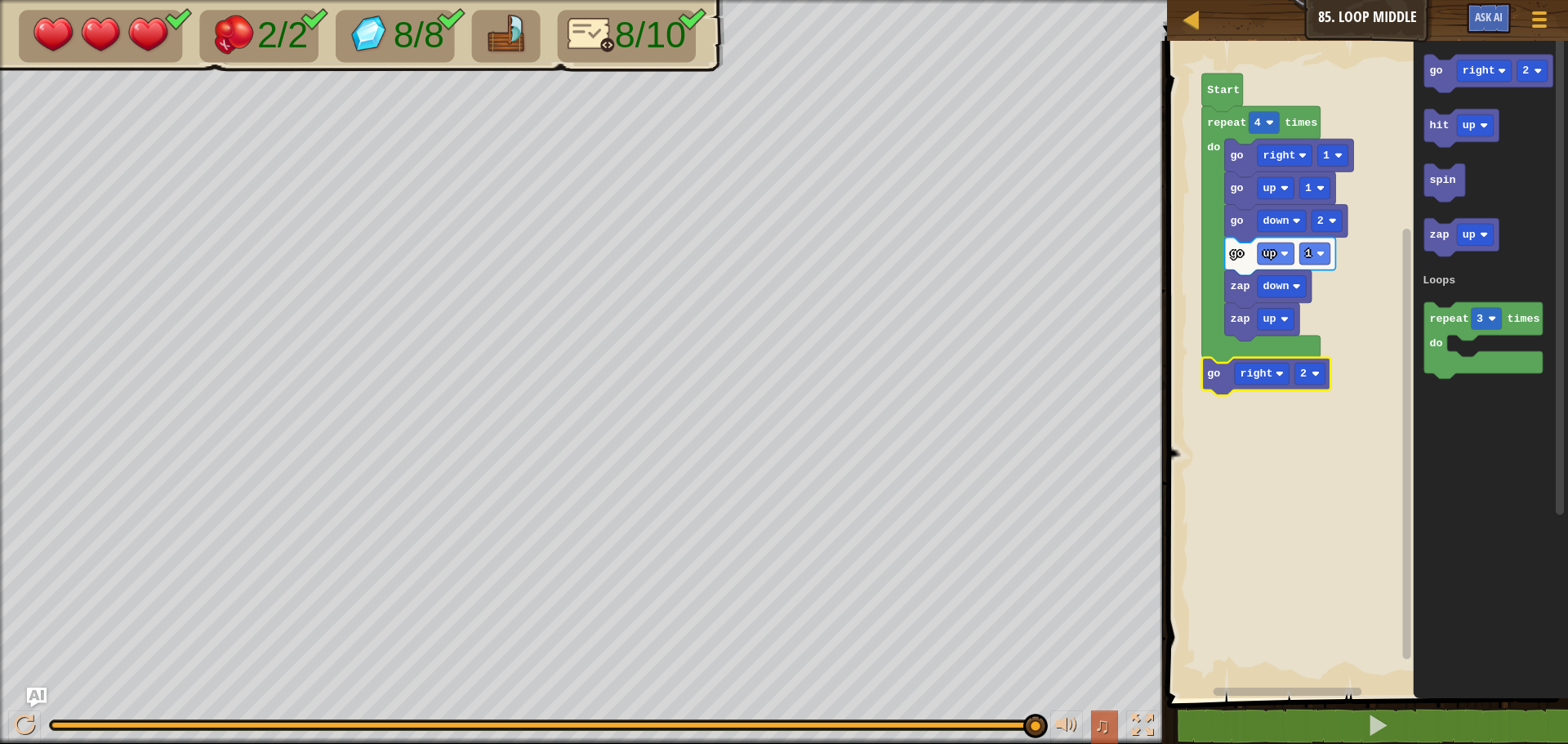
click at [1108, 733] on span "♫" at bounding box center [1102, 724] width 16 height 25
click at [1102, 728] on span "♫" at bounding box center [1102, 724] width 16 height 25
click at [43, 700] on img "Ask AI" at bounding box center [36, 696] width 21 height 21
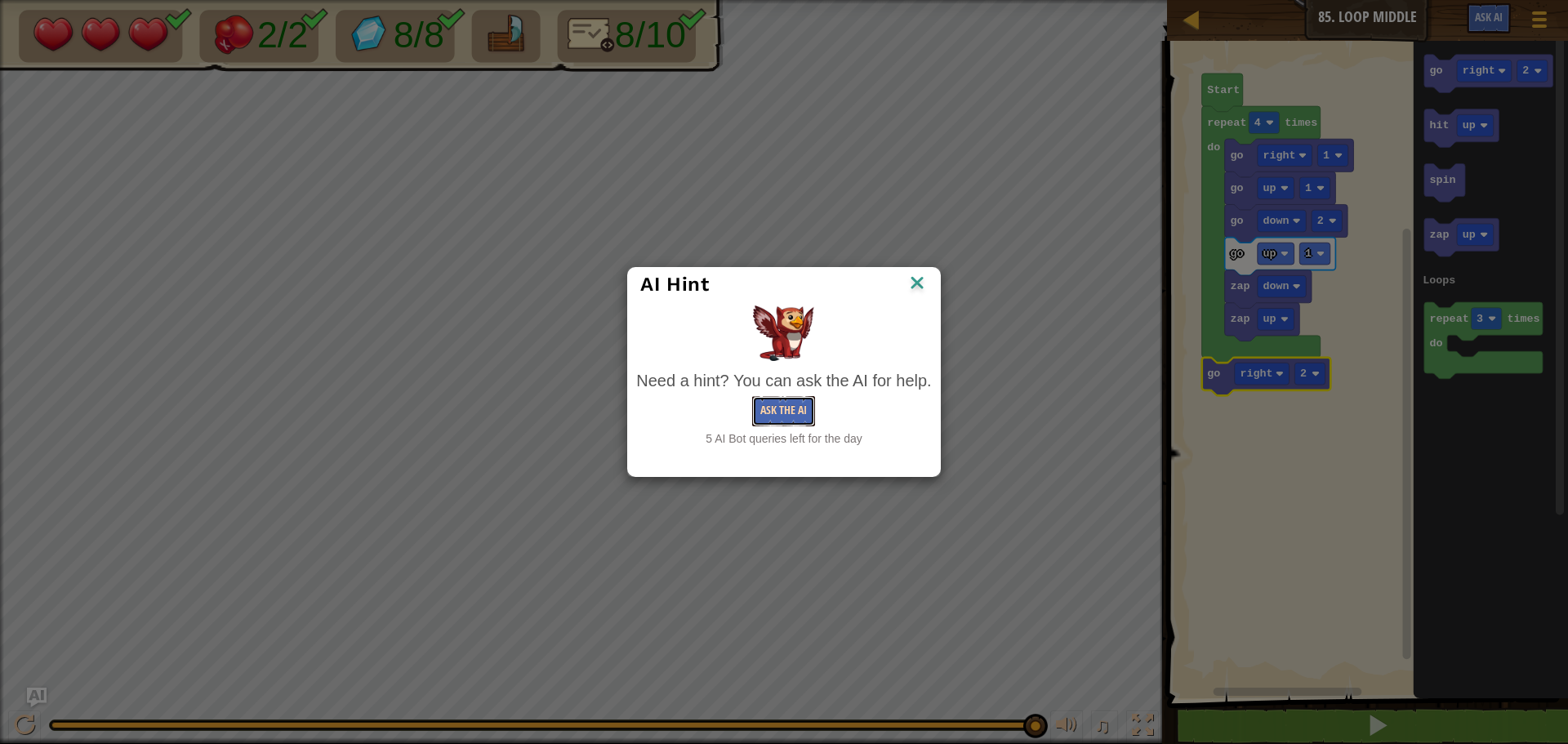
click at [794, 417] on button "Ask the AI" at bounding box center [783, 411] width 63 height 30
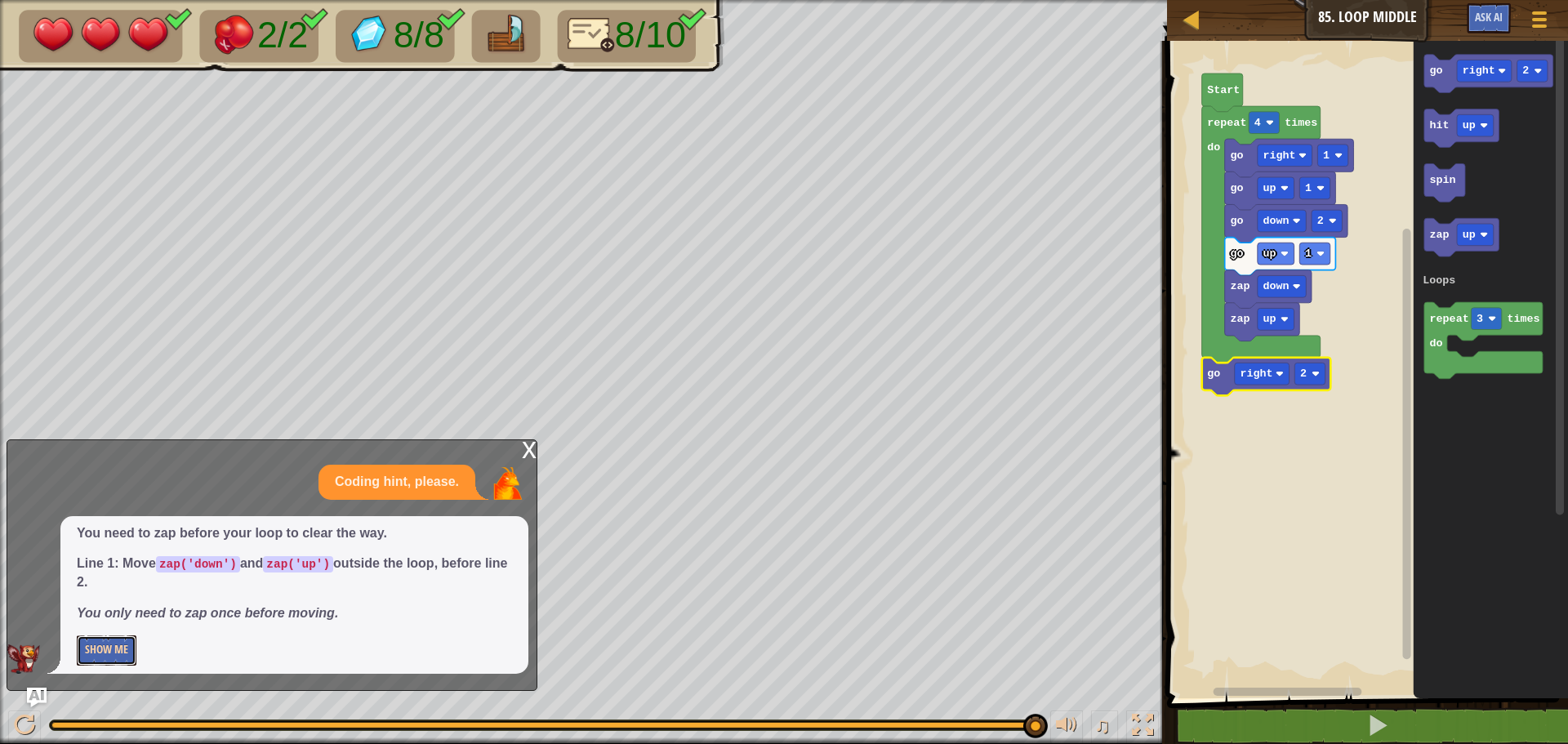
click at [130, 662] on button "Show Me" at bounding box center [106, 650] width 60 height 30
click at [107, 656] on button "Hide" at bounding box center [95, 650] width 38 height 30
click at [106, 649] on button "Show Me" at bounding box center [106, 650] width 60 height 30
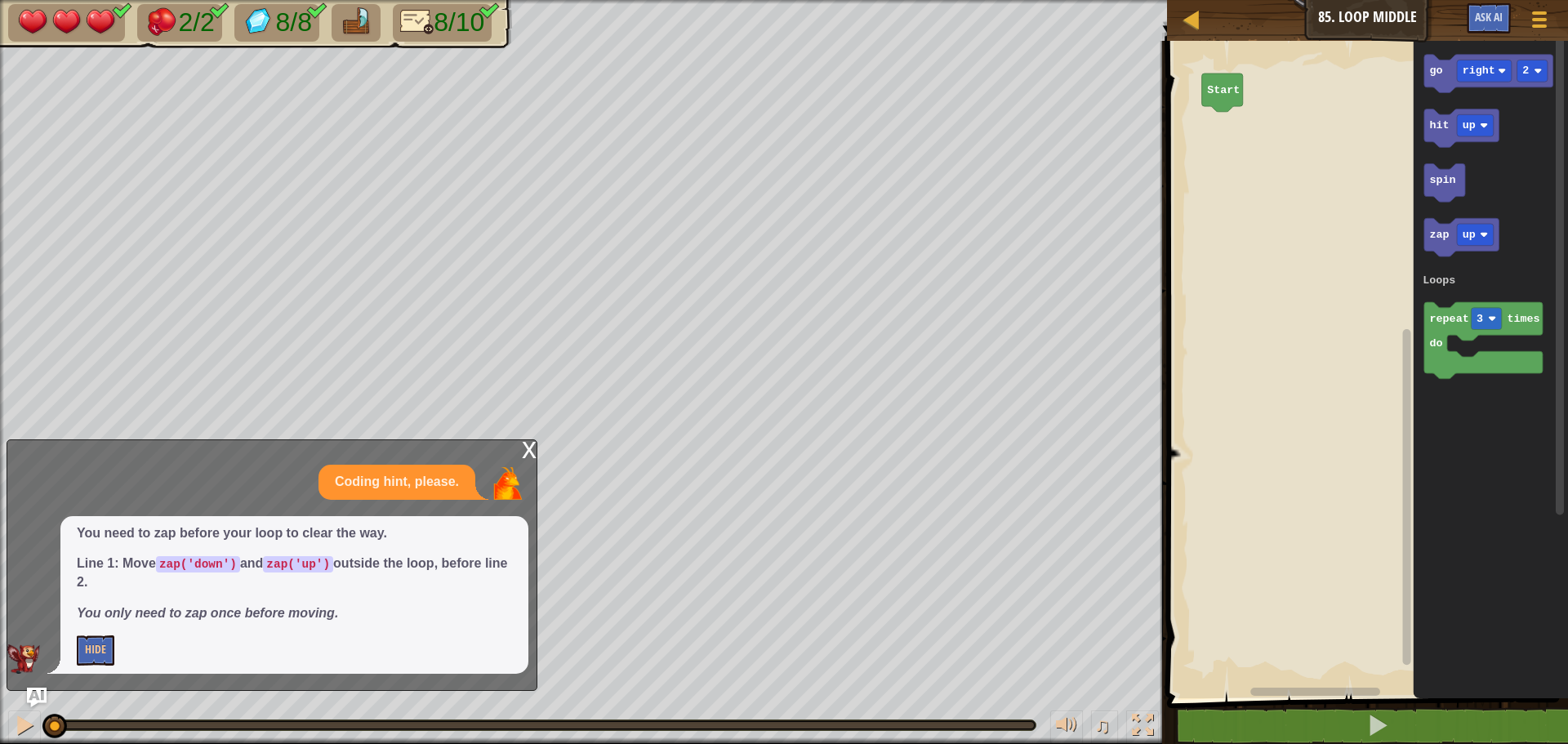
drag, startPoint x: 1028, startPoint y: 735, endPoint x: 0, endPoint y: 752, distance: 1028.1
click at [0, 0] on html "Map Junior 85. Loop Middle Game Menu Ask AI 1 2 3 4 5 6 7 8 9 zap ( 'up' ) zap …" at bounding box center [784, 0] width 1568 height 0
click at [1216, 195] on div "Loops Start go right 2 hit up spin zap up repeat 3 times do Loops repeat 3 time…" at bounding box center [1364, 366] width 405 height 666
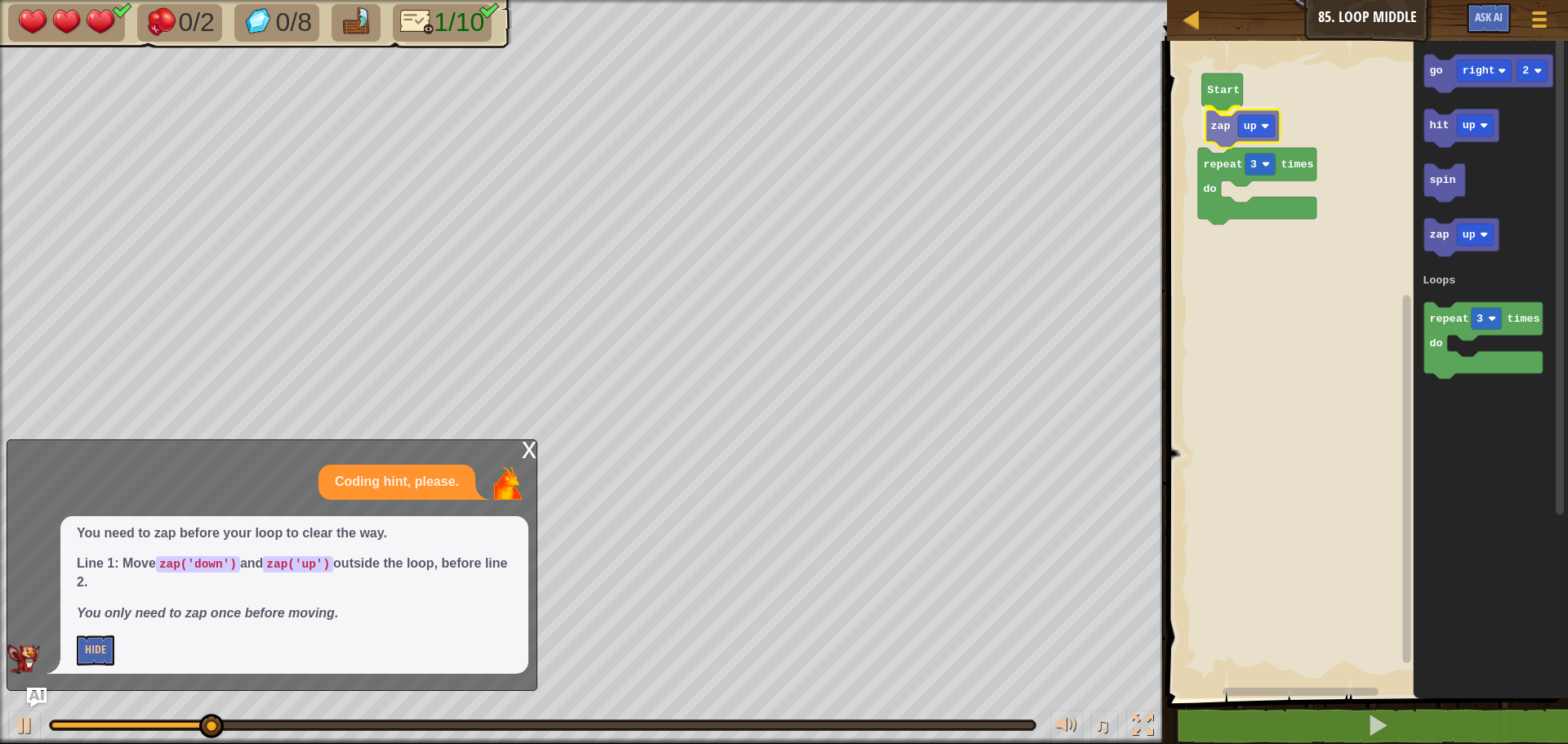
click at [1220, 134] on div "Loops Start zap up repeat 3 times do go right 2 hit up spin zap up repeat 3 tim…" at bounding box center [1364, 366] width 405 height 666
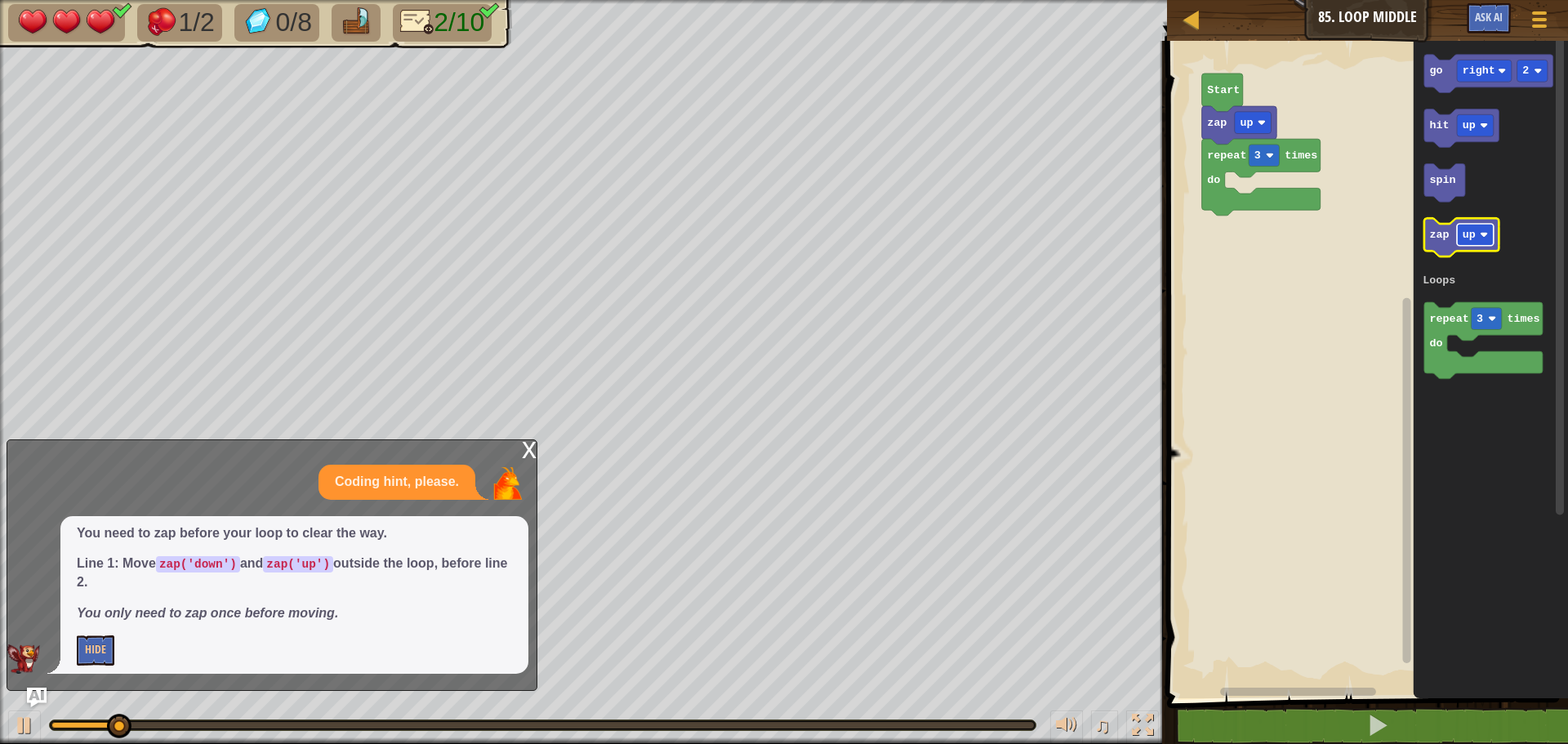
click at [1470, 234] on text "up" at bounding box center [1469, 234] width 13 height 12
click at [1436, 249] on icon "Blockly Workspace" at bounding box center [1467, 236] width 86 height 39
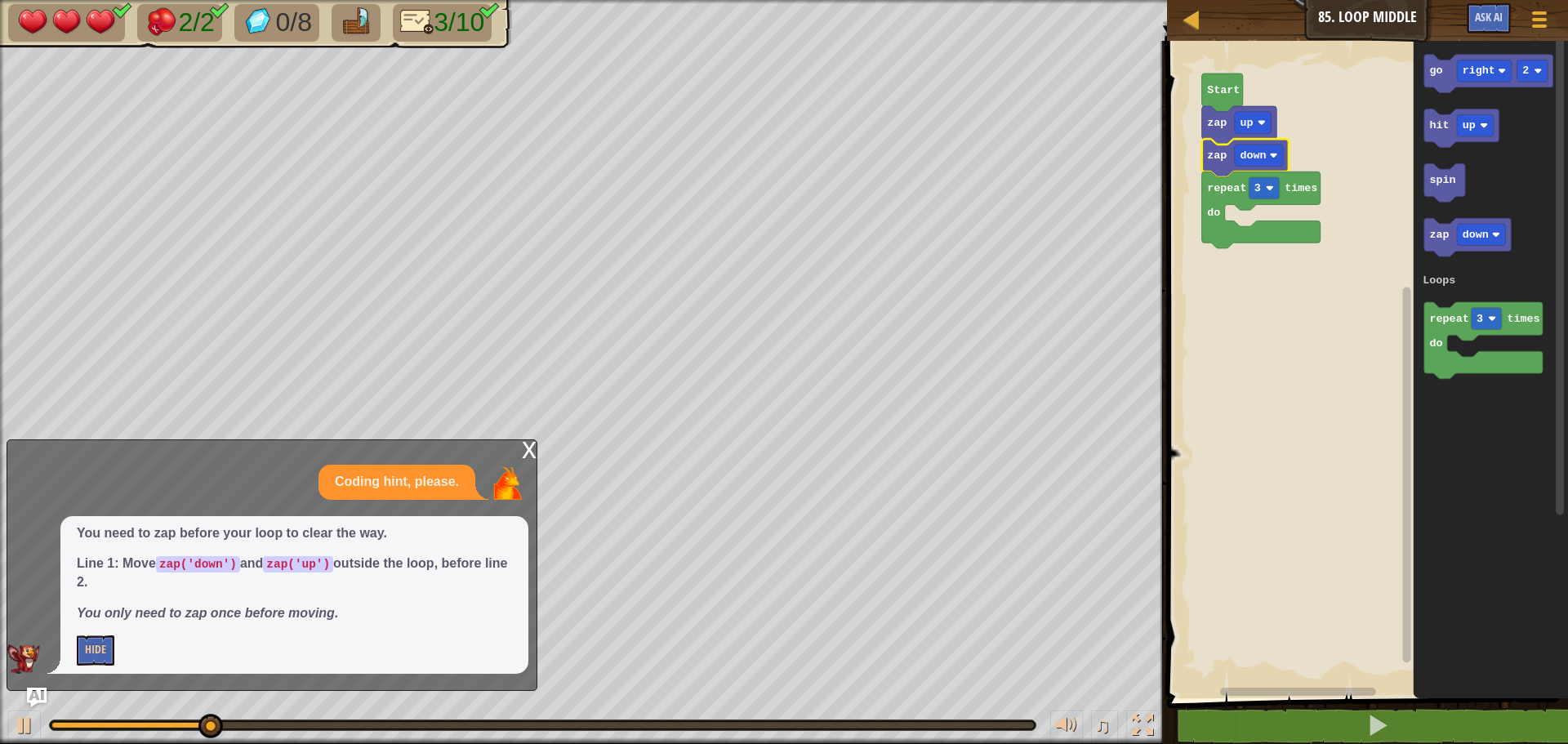
click at [51, 697] on div "♫" at bounding box center [583, 720] width 1167 height 49
click at [45, 697] on img "Ask AI" at bounding box center [36, 696] width 21 height 21
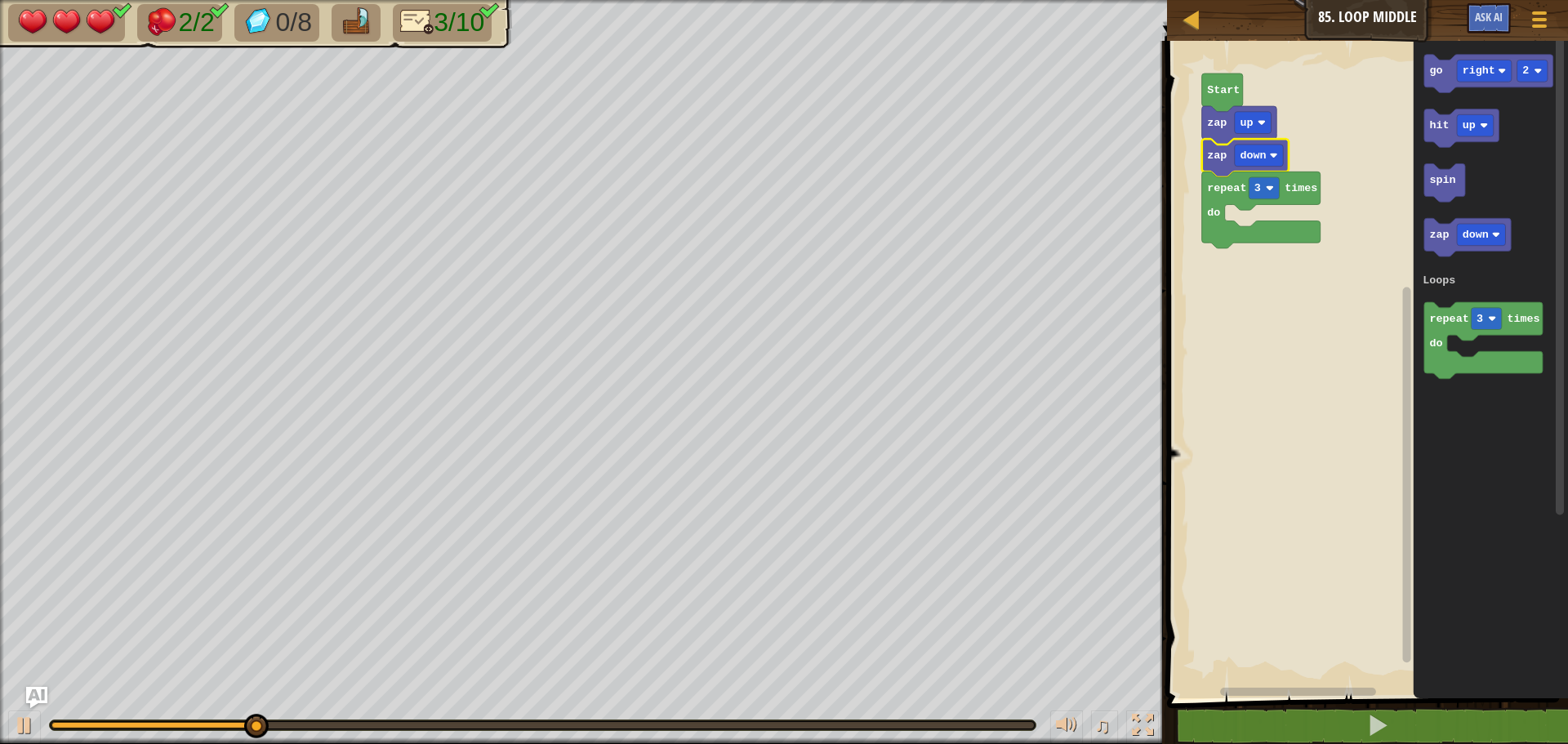
click at [44, 688] on img "Ask AI" at bounding box center [36, 696] width 21 height 21
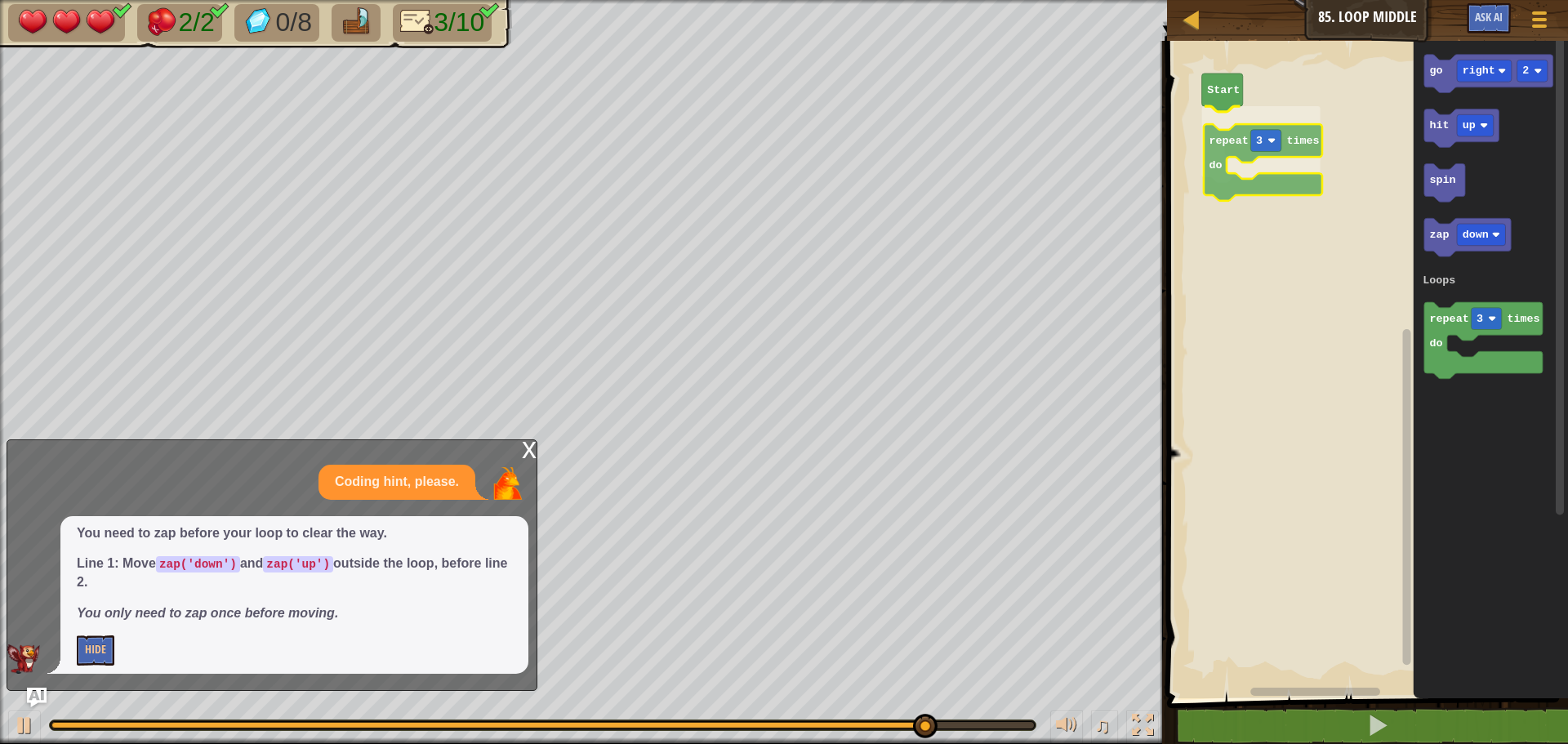
click at [1222, 146] on div "Loops Start repeat 3 times do go right 2 hit up spin zap down repeat 3 times do…" at bounding box center [1364, 366] width 405 height 666
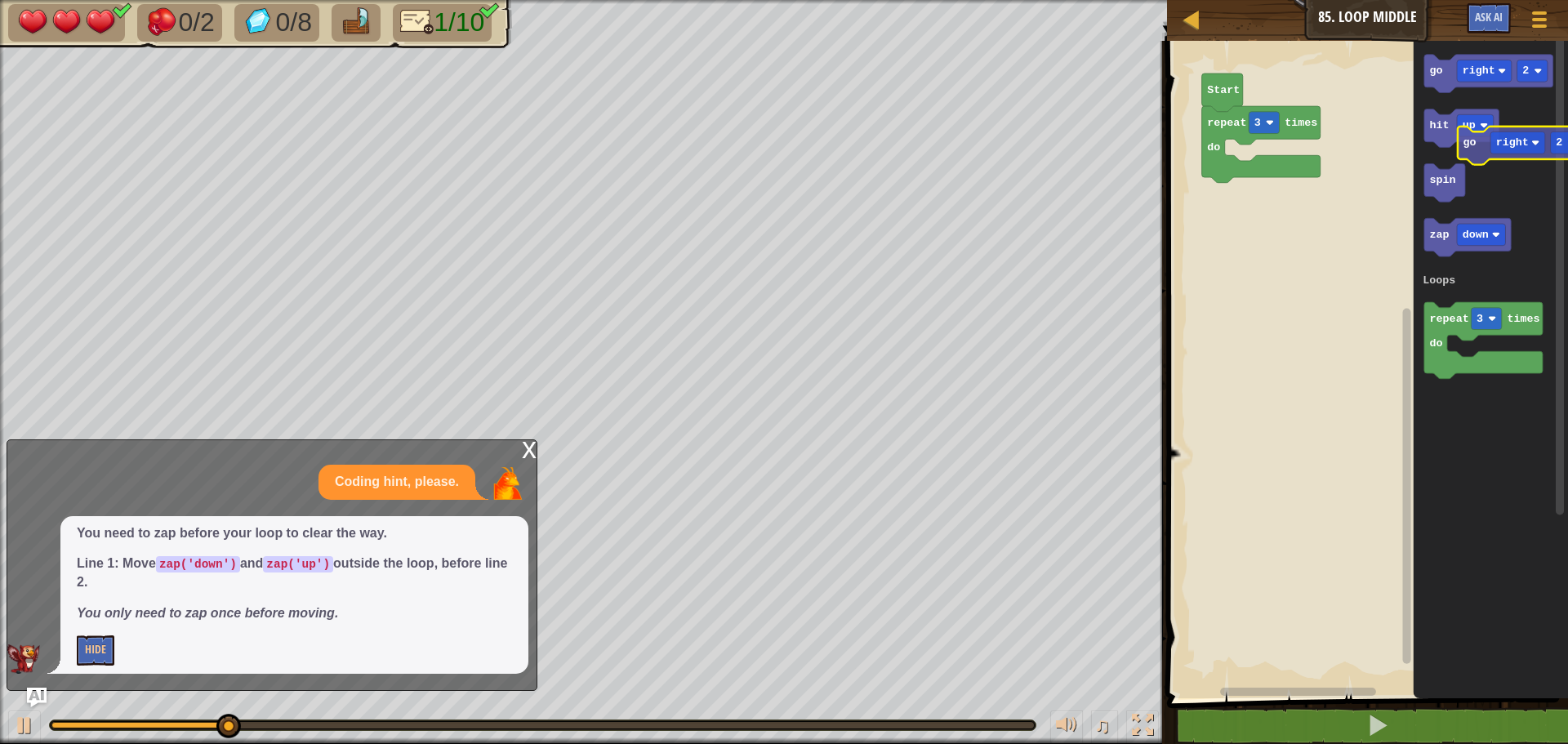
click at [1476, 149] on icon "go right 2 hit up spin zap down repeat 3 times do Loops" at bounding box center [1490, 366] width 154 height 666
click at [29, 699] on img "Ask AI" at bounding box center [36, 696] width 21 height 21
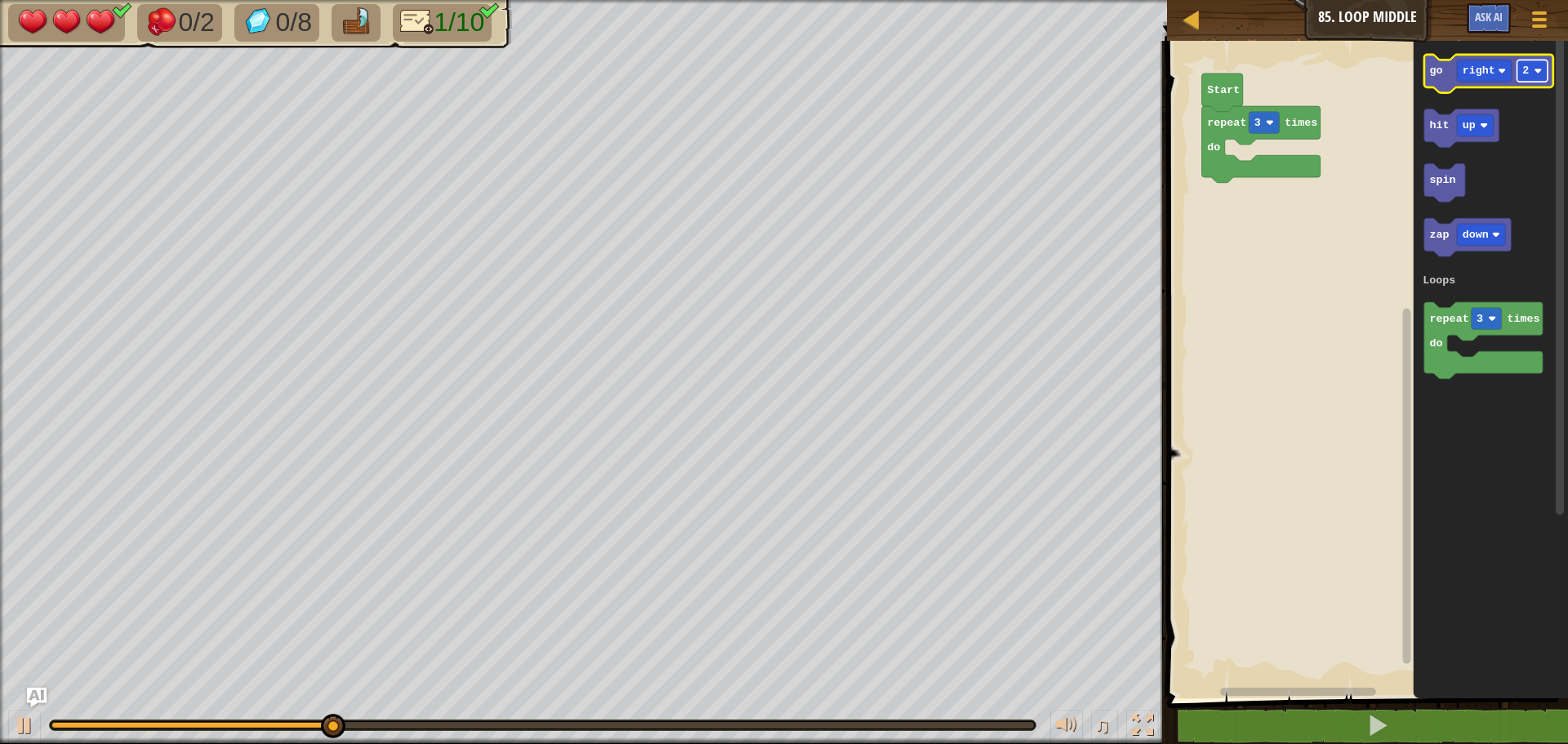
click at [1533, 66] on rect "Blockly Workspace" at bounding box center [1532, 71] width 30 height 22
click at [1438, 76] on text "go" at bounding box center [1436, 71] width 13 height 12
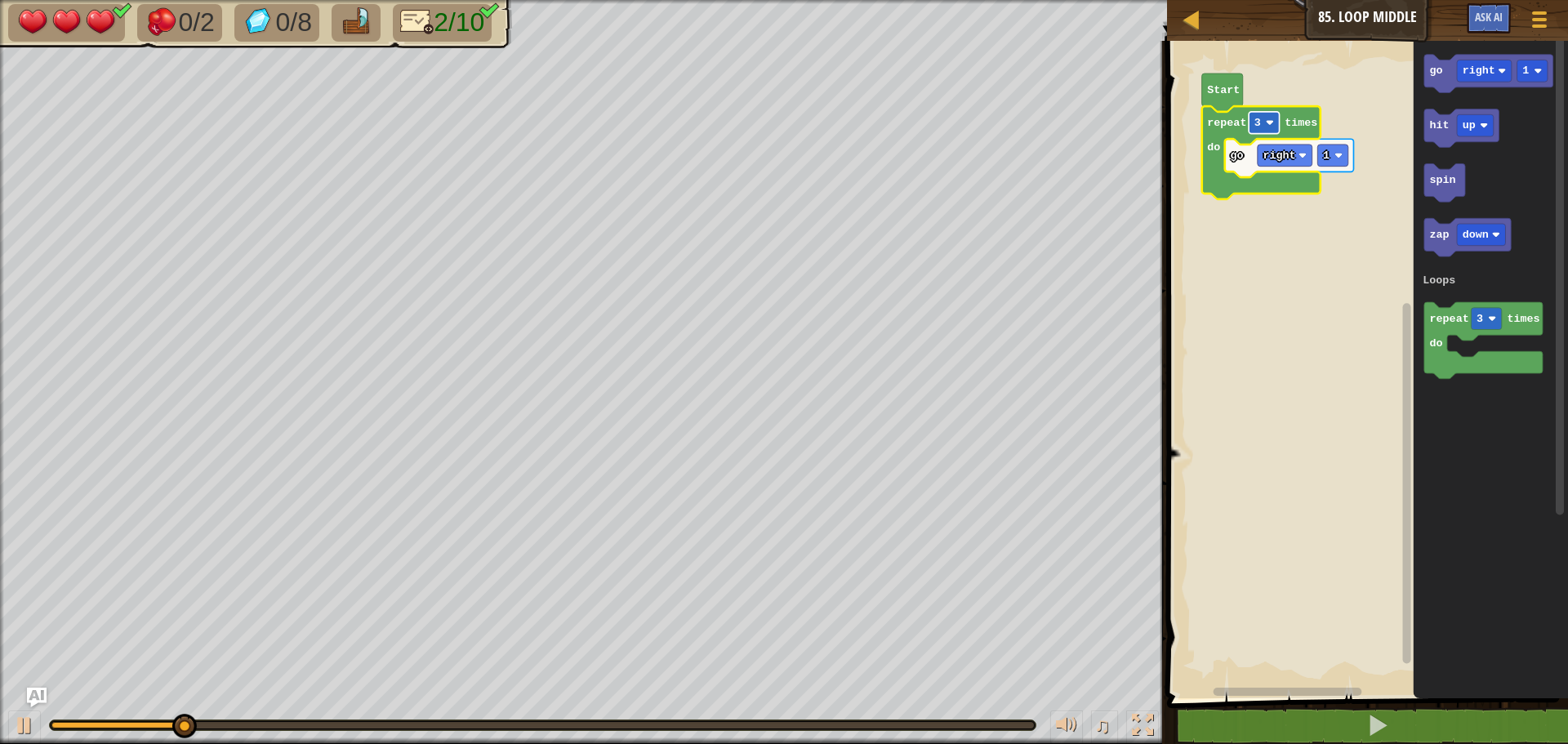
click at [1275, 121] on rect "Blockly Workspace" at bounding box center [1263, 123] width 30 height 22
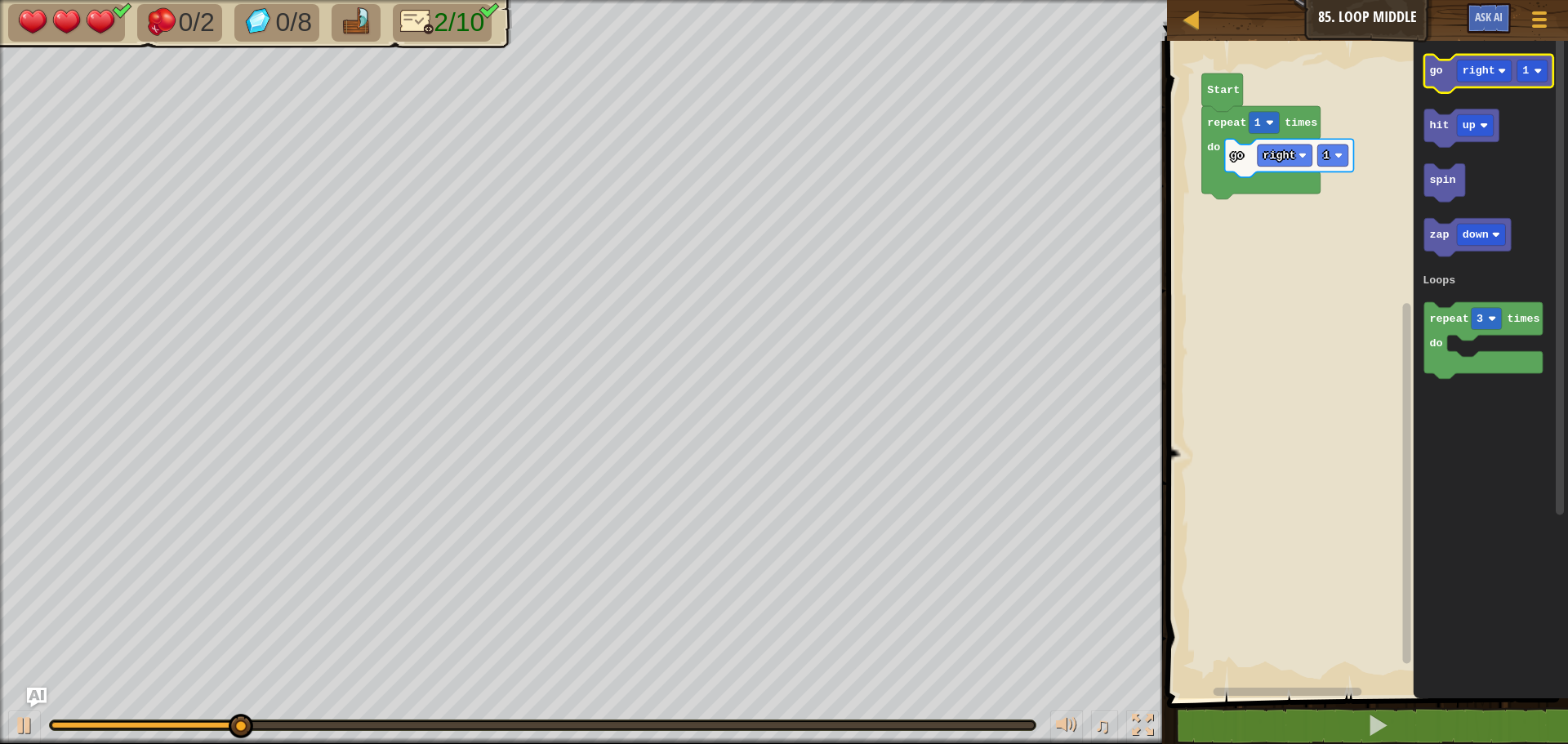
click at [1445, 80] on icon "Blockly Workspace" at bounding box center [1489, 74] width 129 height 39
